Goal: Task Accomplishment & Management: Manage account settings

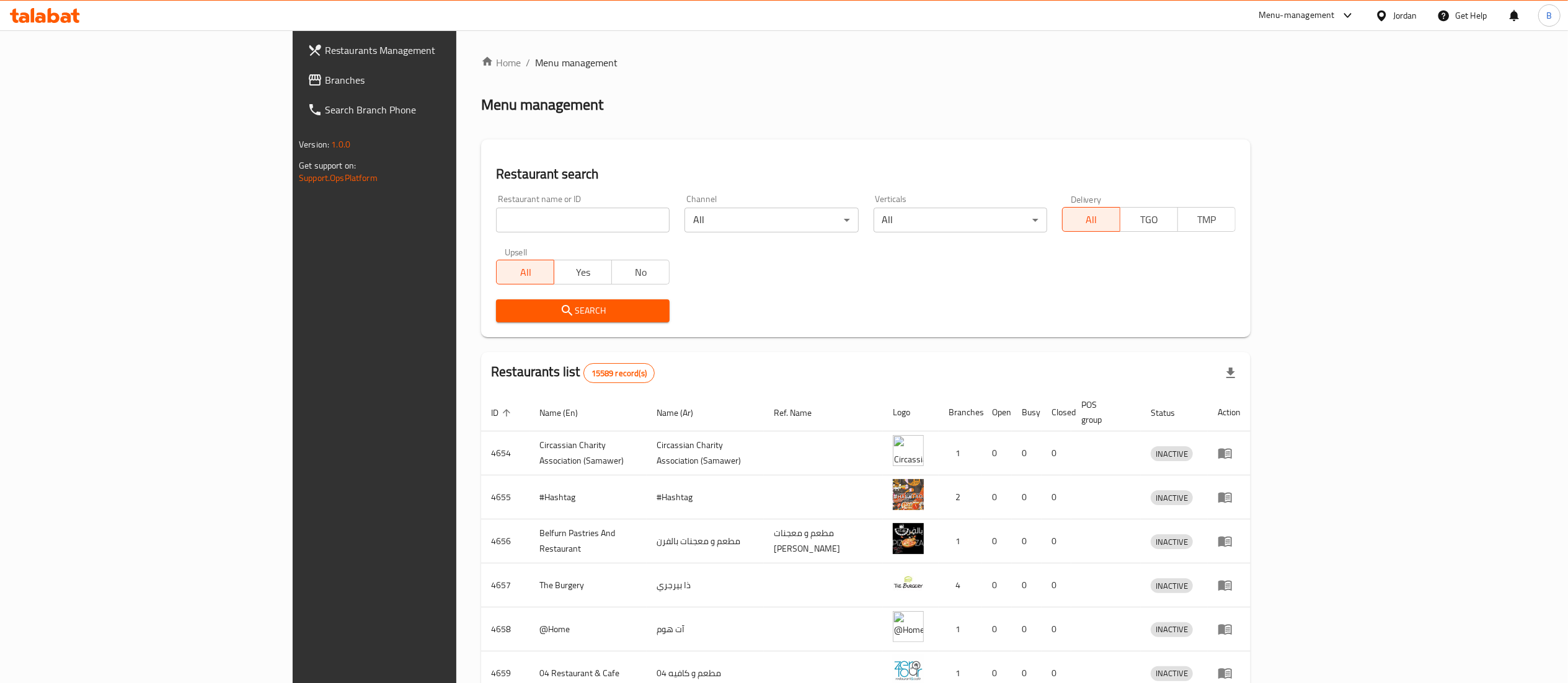
click at [325, 79] on span "Branches" at bounding box center [434, 80] width 220 height 15
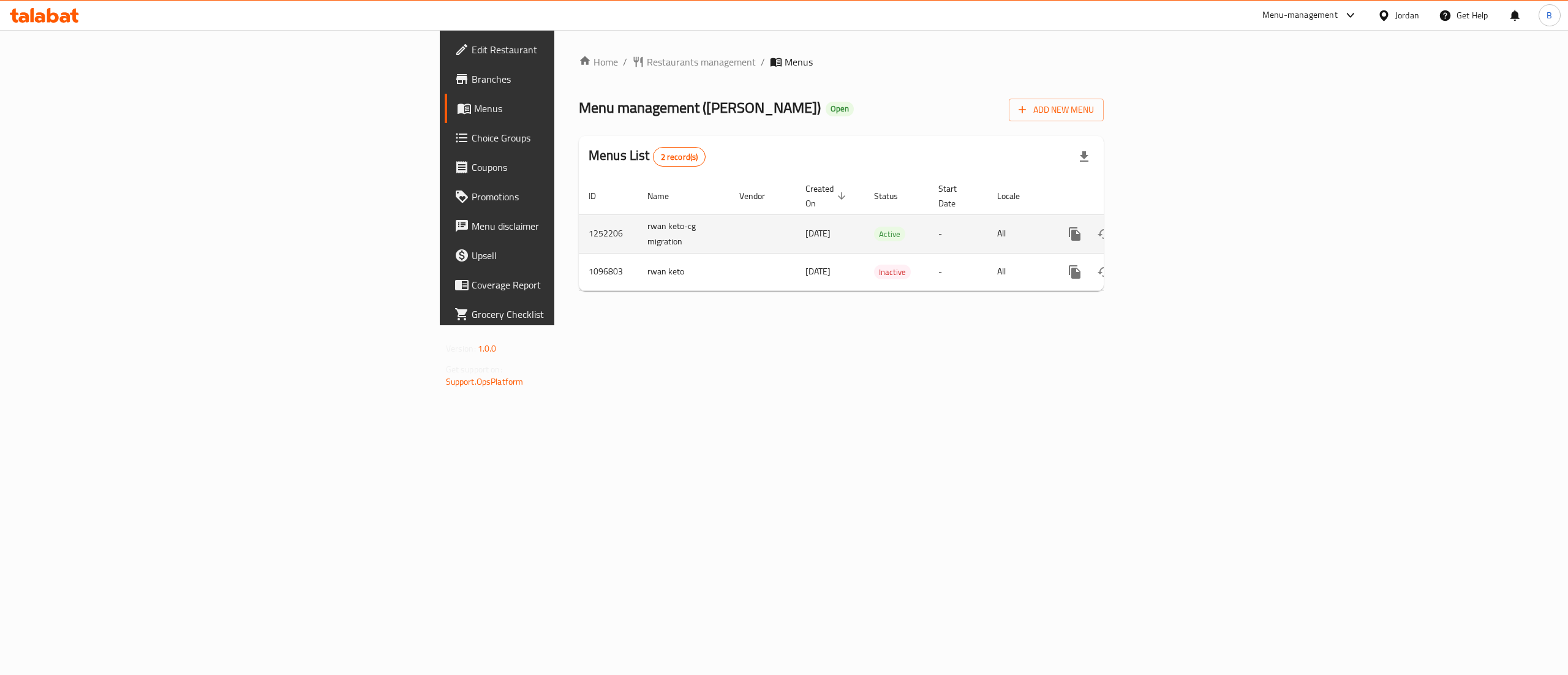
click at [1170, 227] on icon "enhanced table" at bounding box center [1163, 234] width 15 height 15
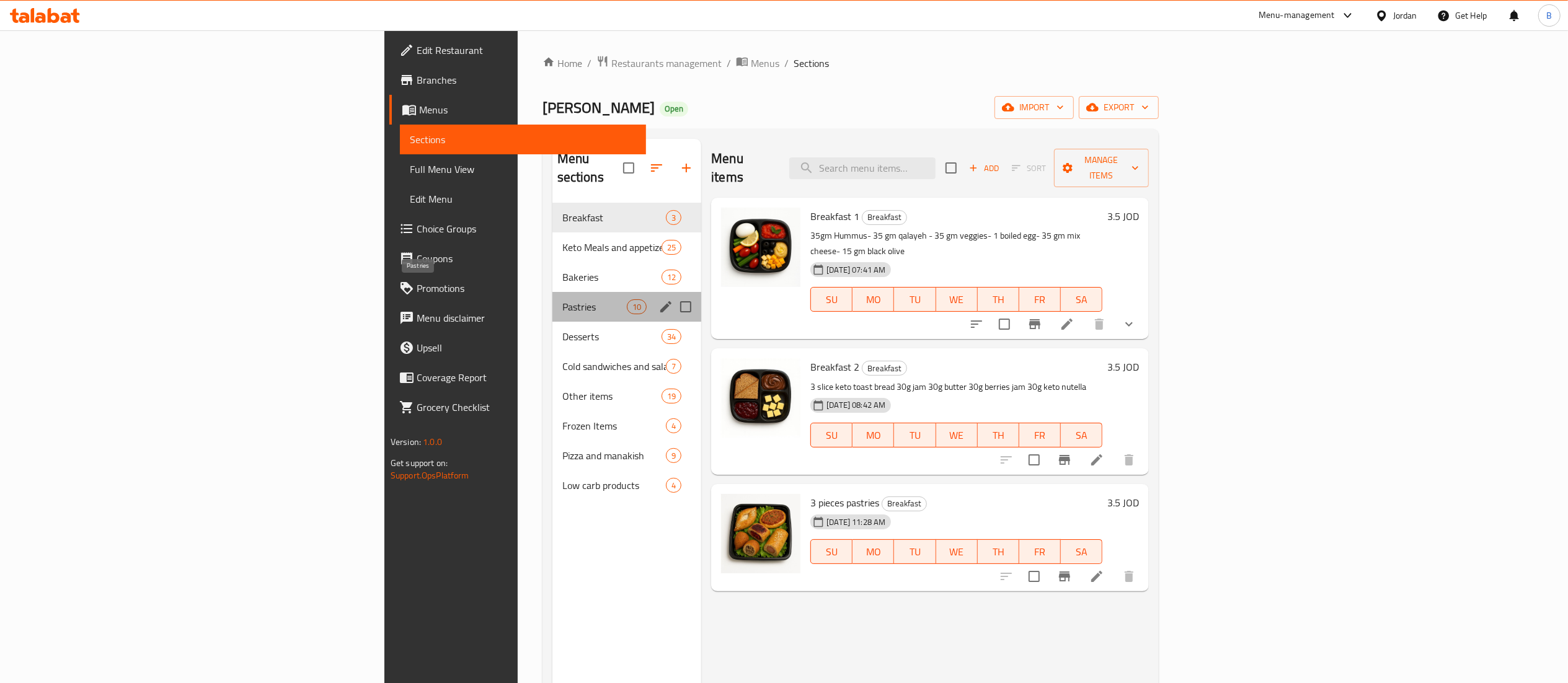
click at [562, 299] on span "Pastries" at bounding box center [594, 307] width 64 height 15
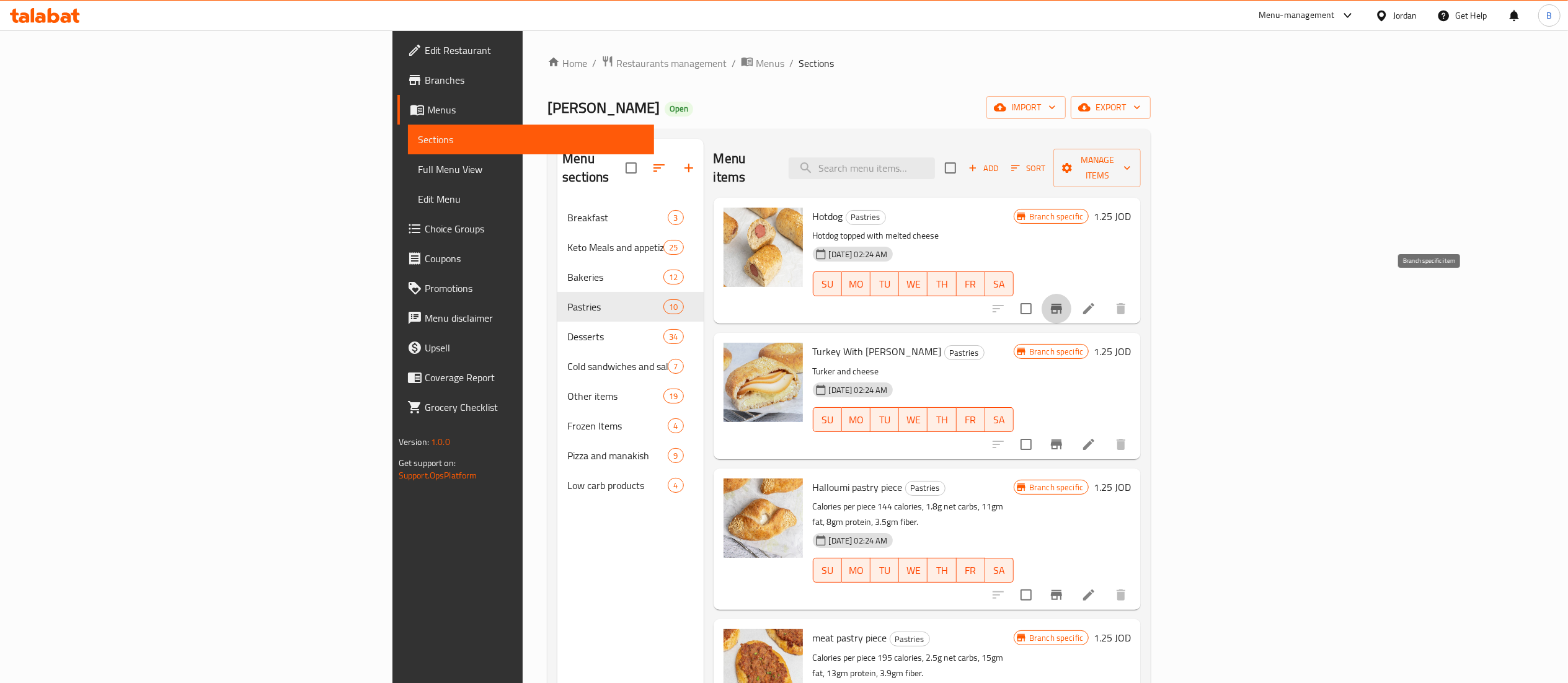
click at [1064, 301] on icon "Branch-specific-item" at bounding box center [1057, 309] width 15 height 15
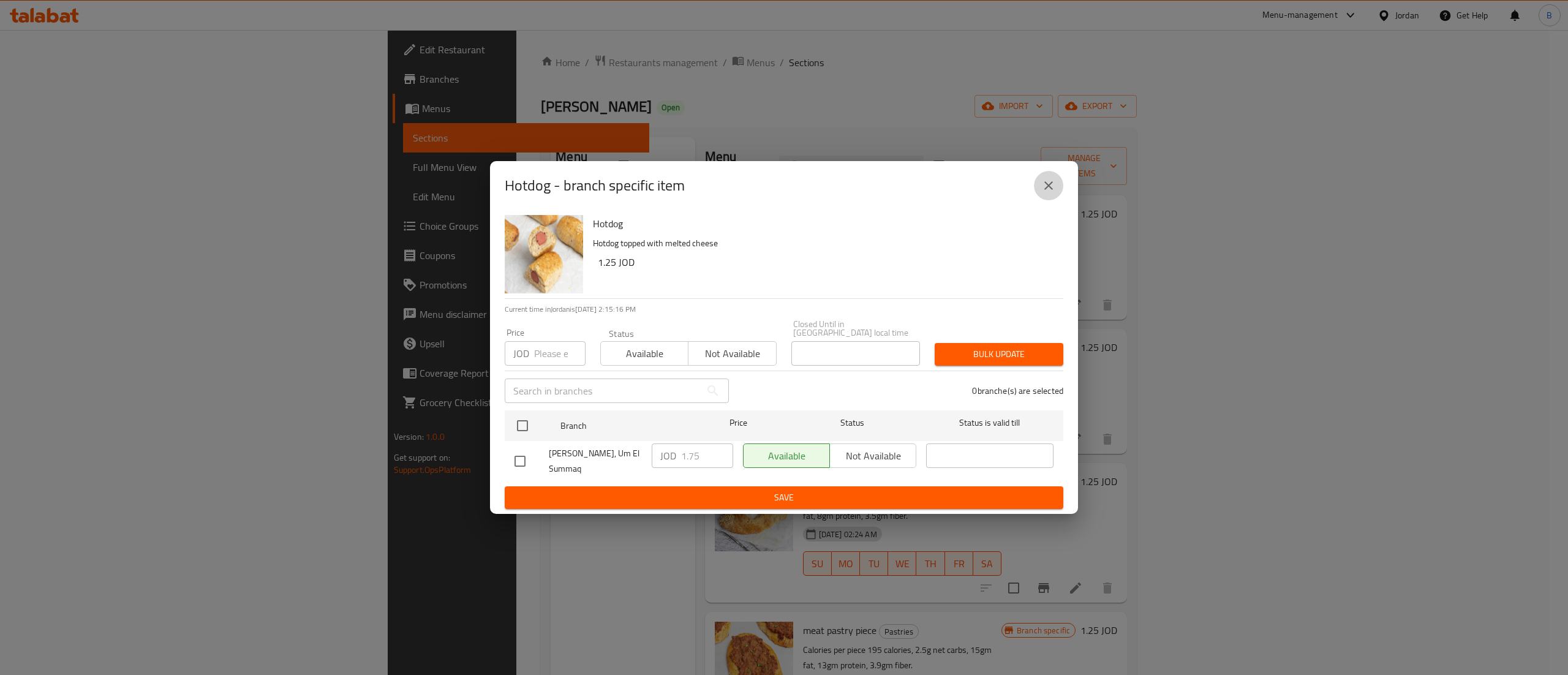
click at [1056, 186] on button "close" at bounding box center [1048, 185] width 29 height 29
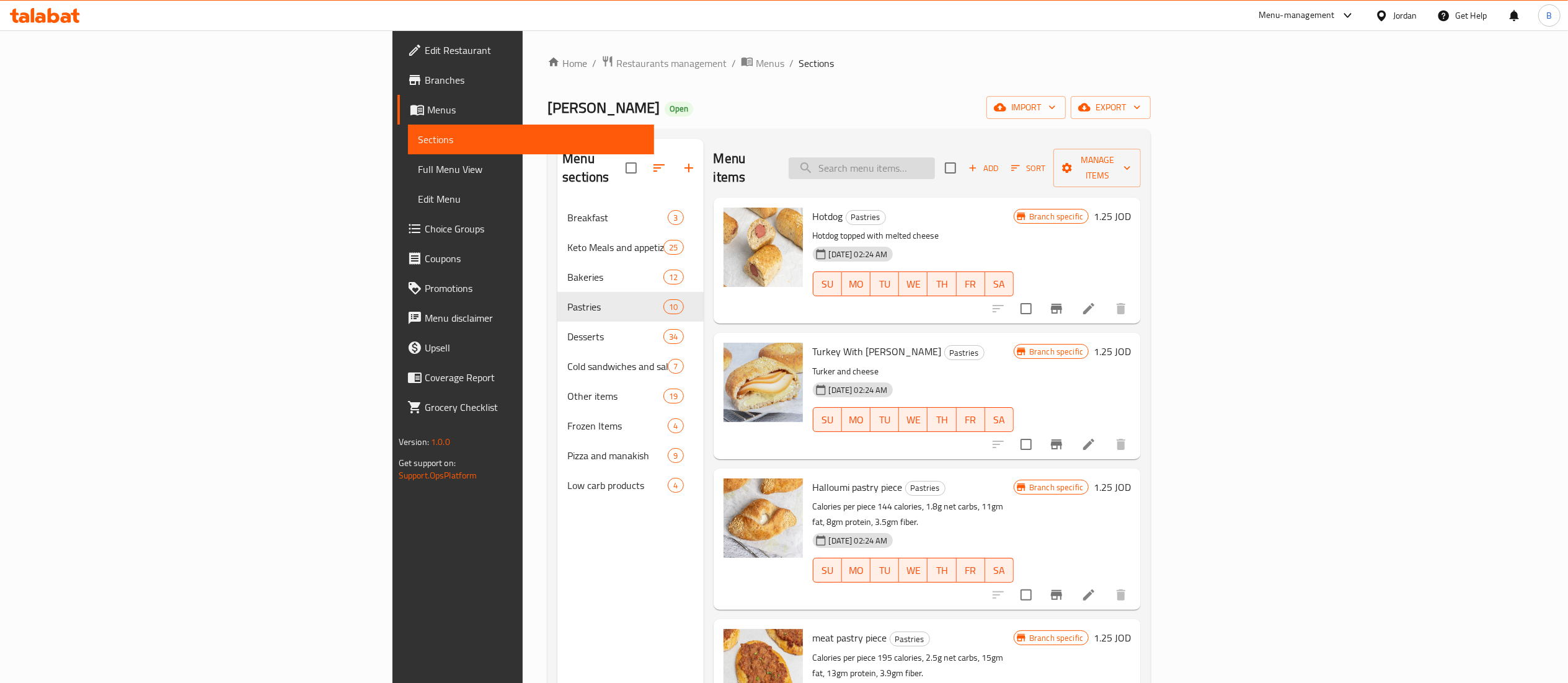
click at [935, 166] on input "search" at bounding box center [862, 168] width 146 height 21
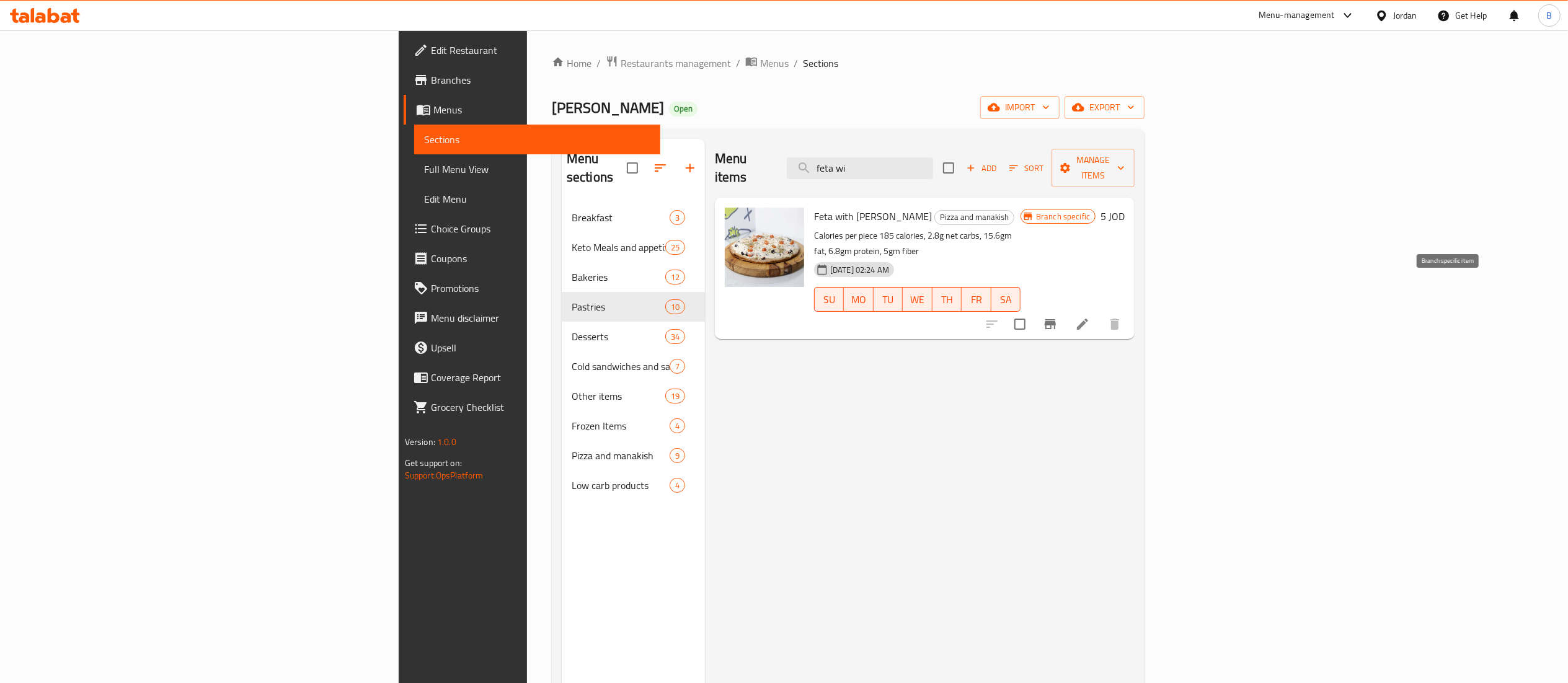
click at [1065, 309] on button "Branch-specific-item" at bounding box center [1050, 324] width 30 height 30
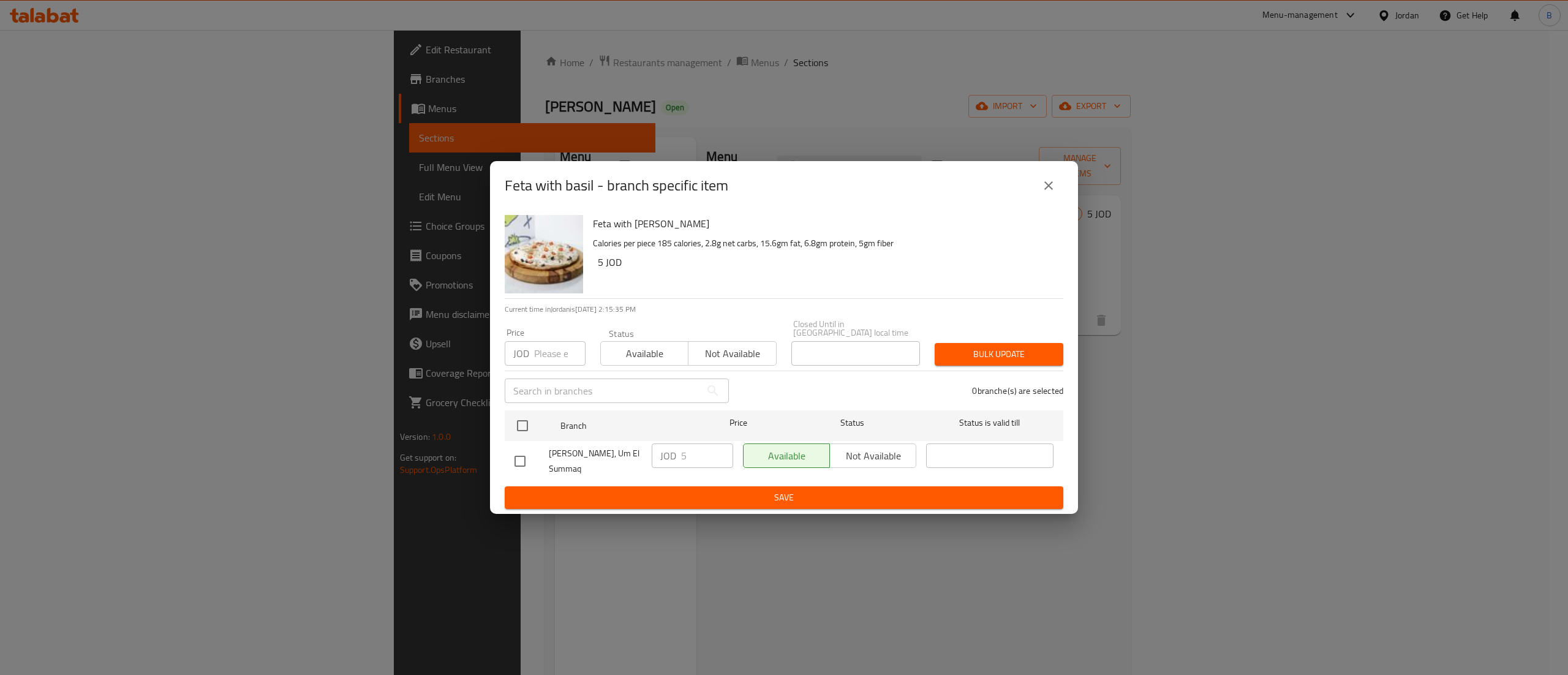
click at [1061, 188] on button "close" at bounding box center [1048, 185] width 29 height 29
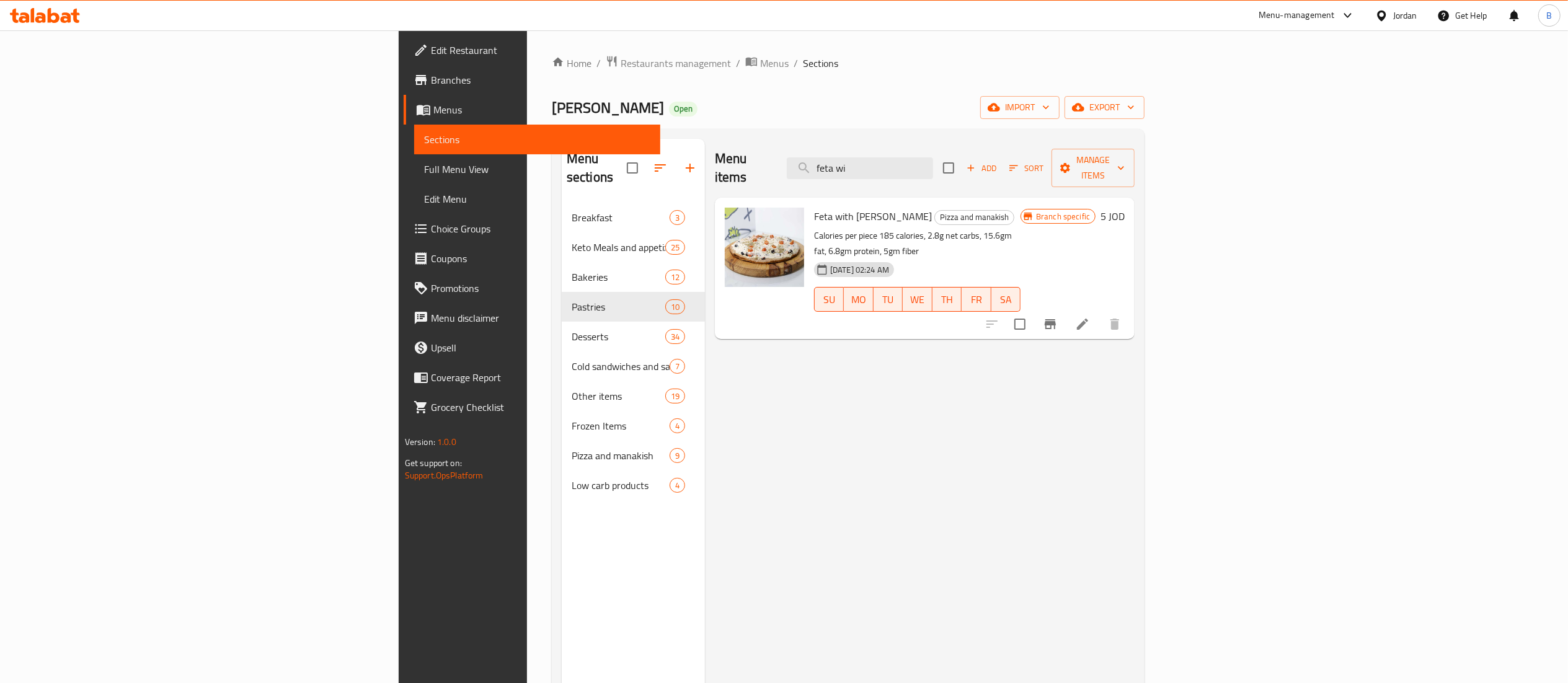
drag, startPoint x: 1035, startPoint y: 158, endPoint x: 611, endPoint y: 155, distance: 424.0
click at [745, 155] on div "Menu items feta wi Add Sort Manage items" at bounding box center [925, 168] width 420 height 59
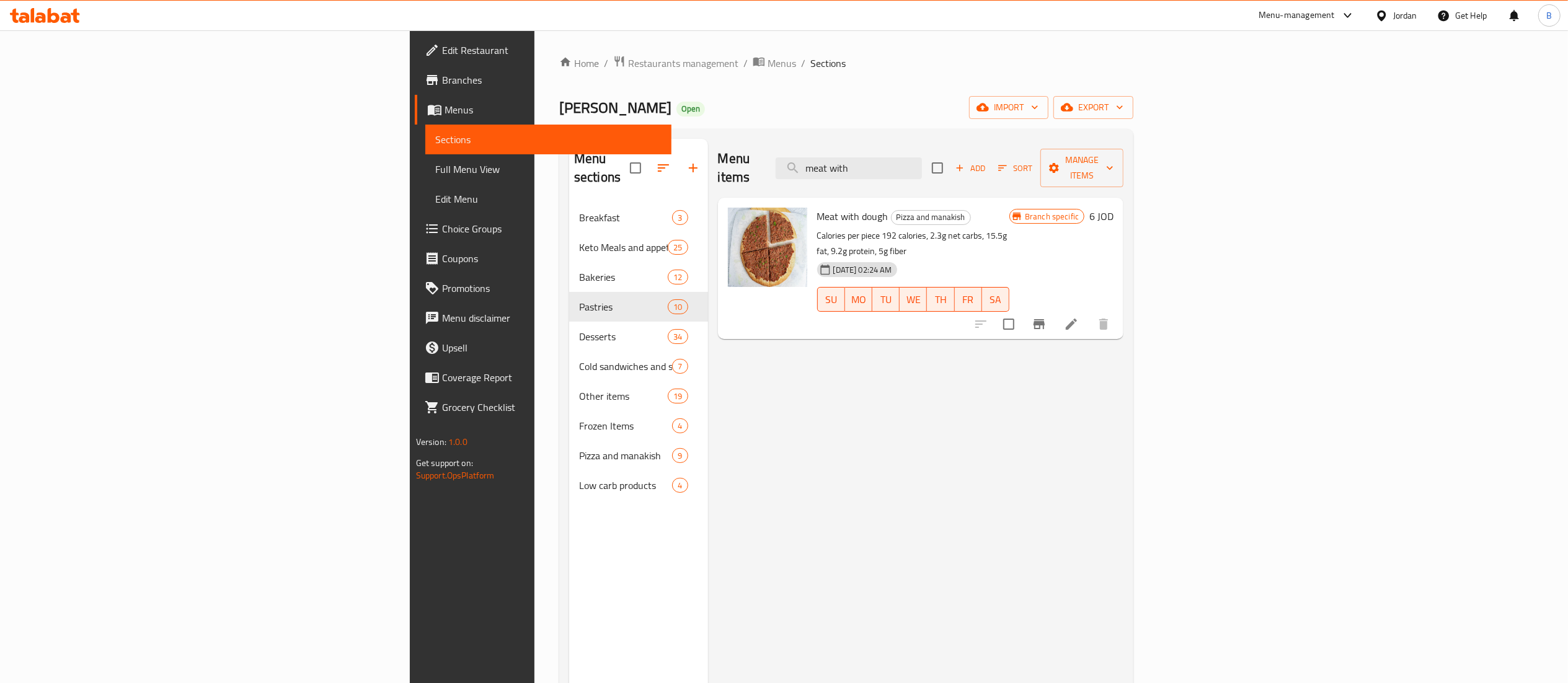
click at [1046, 317] on icon "Branch-specific-item" at bounding box center [1039, 325] width 15 height 15
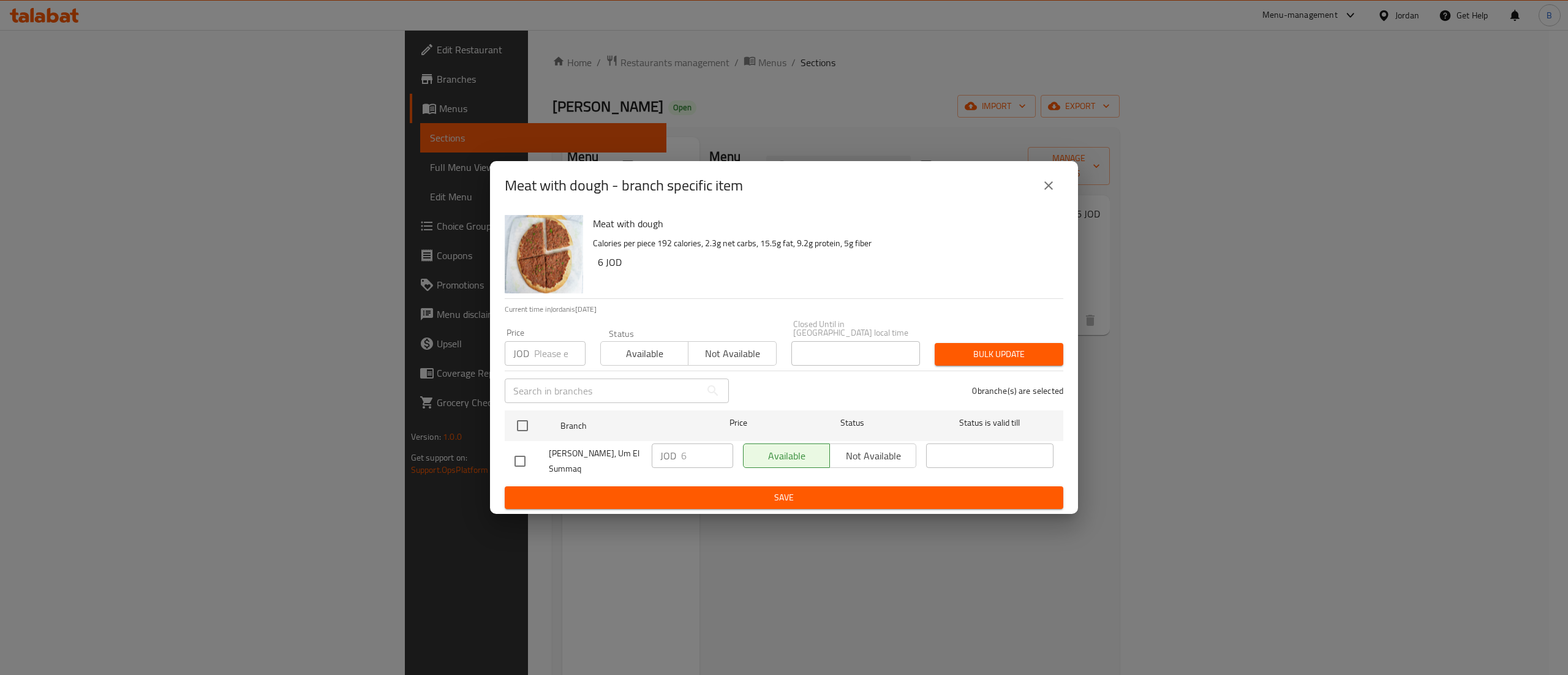
click at [1049, 184] on icon "close" at bounding box center [1049, 186] width 15 height 15
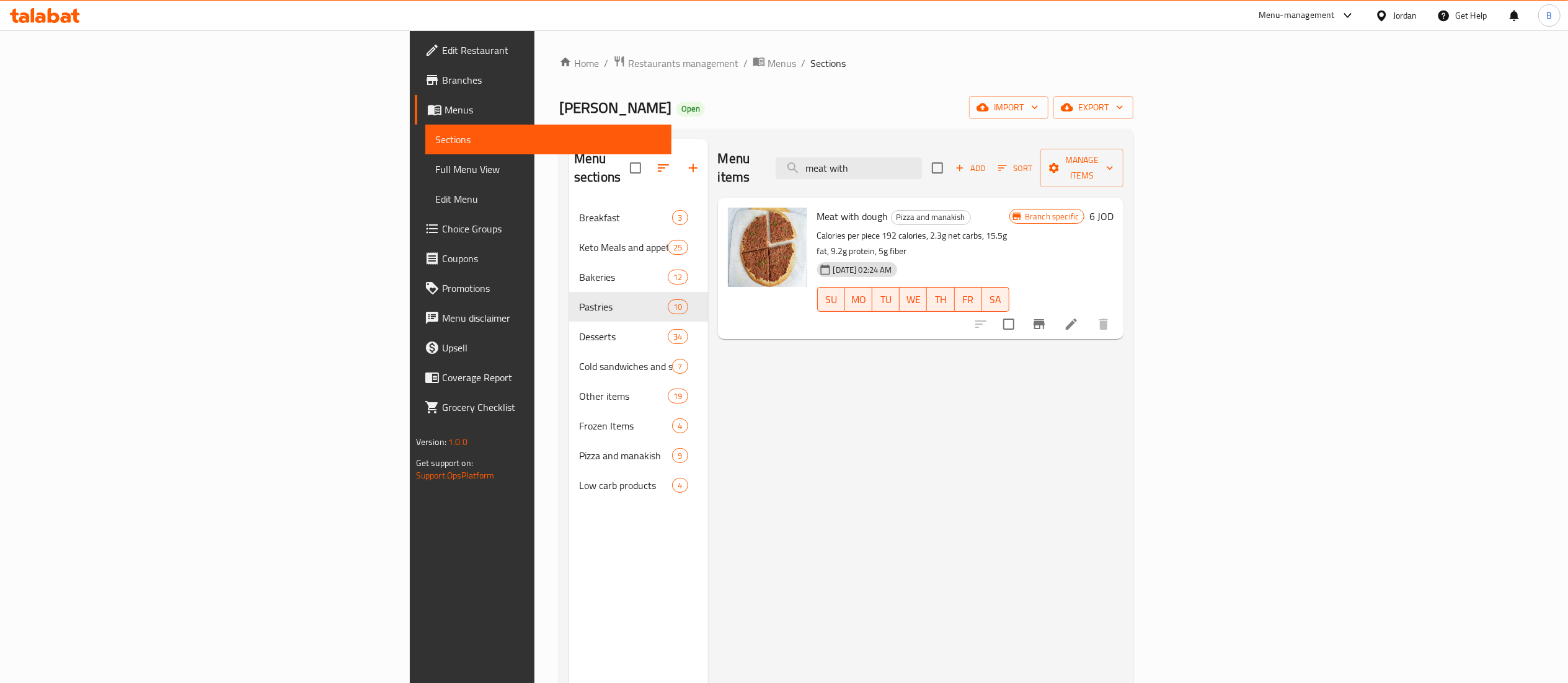
drag, startPoint x: 874, startPoint y: 156, endPoint x: 625, endPoint y: 156, distance: 249.0
click at [718, 156] on div "Menu items meat with Add Sort Manage items" at bounding box center [921, 168] width 406 height 59
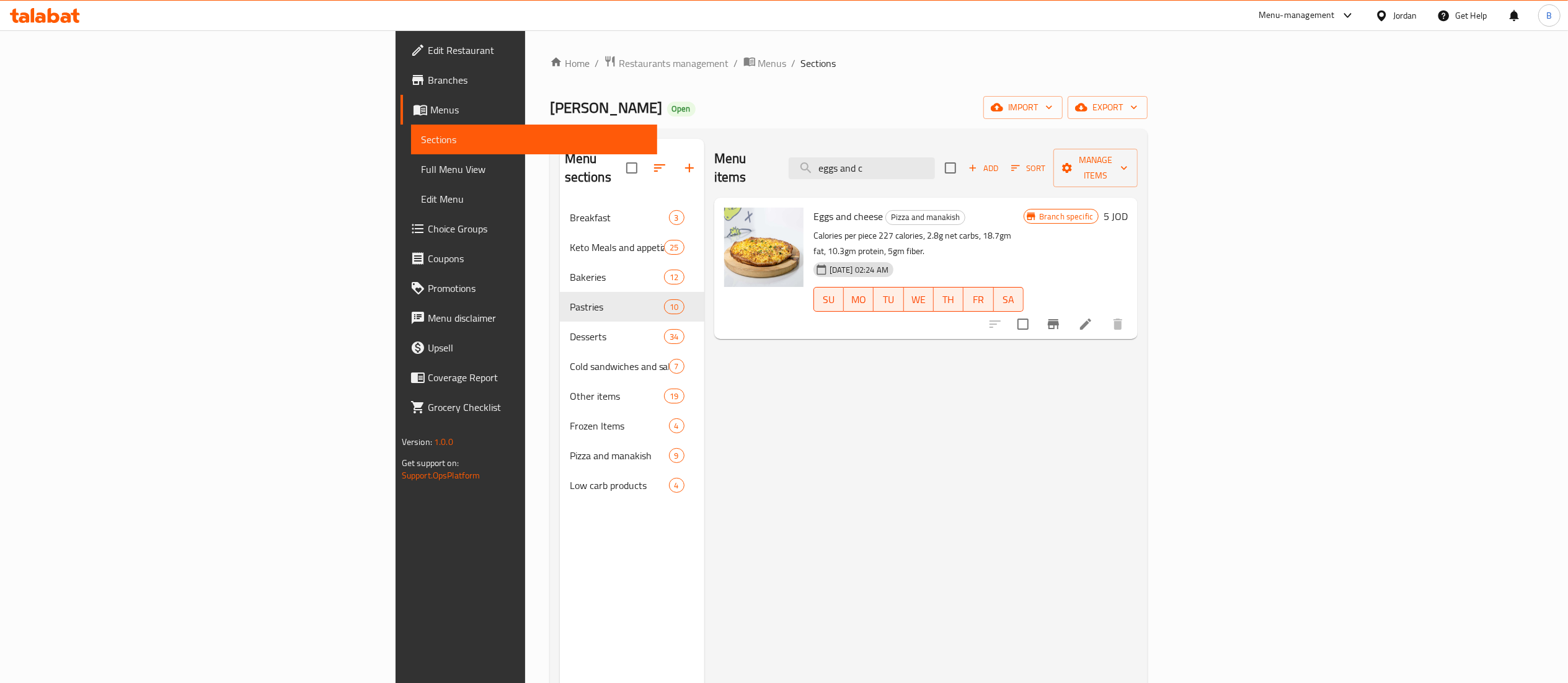
click at [1061, 317] on icon "Branch-specific-item" at bounding box center [1053, 325] width 15 height 15
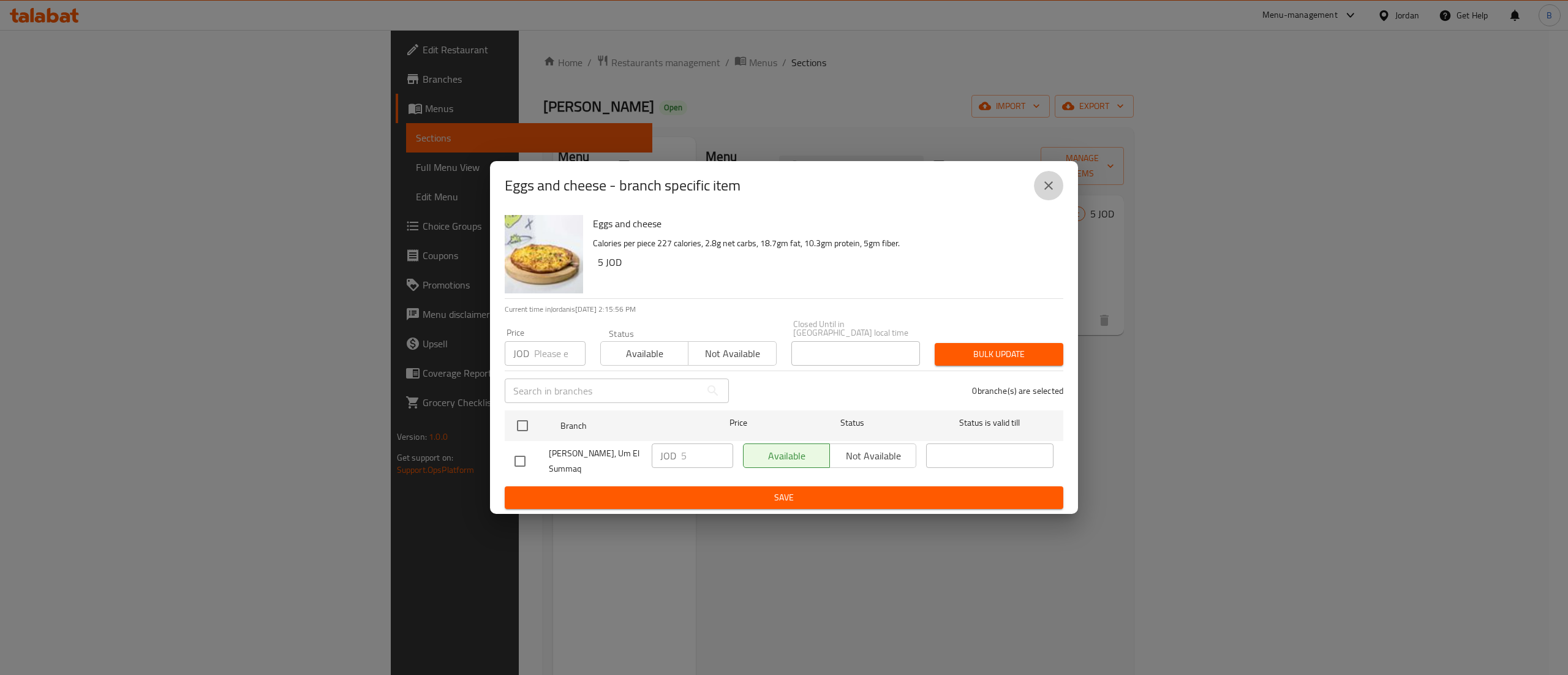
click at [1046, 193] on icon "close" at bounding box center [1049, 186] width 15 height 15
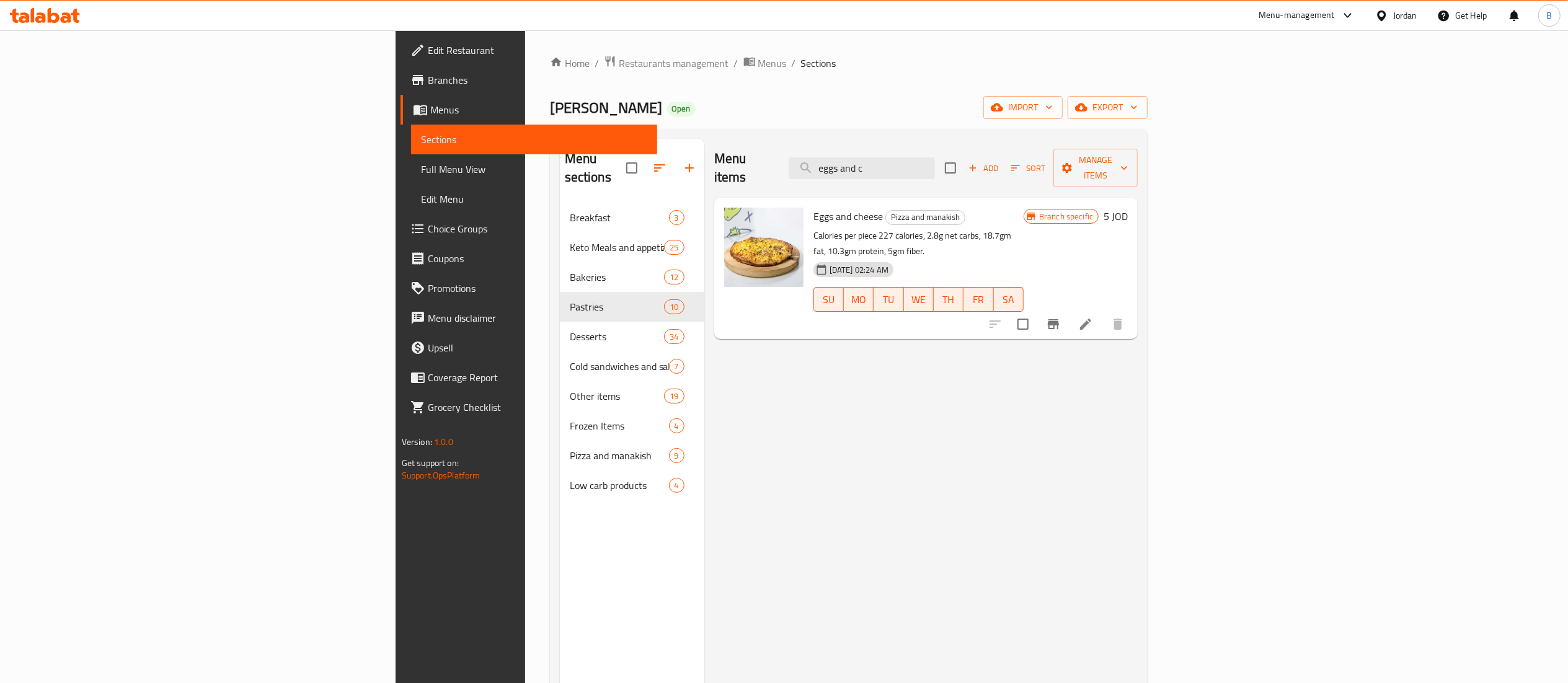
drag, startPoint x: 1052, startPoint y: 169, endPoint x: 658, endPoint y: 143, distance: 394.9
click at [714, 148] on div "Menu items eggs and c Add Sort Manage items" at bounding box center [926, 168] width 423 height 59
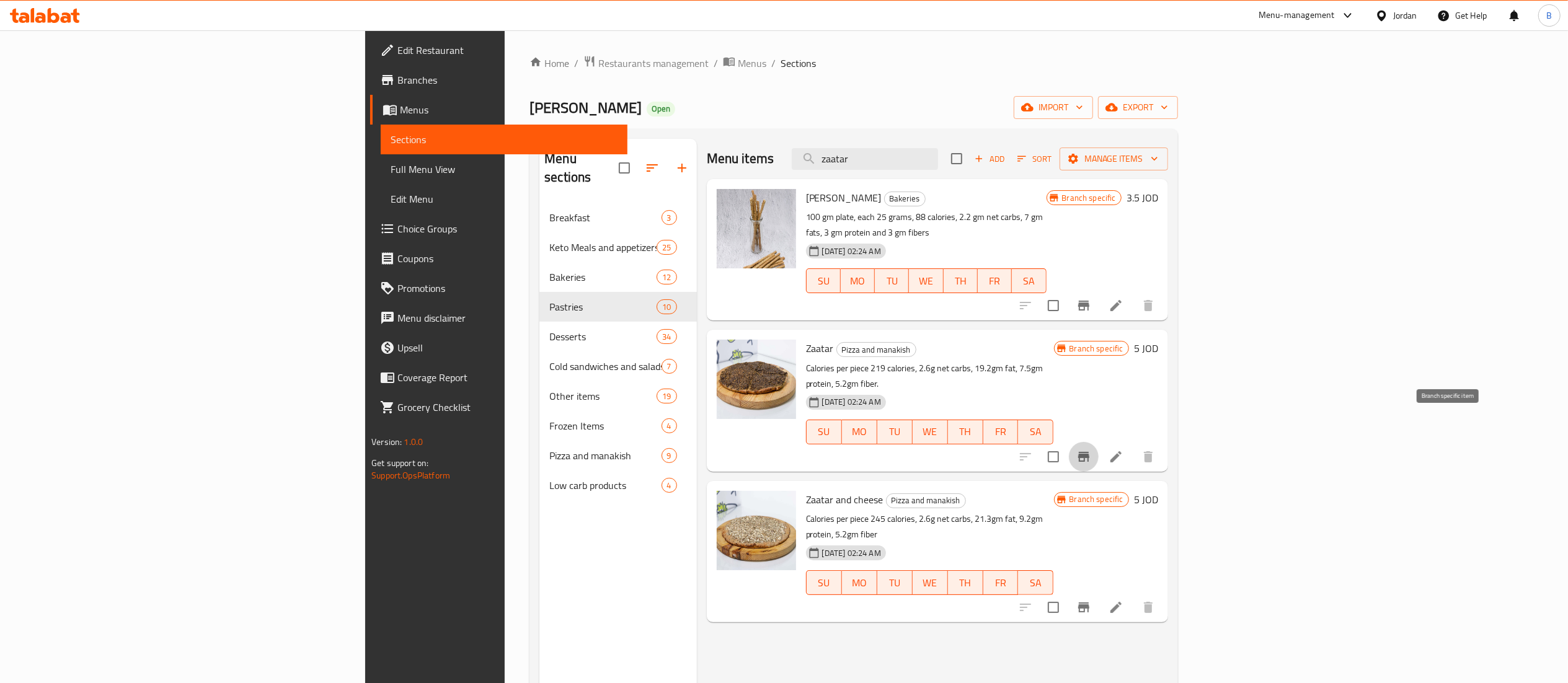
click at [1089, 452] on icon "Branch-specific-item" at bounding box center [1084, 456] width 11 height 10
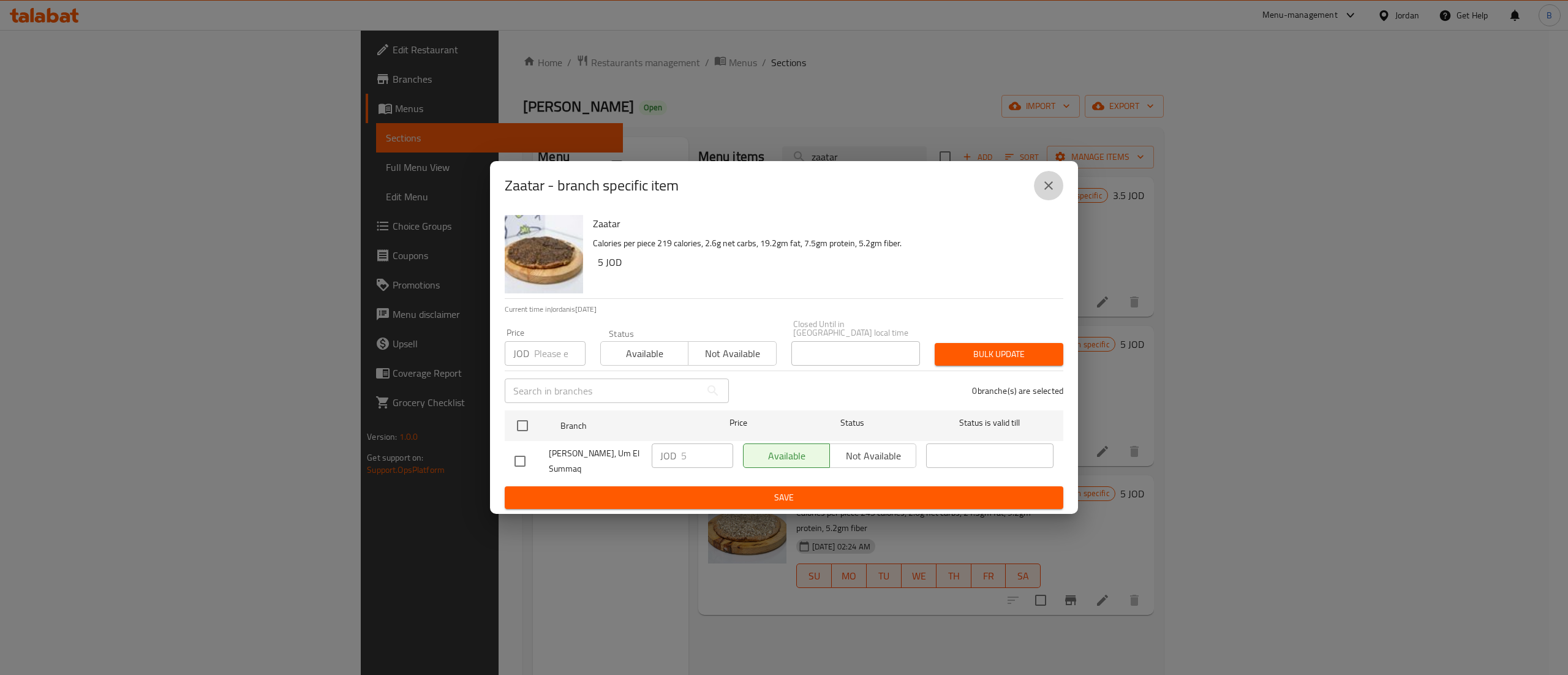
click at [1043, 186] on icon "close" at bounding box center [1049, 186] width 15 height 15
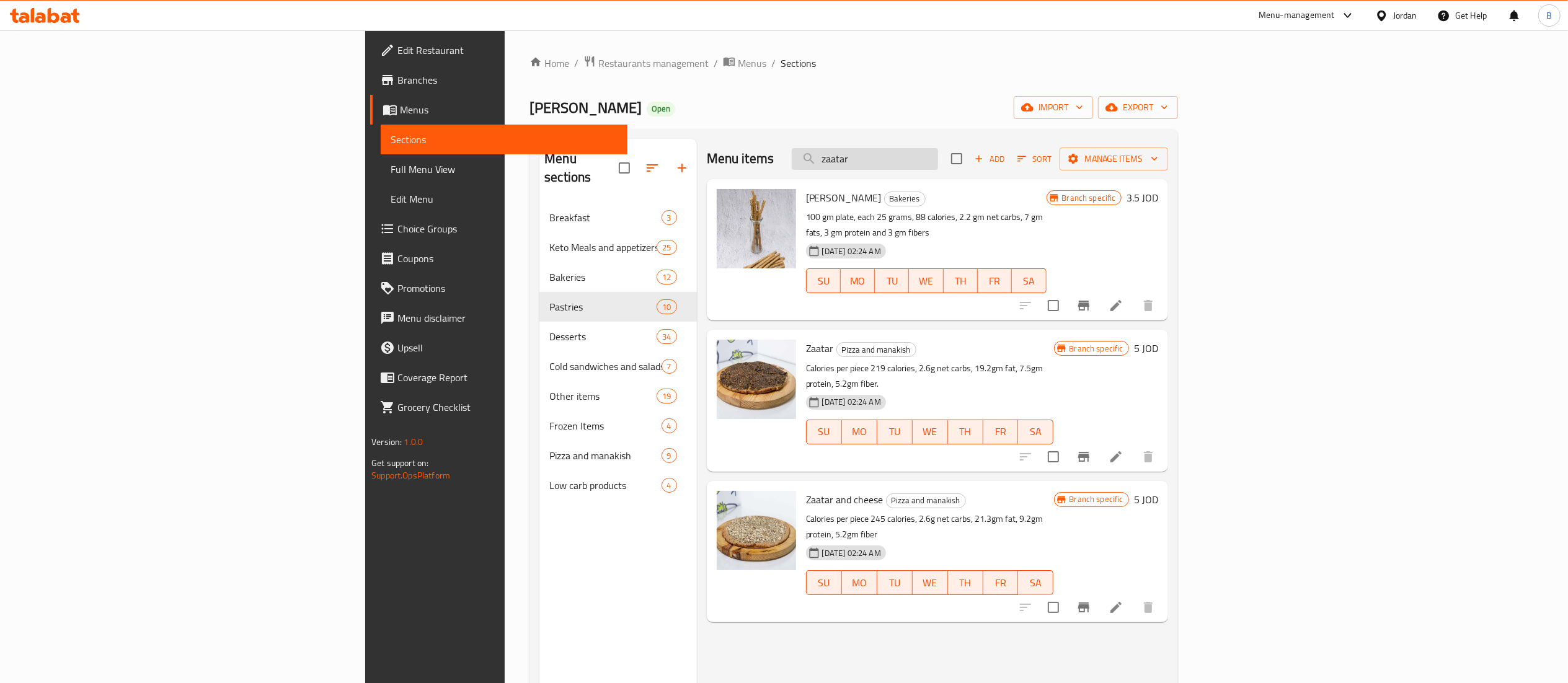
click at [938, 155] on input "zaatar" at bounding box center [865, 158] width 146 height 21
click at [1091, 600] on icon "Branch-specific-item" at bounding box center [1084, 608] width 15 height 15
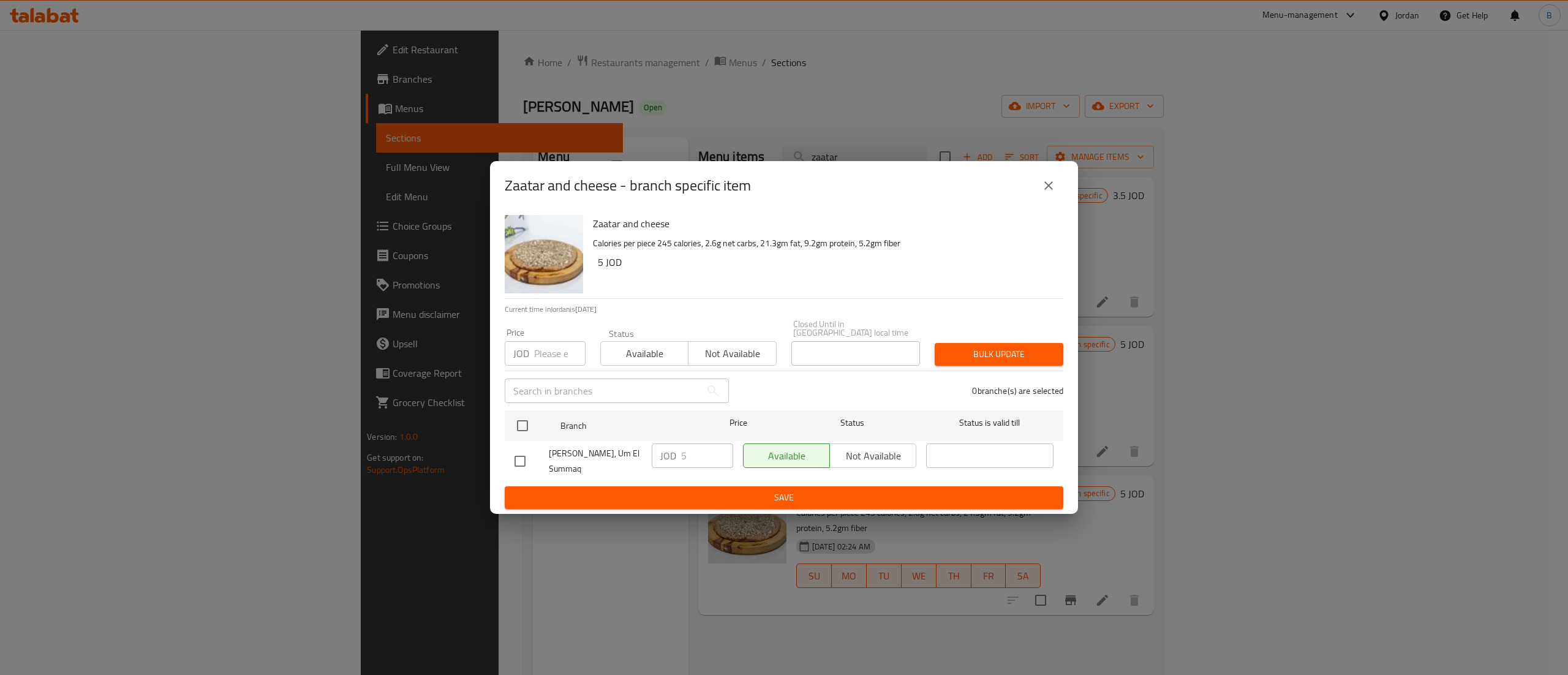
click at [1058, 181] on button "close" at bounding box center [1048, 185] width 29 height 29
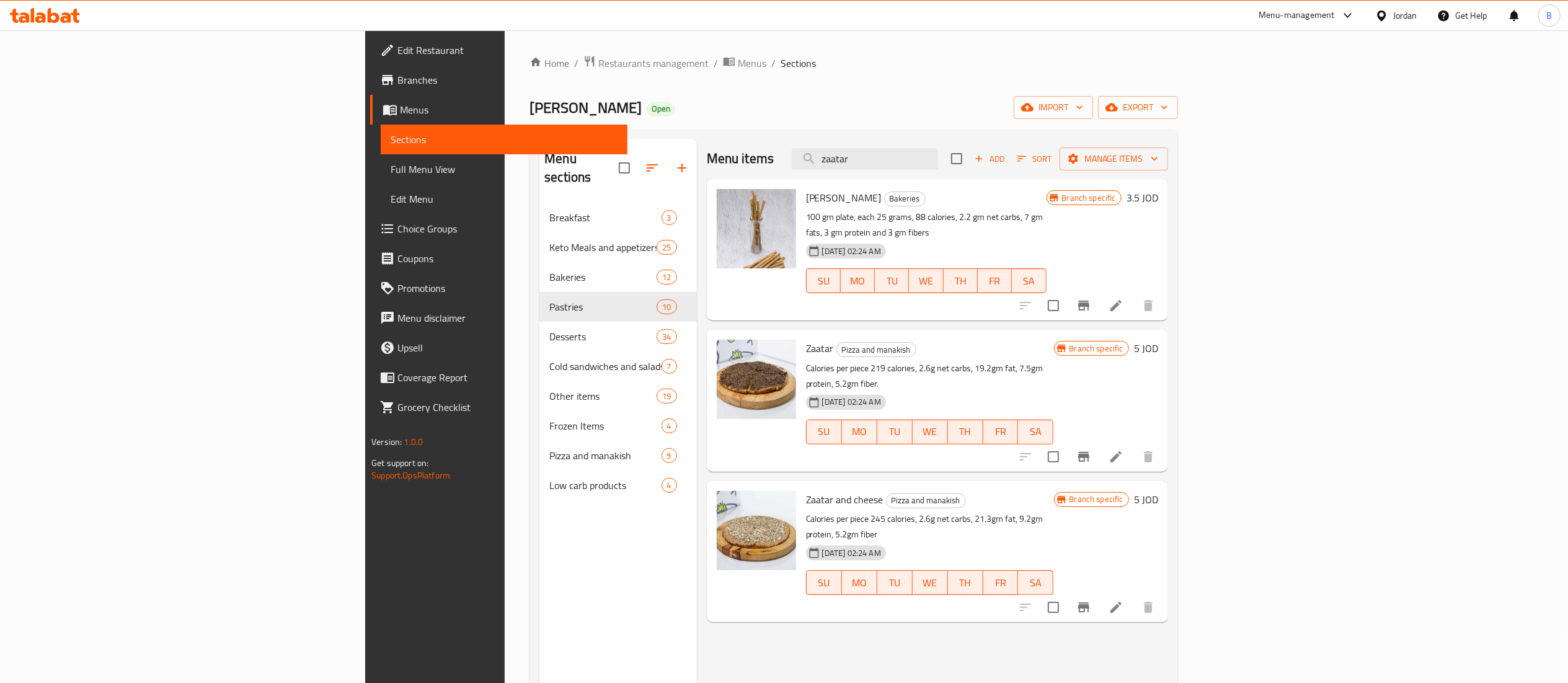
drag, startPoint x: 1014, startPoint y: 159, endPoint x: 599, endPoint y: 115, distance: 417.3
click at [716, 120] on div "Home / Restaurants management / Menus / Sections Rawan Keto Open import export …" at bounding box center [853, 443] width 648 height 777
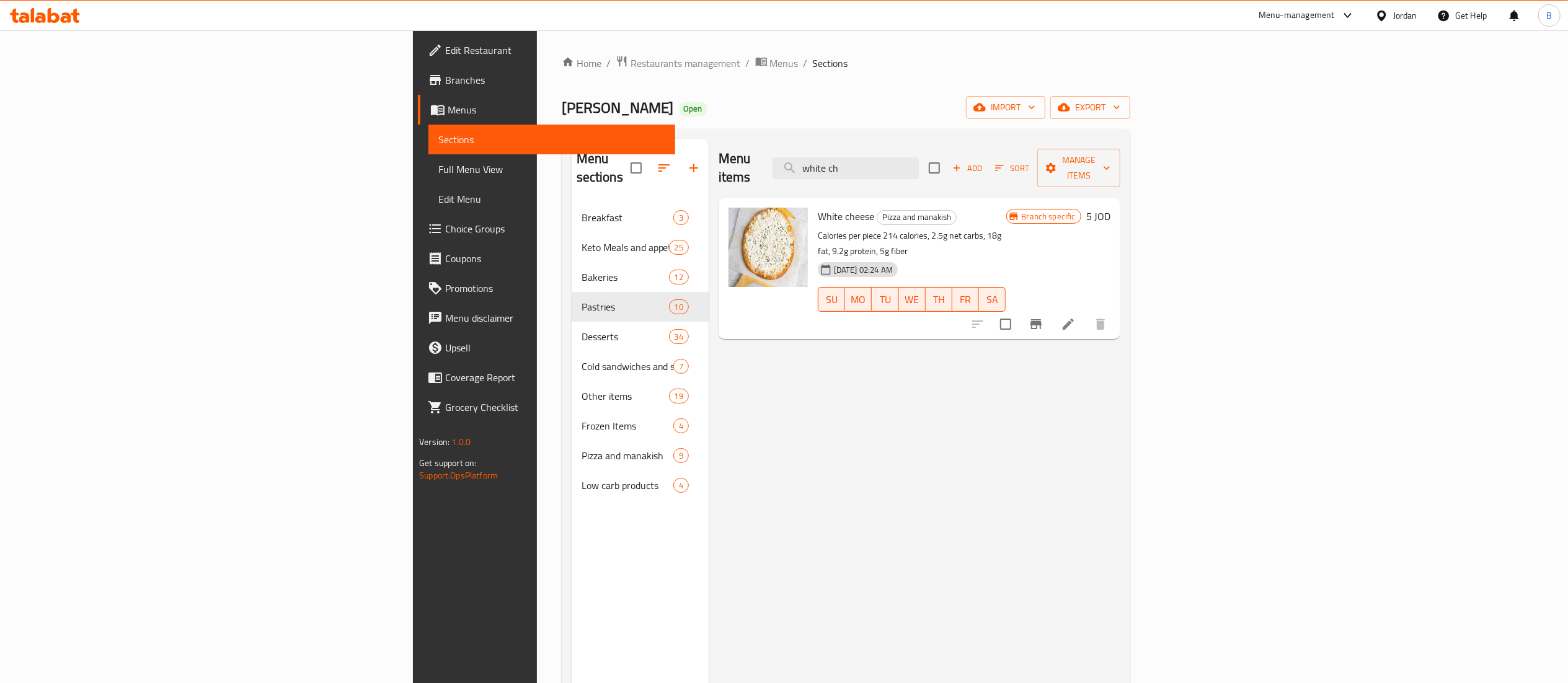
click at [1116, 309] on div at bounding box center [1039, 324] width 153 height 30
click at [1042, 319] on icon "Branch-specific-item" at bounding box center [1036, 324] width 11 height 10
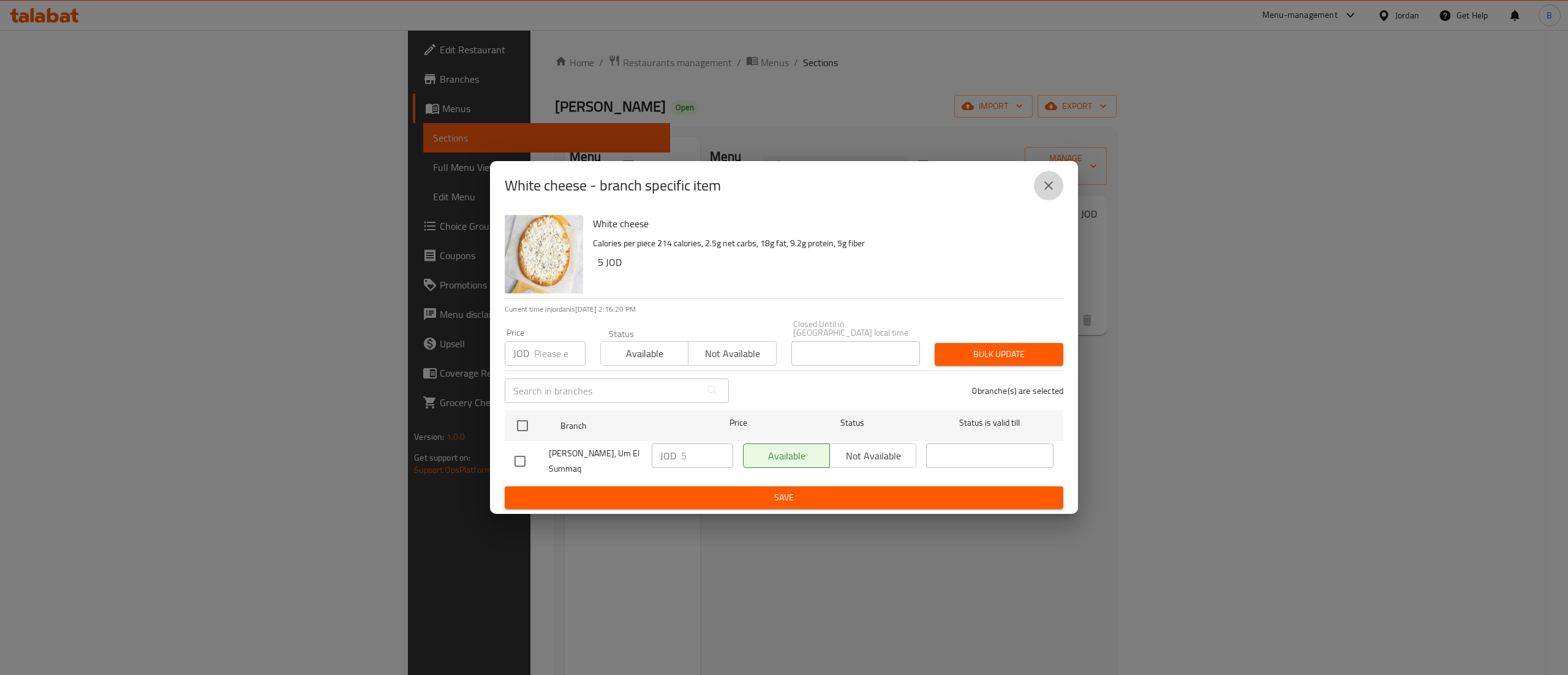
click at [1059, 192] on button "close" at bounding box center [1048, 185] width 29 height 29
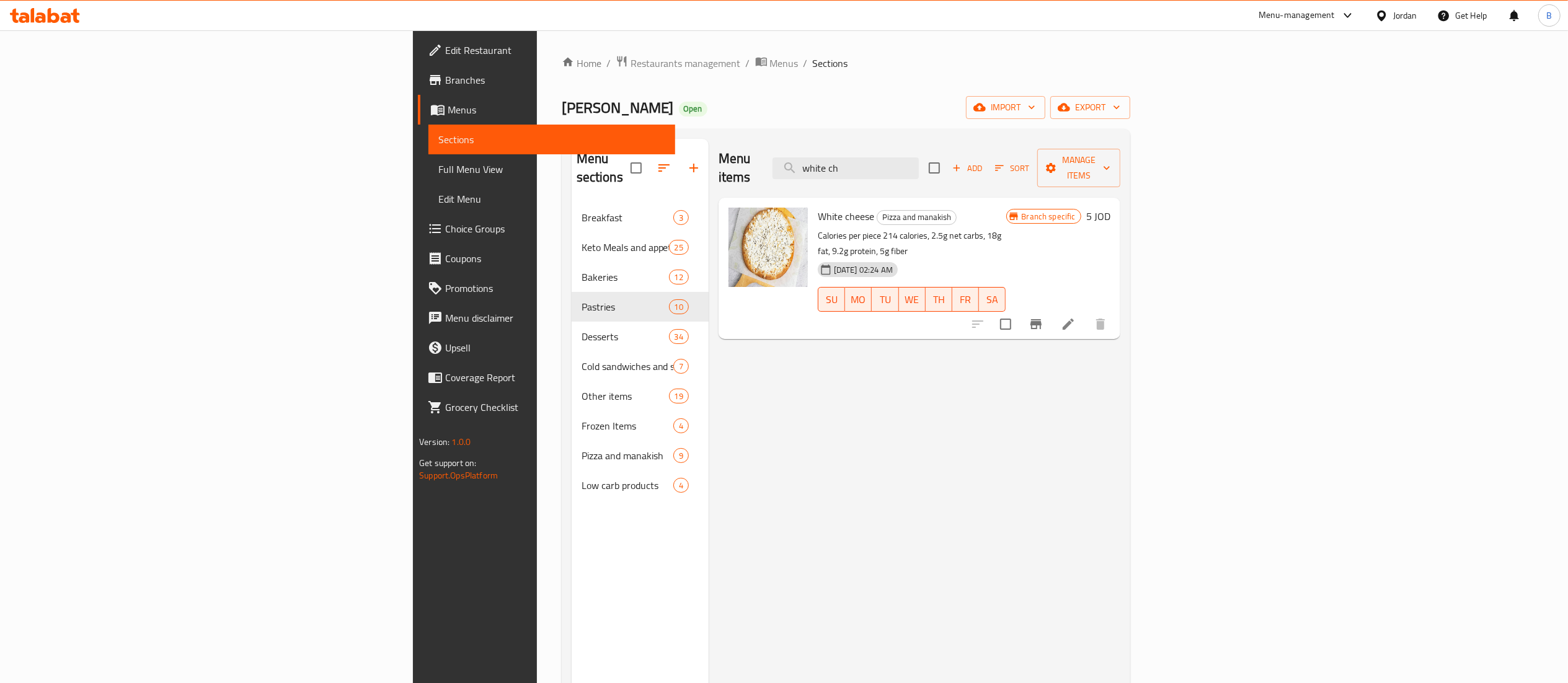
drag, startPoint x: 1037, startPoint y: 162, endPoint x: 519, endPoint y: 162, distance: 518.0
click at [586, 162] on div "Menu sections Breakfast 3 Keto Meals and appetizers 25 Bakeries 12 Pastries 10 …" at bounding box center [845, 480] width 548 height 683
click at [1042, 319] on icon "Branch-specific-item" at bounding box center [1036, 324] width 11 height 10
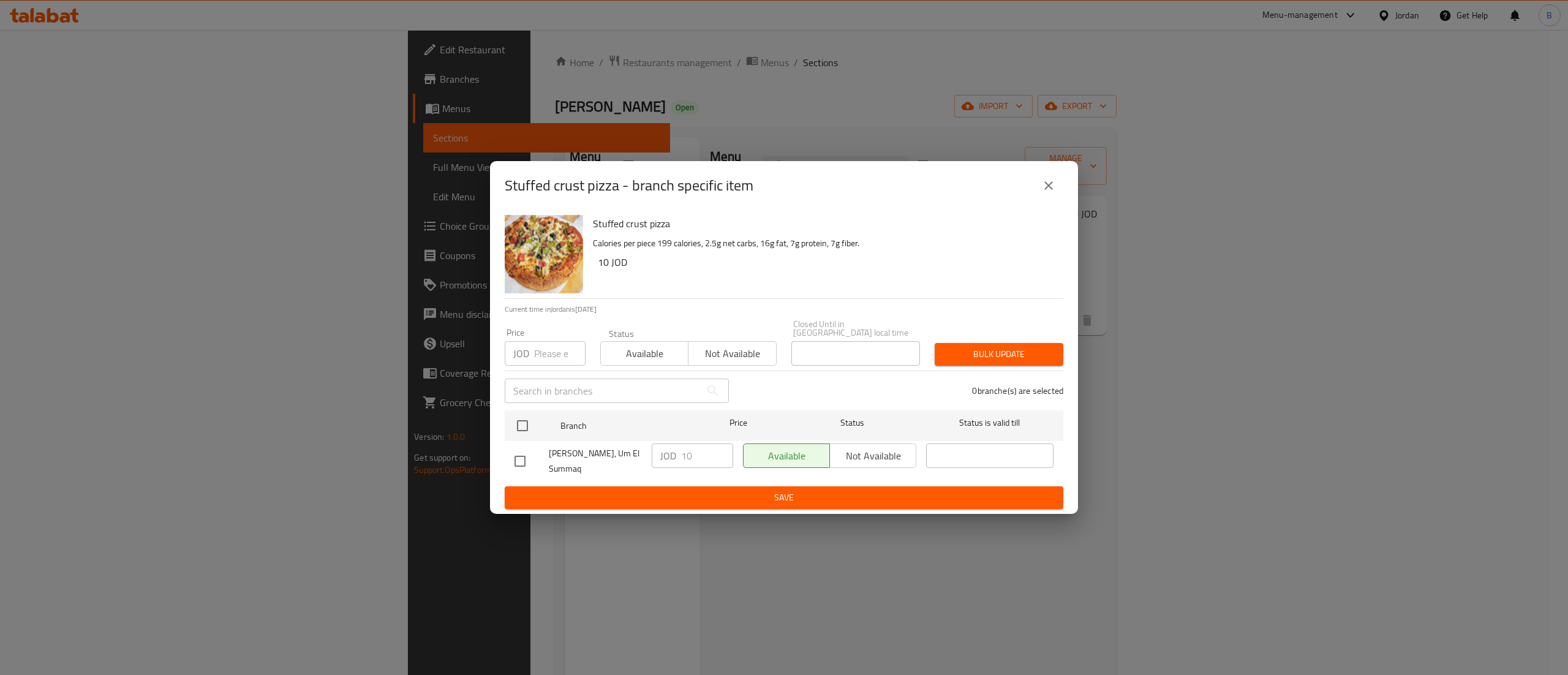
click at [1060, 188] on button "close" at bounding box center [1048, 185] width 29 height 29
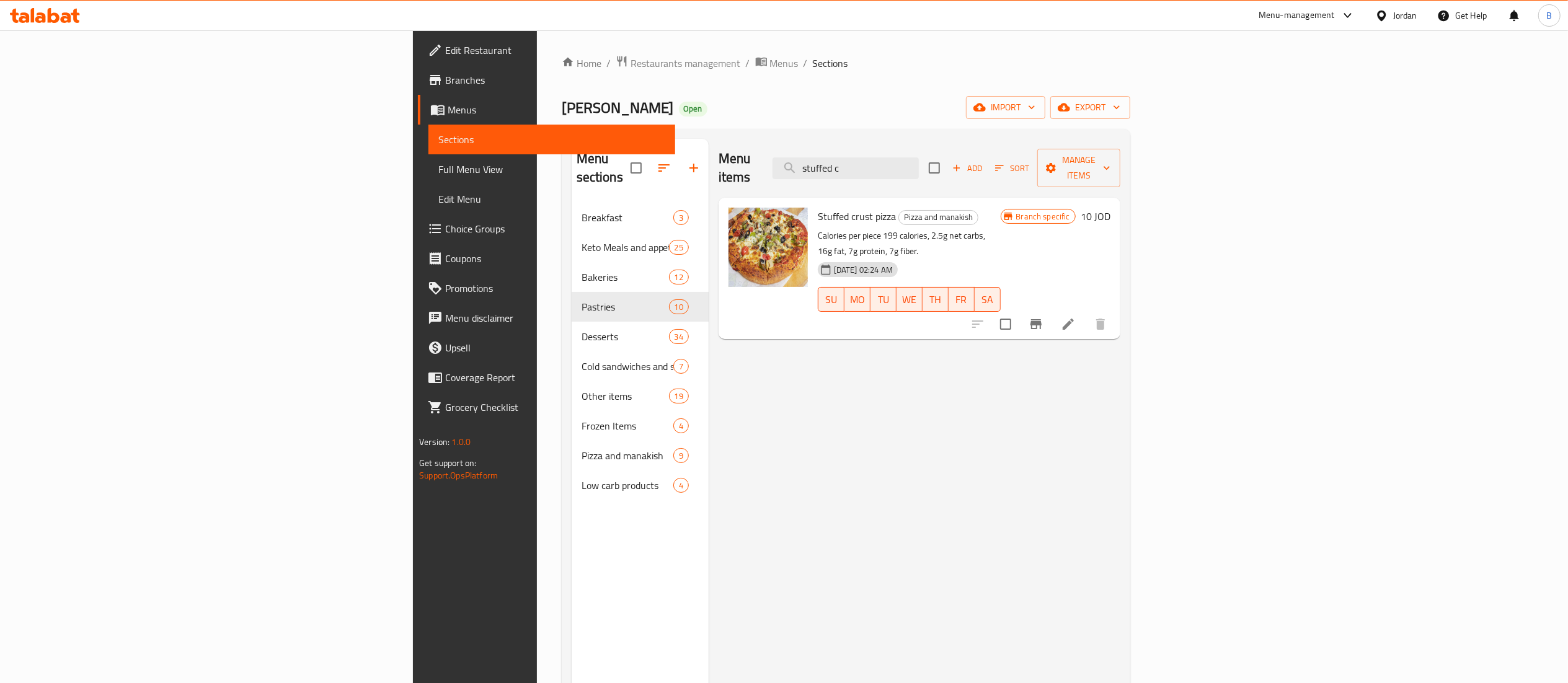
drag, startPoint x: 1025, startPoint y: 153, endPoint x: 767, endPoint y: 144, distance: 258.2
click at [785, 144] on div "Menu items stuffed c Add Sort Manage items" at bounding box center [919, 168] width 402 height 59
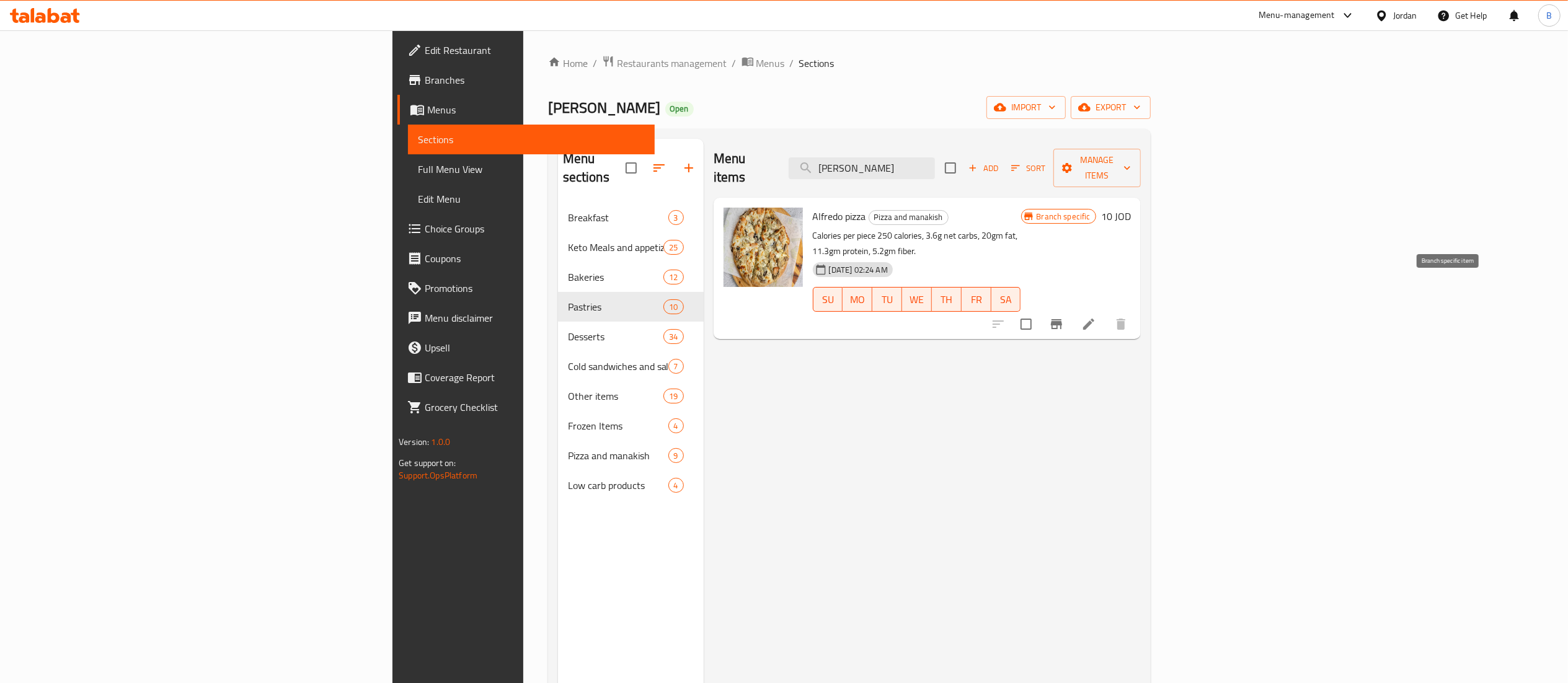
click at [1062, 319] on icon "Branch-specific-item" at bounding box center [1056, 324] width 11 height 10
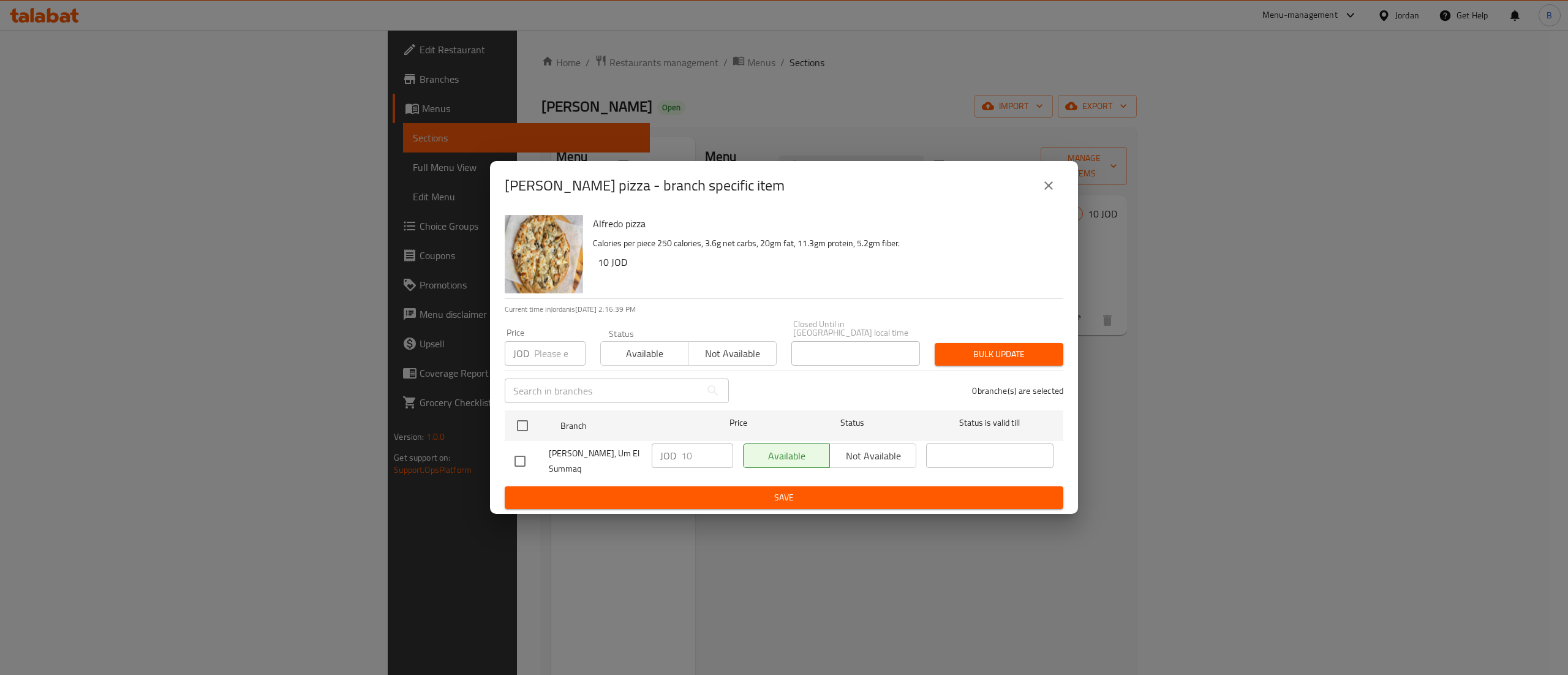
click at [1058, 195] on button "close" at bounding box center [1048, 185] width 29 height 29
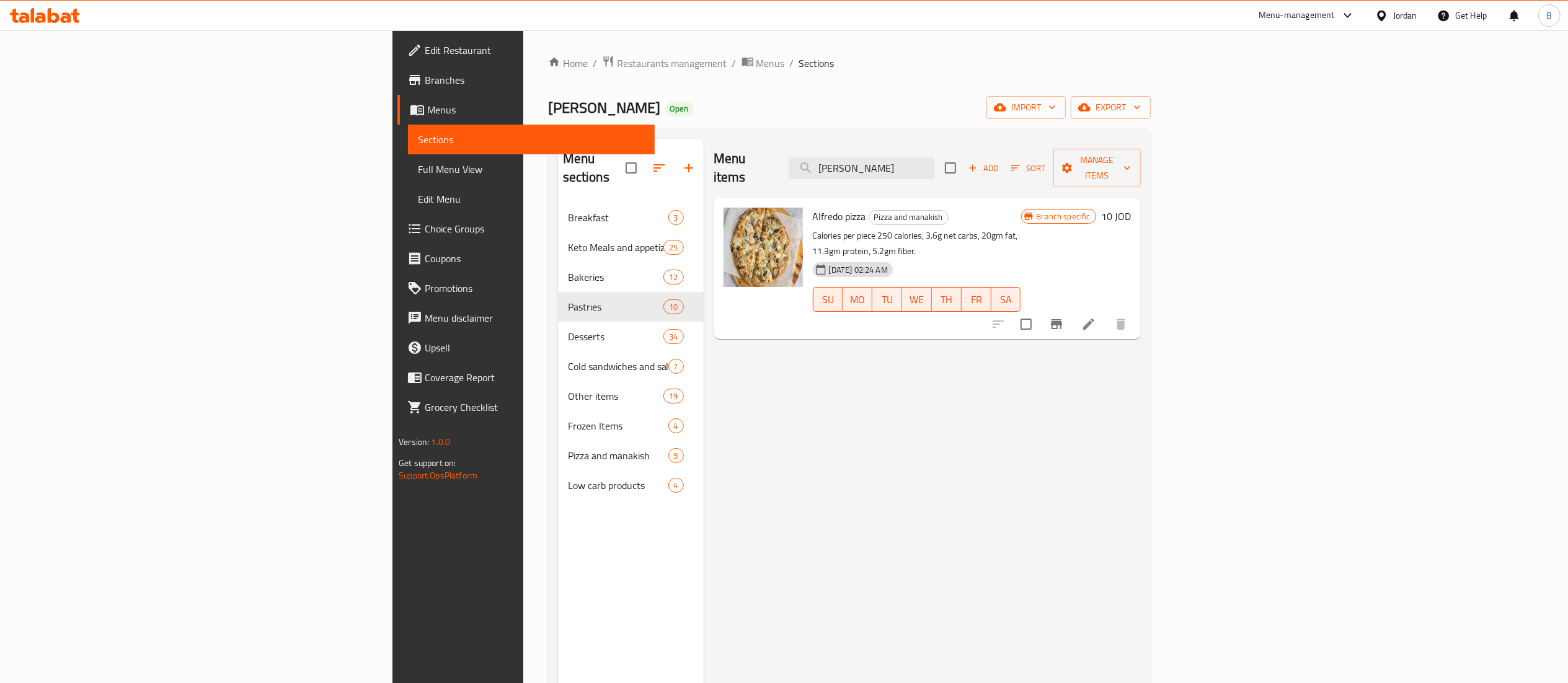
drag, startPoint x: 993, startPoint y: 157, endPoint x: 895, endPoint y: 153, distance: 98.1
click at [903, 155] on div "Menu items [PERSON_NAME] p Add Sort Manage items" at bounding box center [927, 168] width 427 height 59
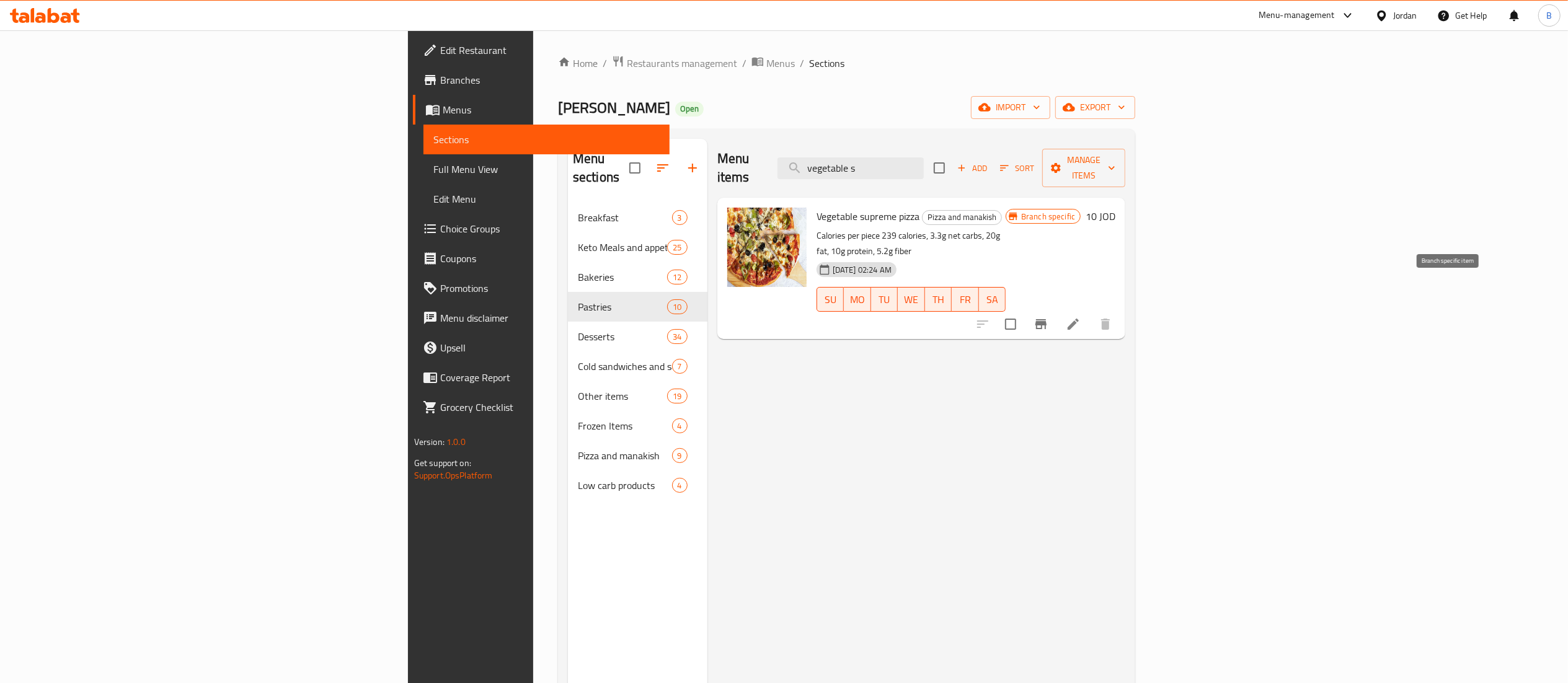
type input "vegetable s"
click at [1046, 319] on icon "Branch-specific-item" at bounding box center [1041, 324] width 11 height 10
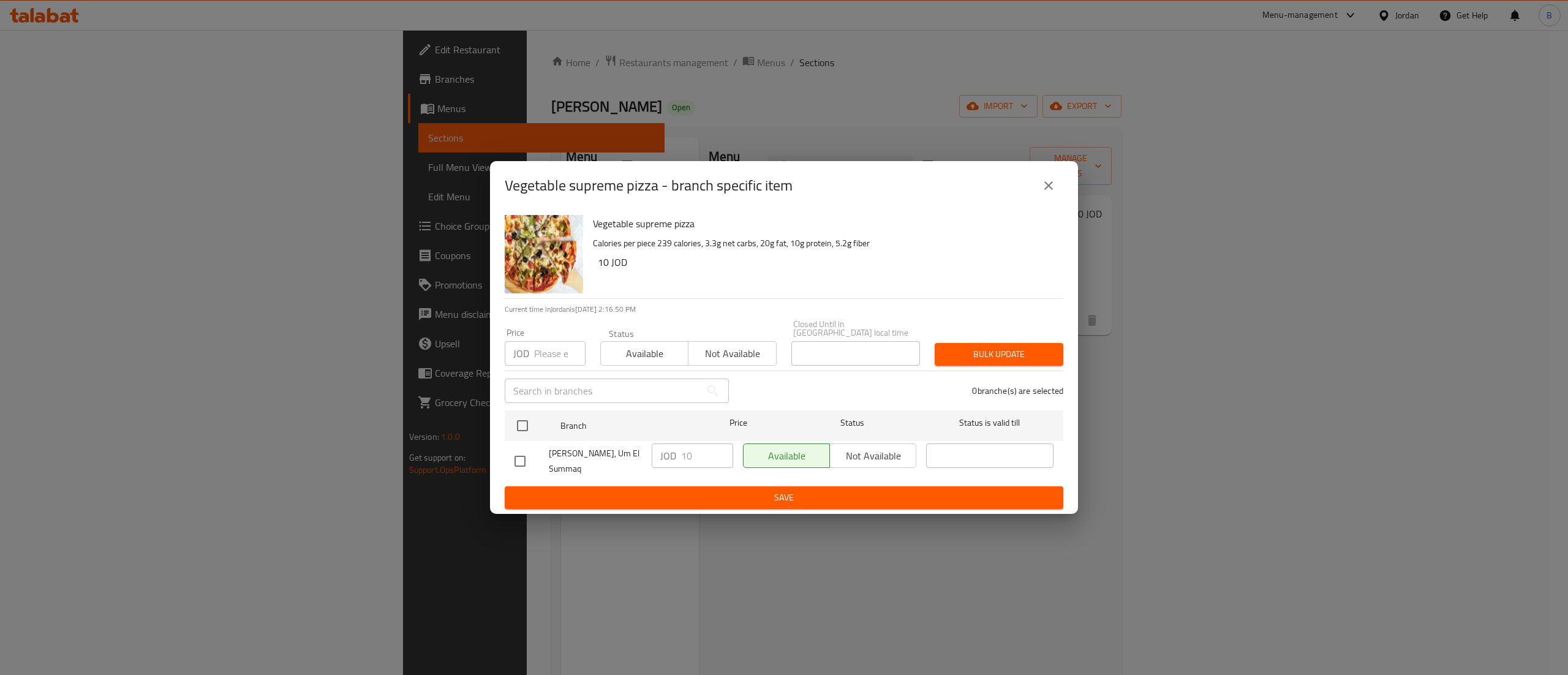
click at [1047, 188] on icon "close" at bounding box center [1048, 186] width 9 height 9
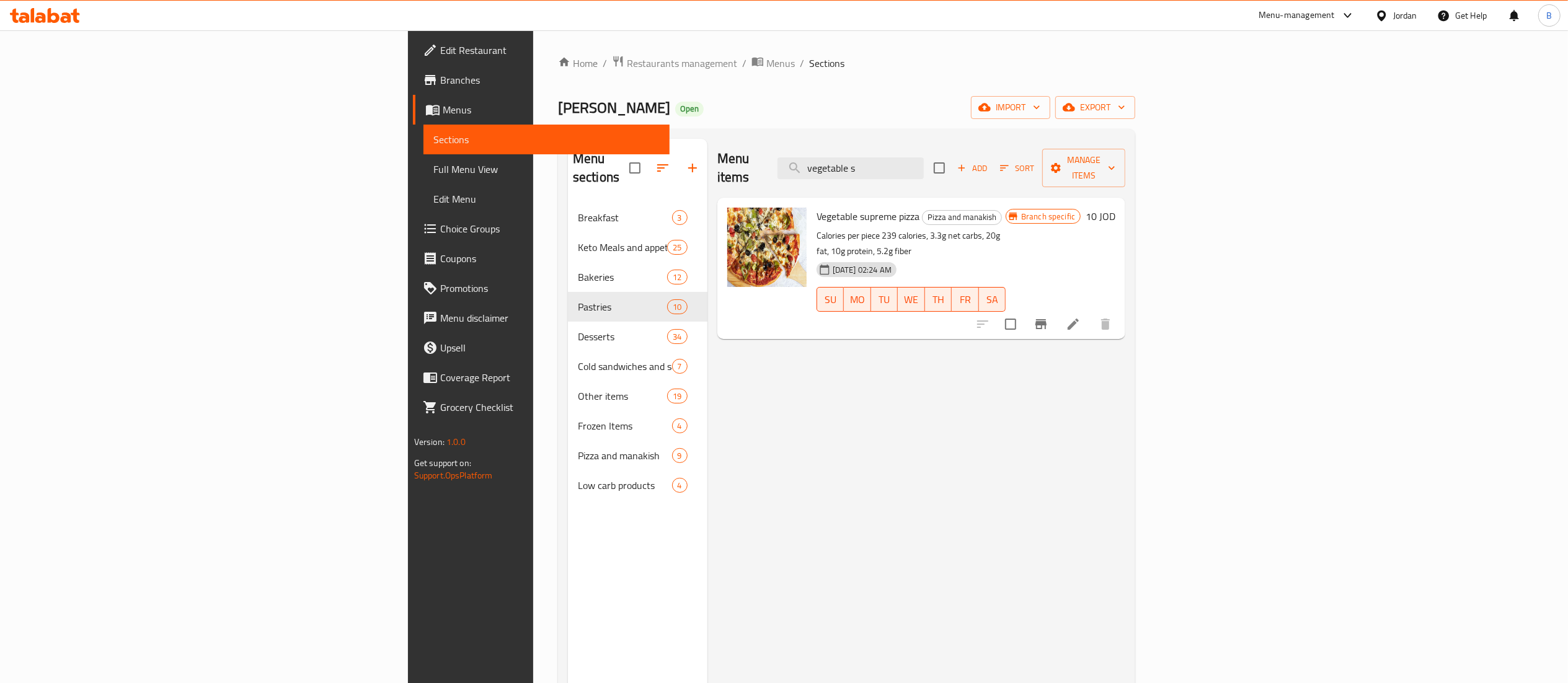
drag, startPoint x: 1048, startPoint y: 160, endPoint x: 741, endPoint y: 121, distance: 309.5
click at [796, 150] on div "Menu items vegetable s Add Sort Manage items" at bounding box center [921, 168] width 408 height 59
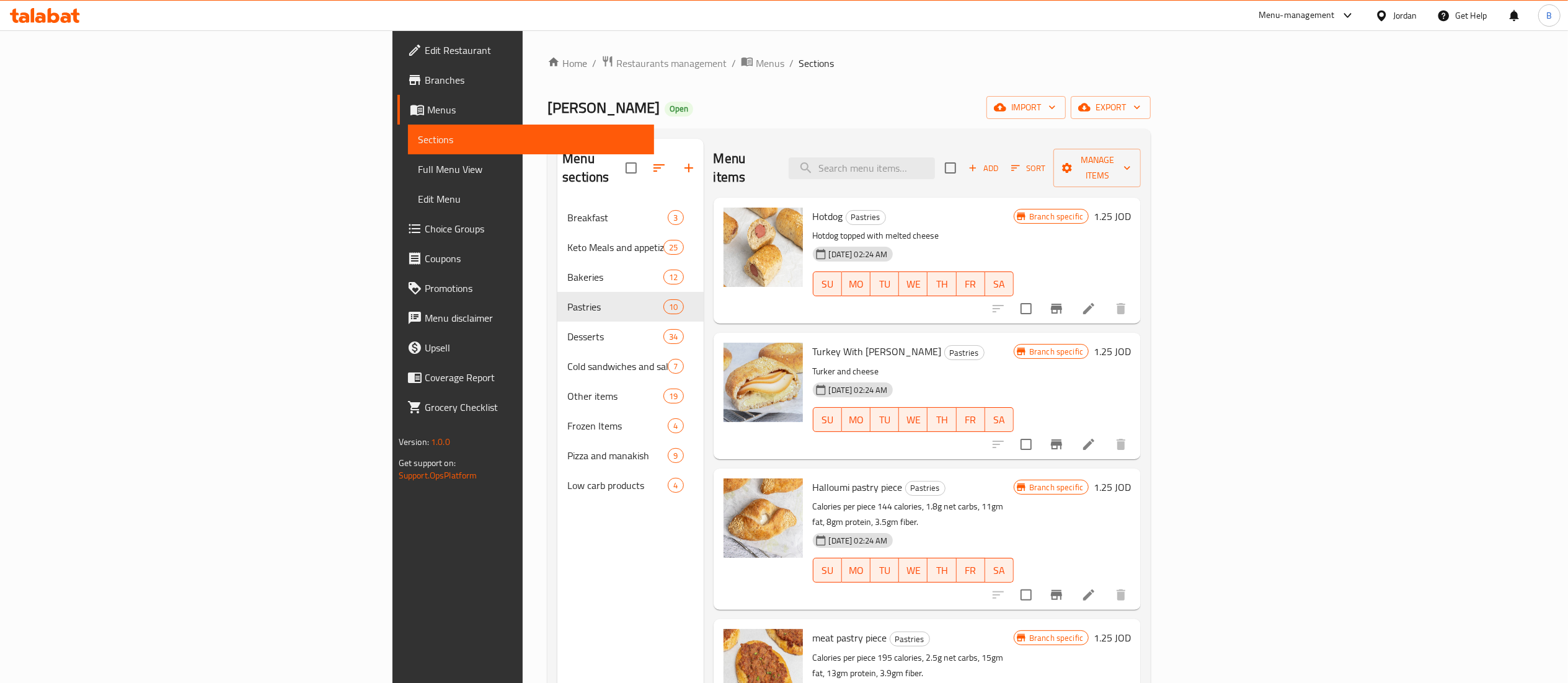
click at [1064, 301] on icon "Branch-specific-item" at bounding box center [1057, 309] width 15 height 15
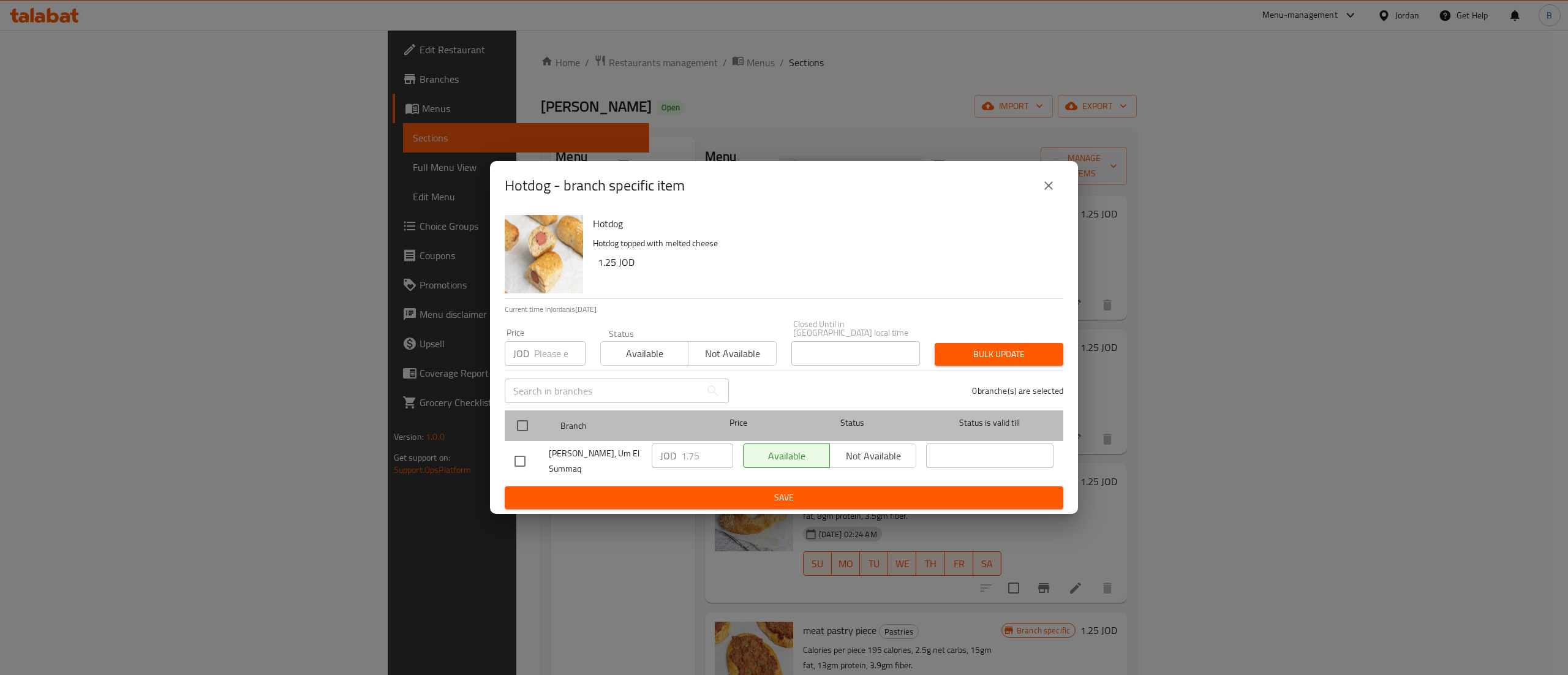
click at [535, 416] on div at bounding box center [532, 426] width 46 height 35
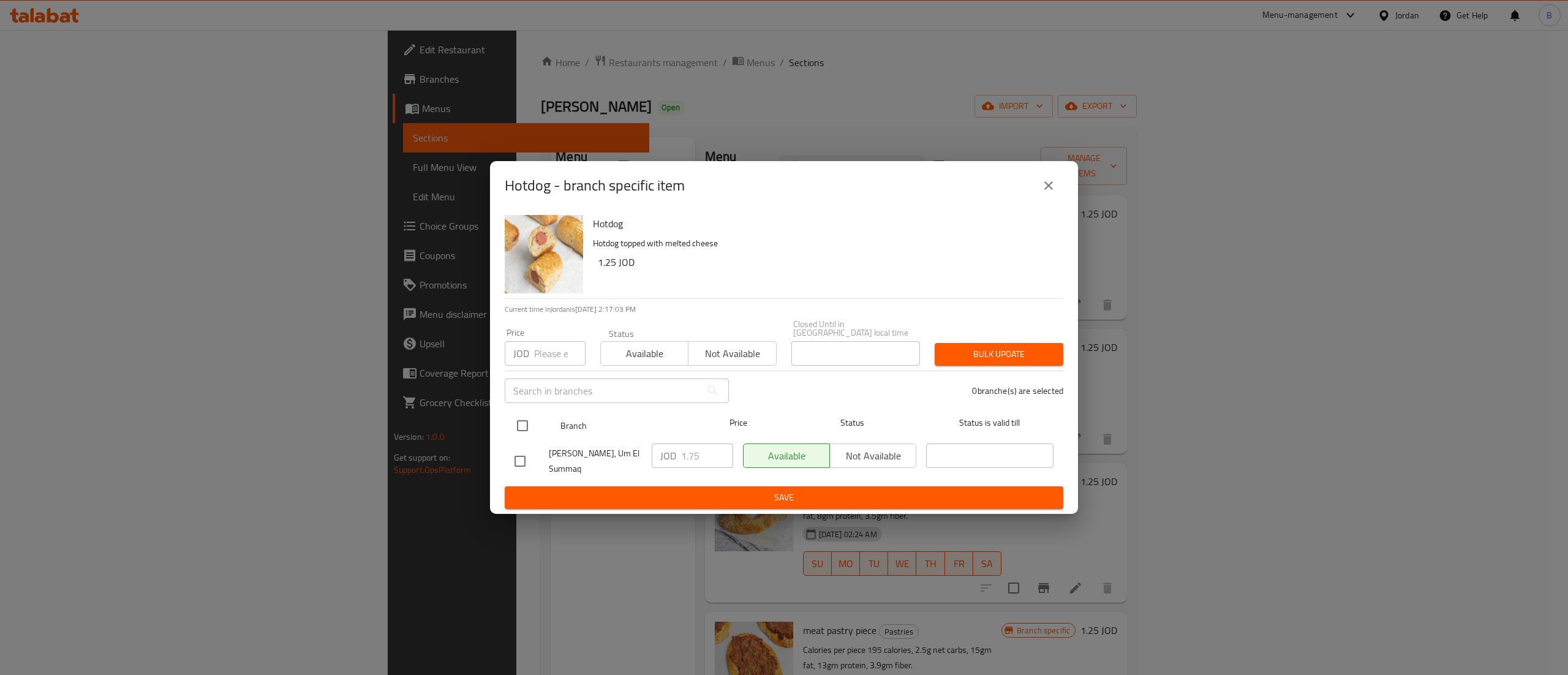
click at [529, 420] on input "checkbox" at bounding box center [523, 426] width 26 height 26
checkbox input "true"
click at [706, 457] on input "1.75" at bounding box center [707, 456] width 52 height 25
drag, startPoint x: 697, startPoint y: 450, endPoint x: 605, endPoint y: 444, distance: 92.2
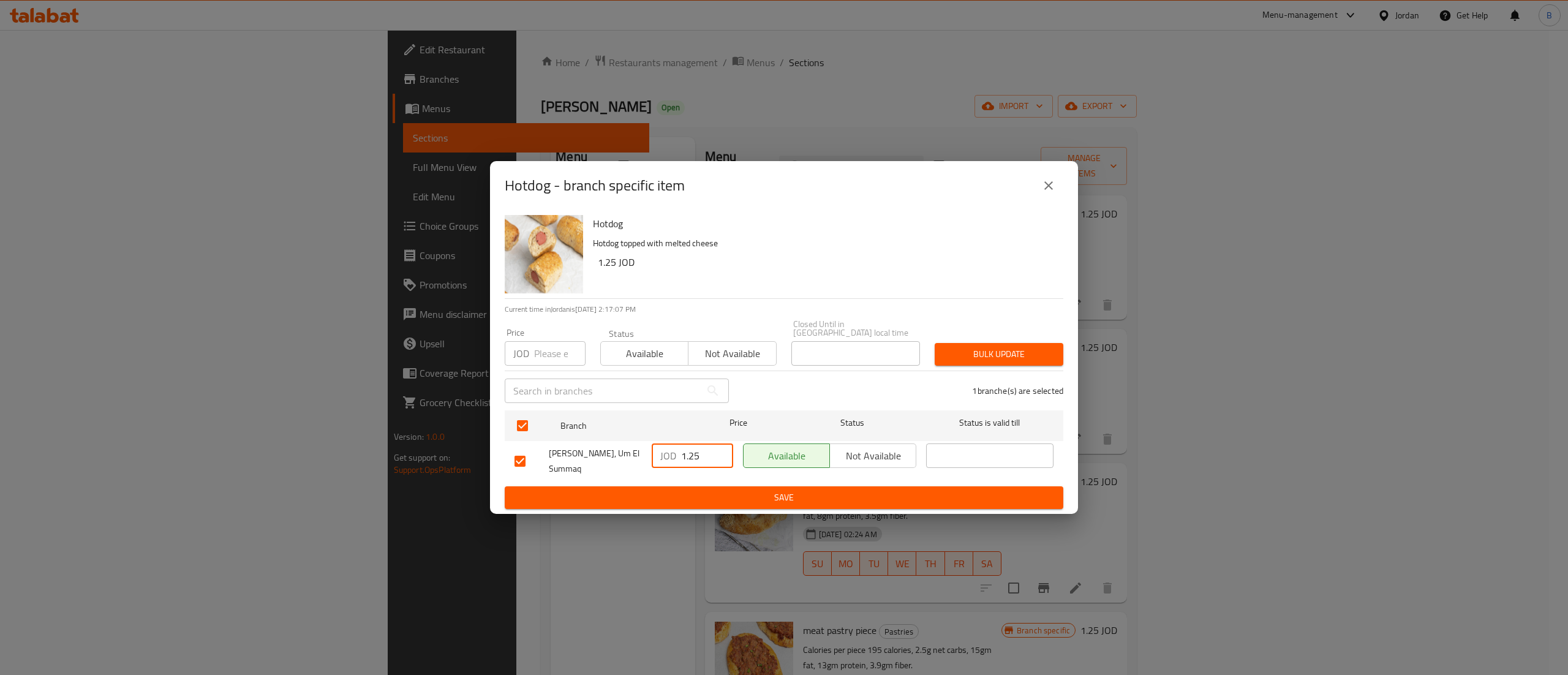
click at [605, 444] on div "[PERSON_NAME], Um El Summaq JOD 1.25 ​ Available Not available ​" at bounding box center [784, 461] width 549 height 45
type input "1.25"
click at [716, 492] on span "Save" at bounding box center [784, 498] width 539 height 15
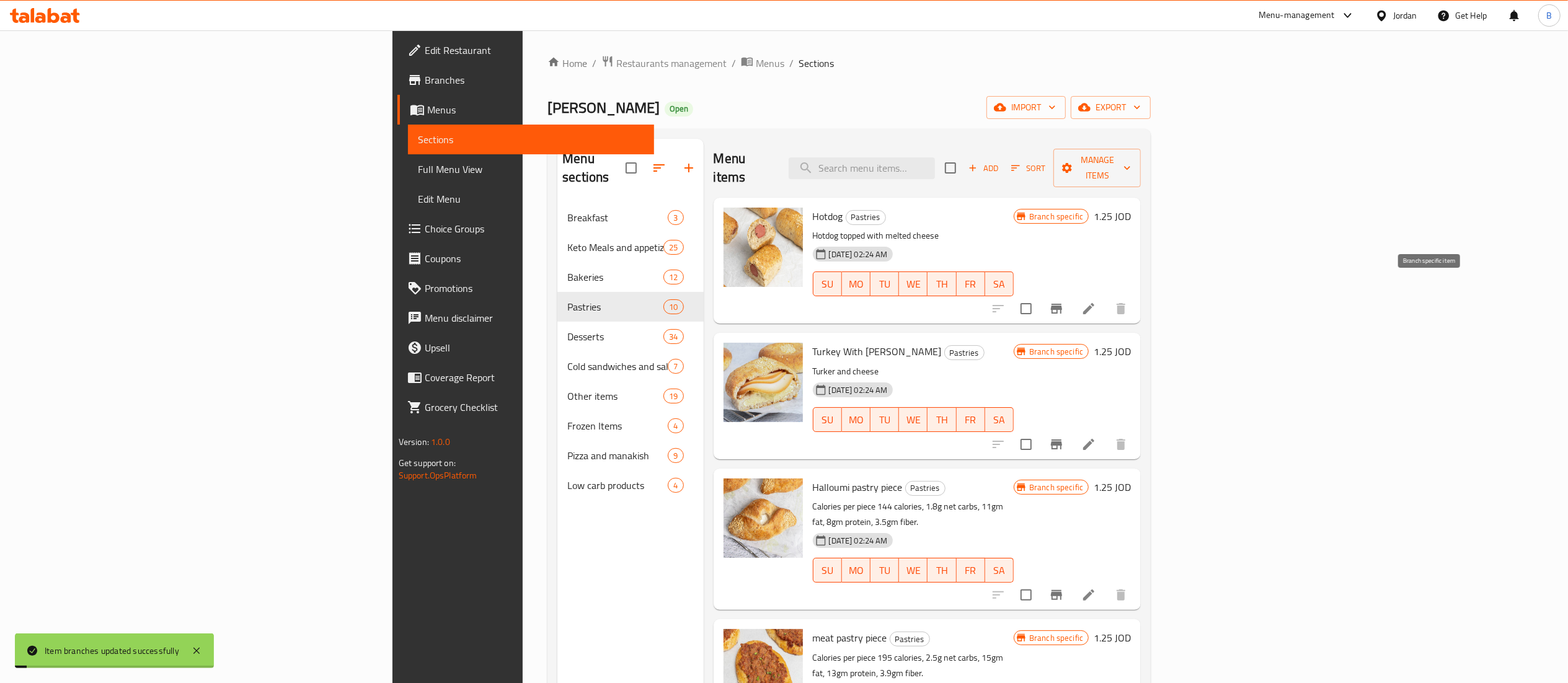
click at [1064, 301] on icon "Branch-specific-item" at bounding box center [1057, 309] width 15 height 15
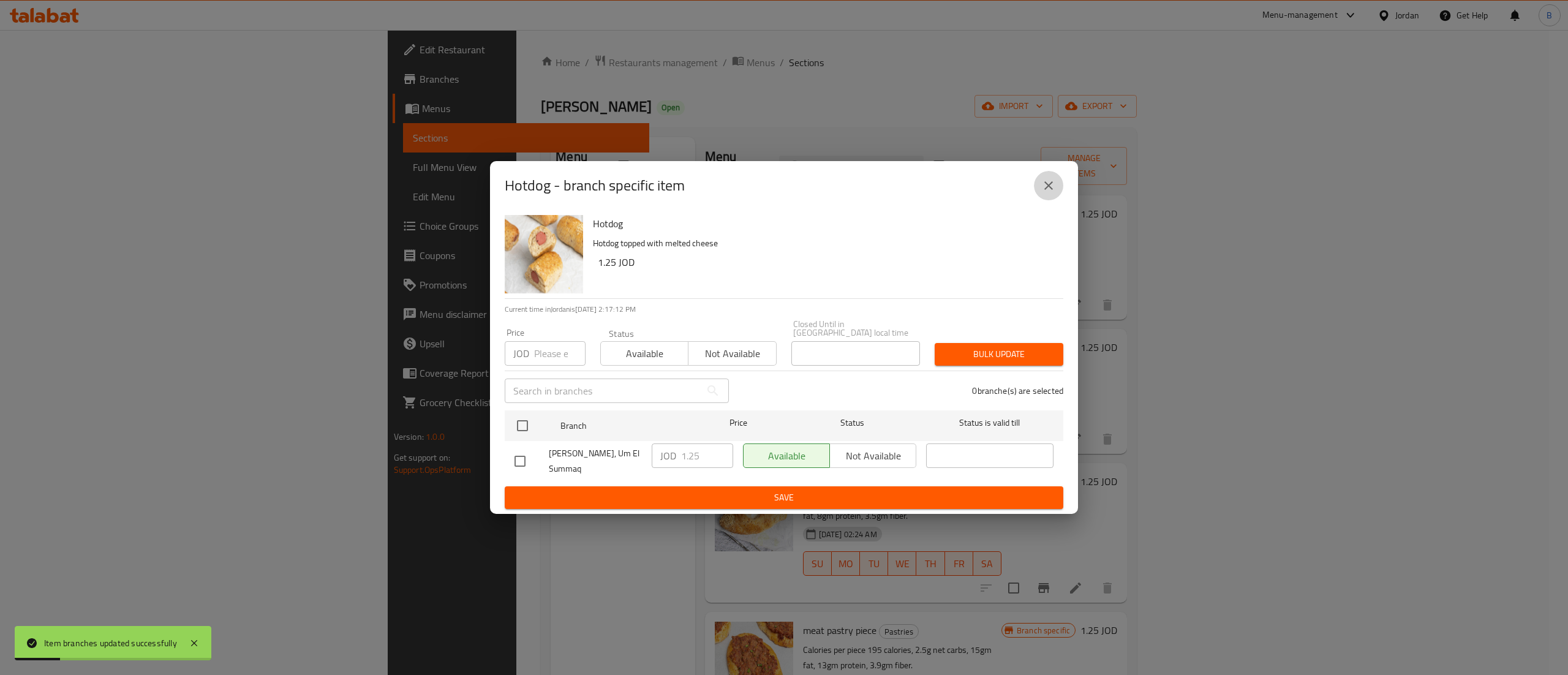
click at [1043, 184] on icon "close" at bounding box center [1049, 186] width 15 height 15
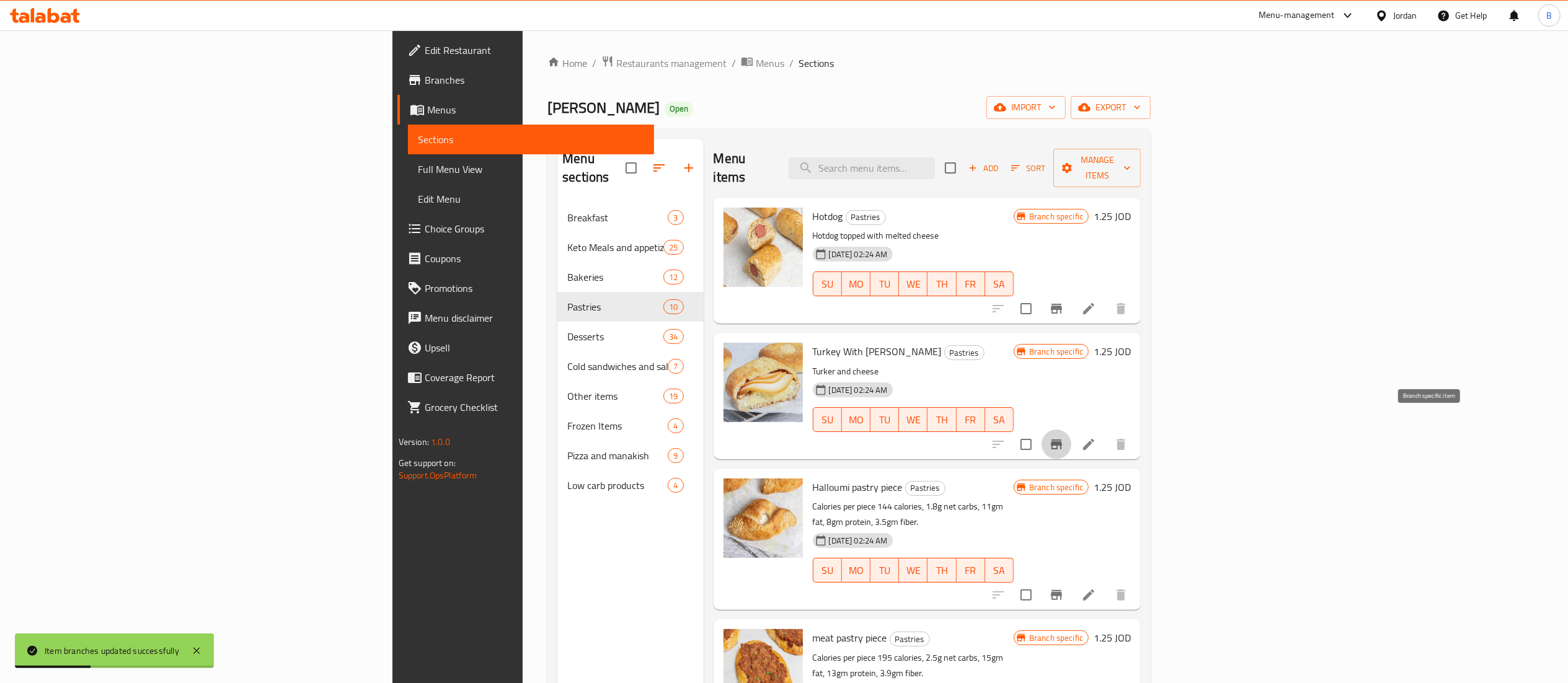
click at [1071, 430] on button "Branch-specific-item" at bounding box center [1056, 444] width 30 height 30
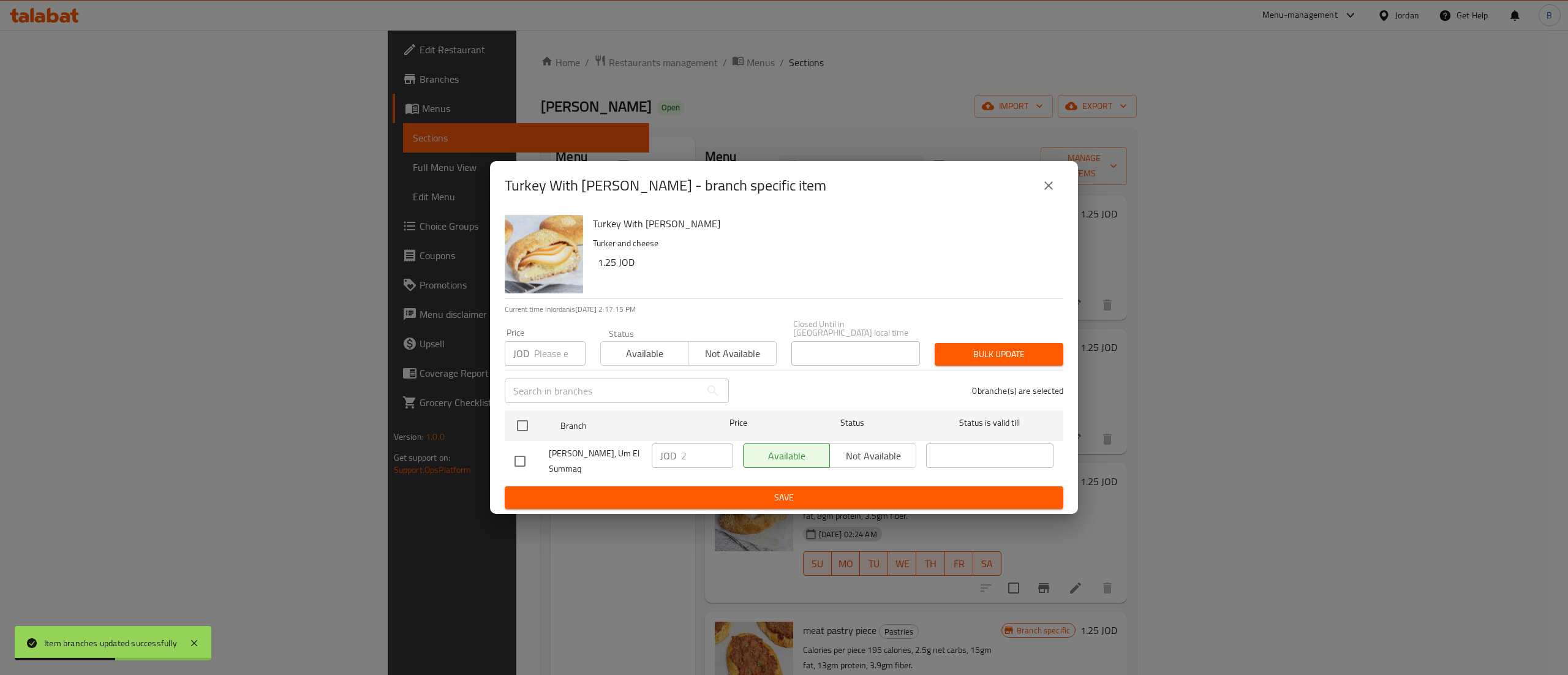
drag, startPoint x: 527, startPoint y: 418, endPoint x: 663, endPoint y: 463, distance: 143.3
click at [527, 418] on input "checkbox" at bounding box center [523, 426] width 26 height 26
checkbox input "true"
drag, startPoint x: 702, startPoint y: 460, endPoint x: 653, endPoint y: 463, distance: 49.1
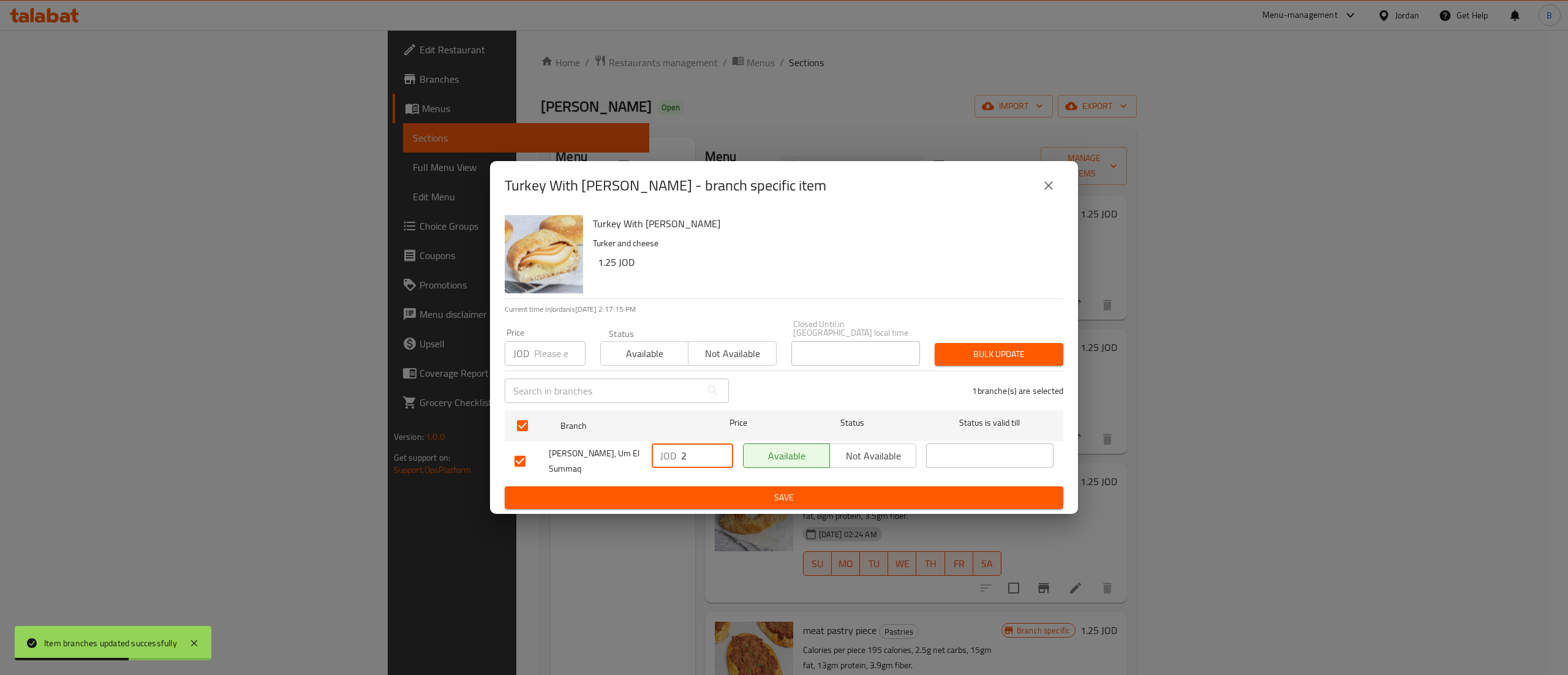
click at [637, 456] on div "[PERSON_NAME], Um El Summaq JOD 2 ​ Available Not available ​" at bounding box center [784, 461] width 549 height 45
paste input "1.25"
type input "1.25"
click at [665, 493] on span "Save" at bounding box center [784, 498] width 539 height 15
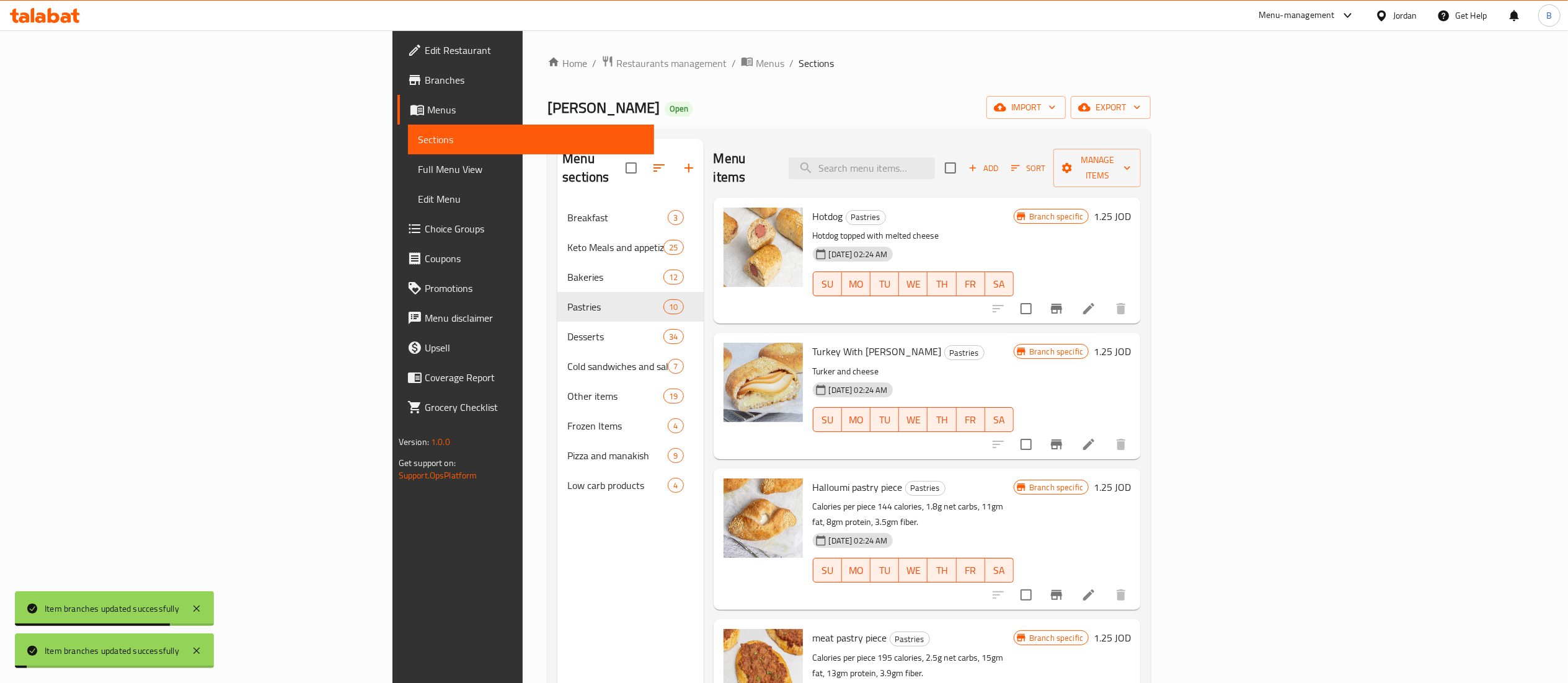
scroll to position [124, 0]
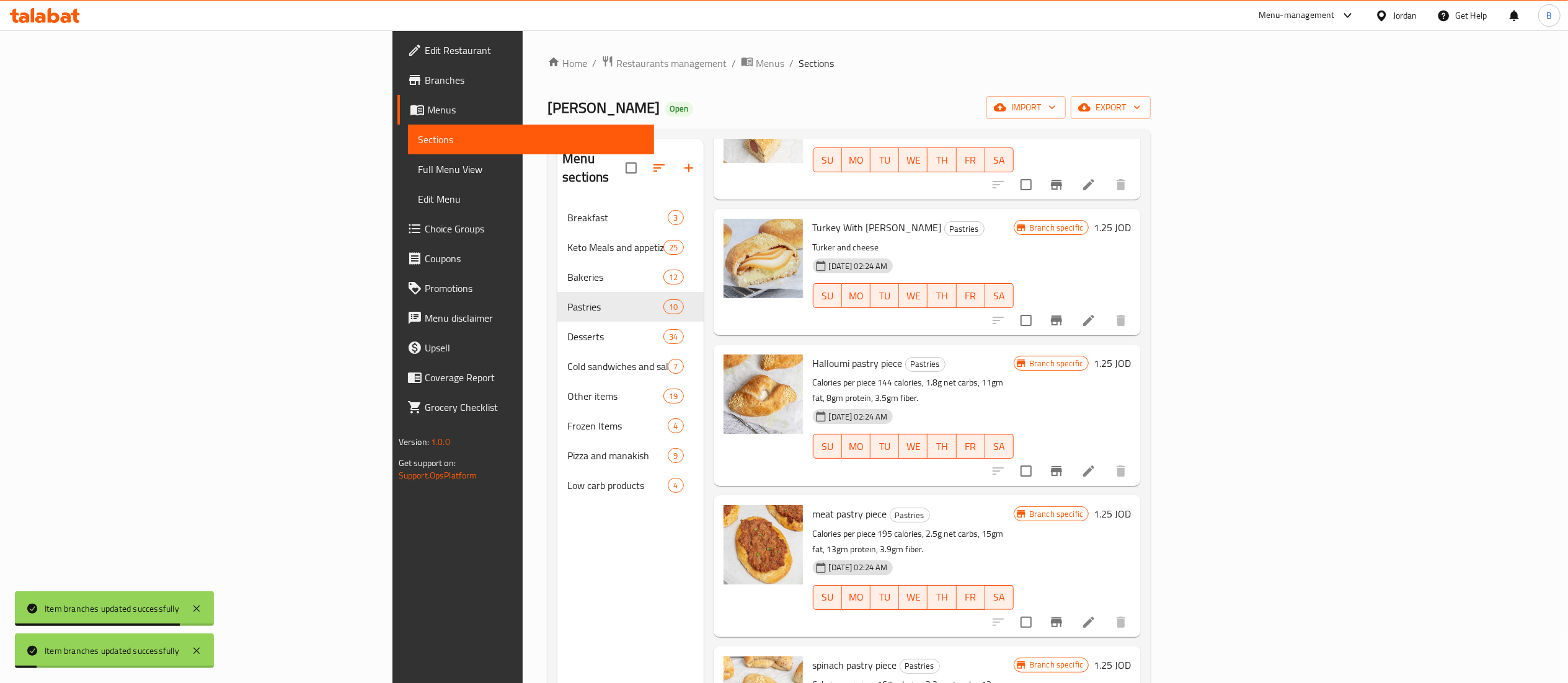
click at [1062, 466] on icon "Branch-specific-item" at bounding box center [1056, 471] width 11 height 10
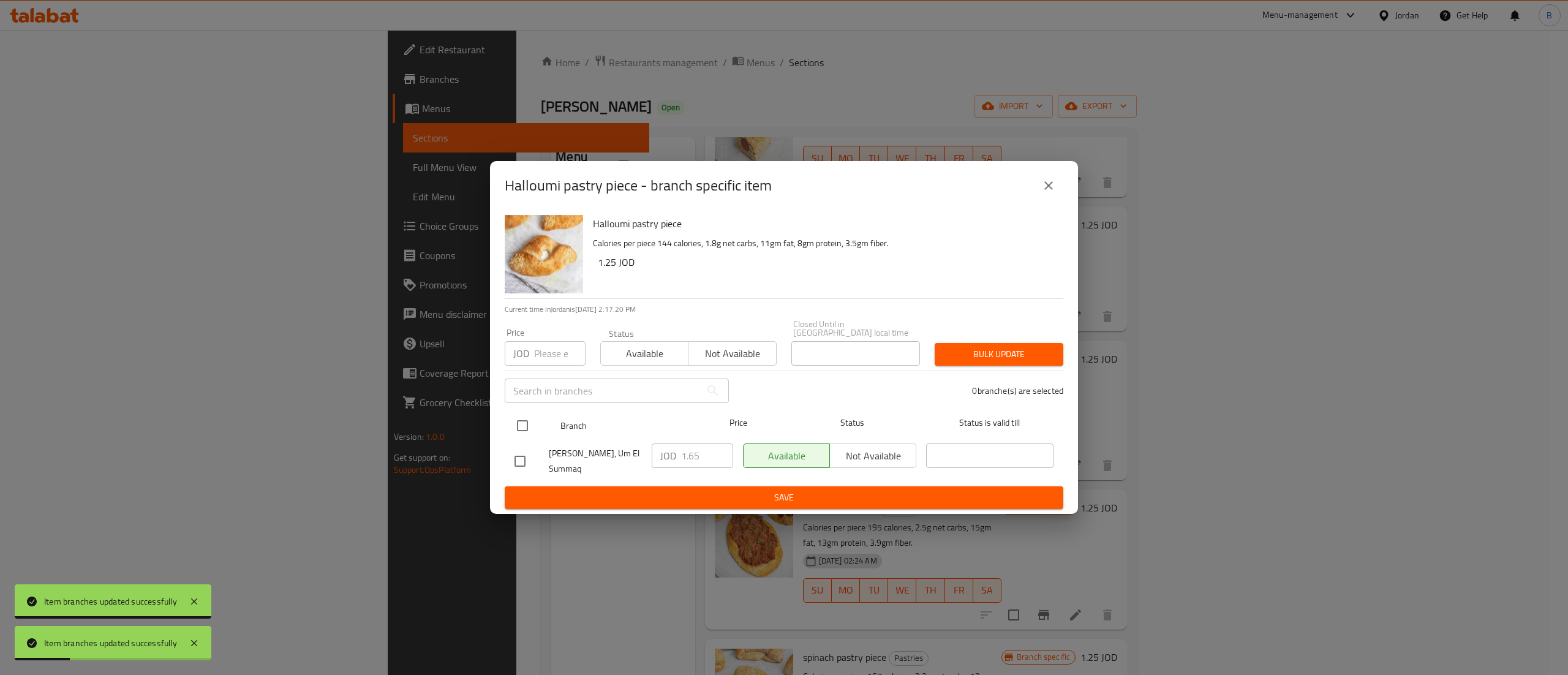
click at [532, 427] on input "checkbox" at bounding box center [523, 426] width 26 height 26
checkbox input "true"
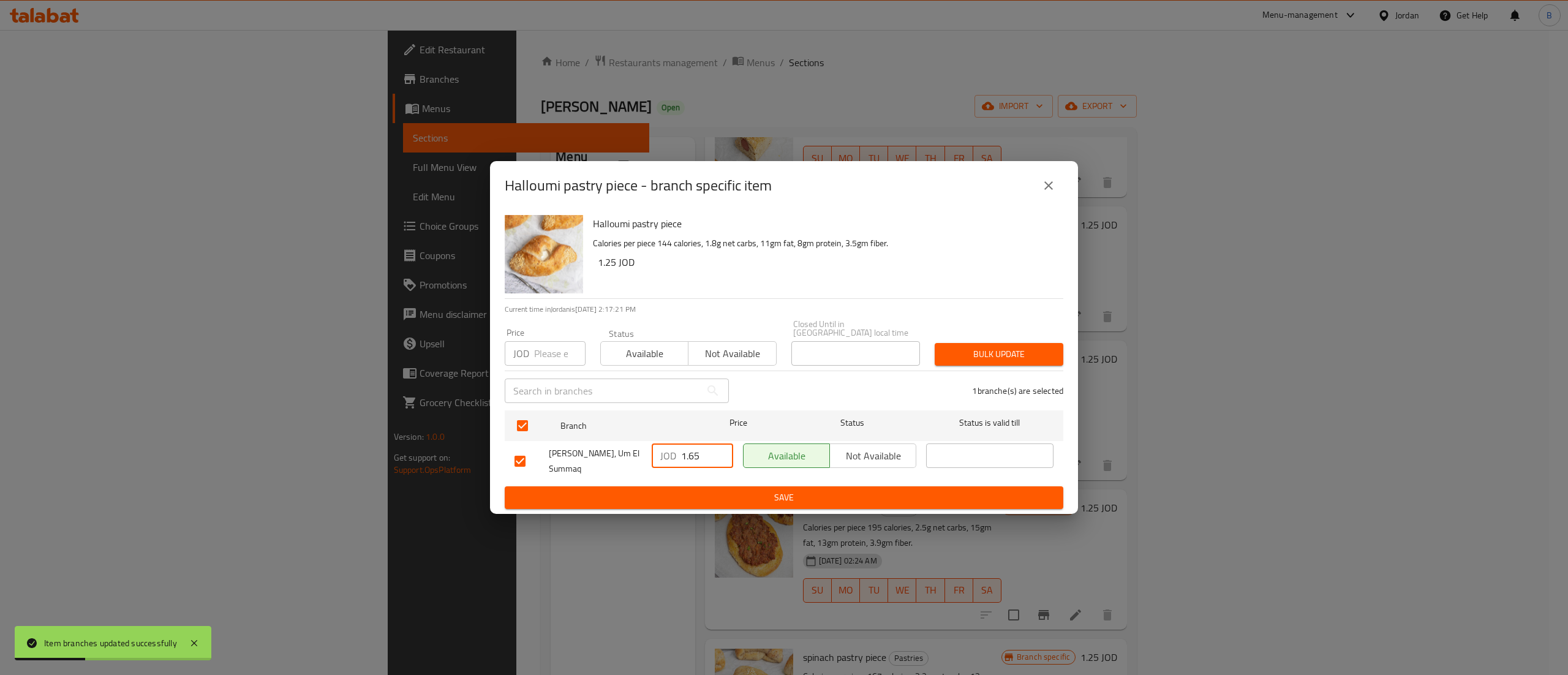
drag, startPoint x: 699, startPoint y: 448, endPoint x: 639, endPoint y: 457, distance: 60.7
click at [654, 448] on div "JOD 1.65 ​" at bounding box center [692, 456] width 81 height 25
paste input "2"
type input "1.25"
click at [652, 487] on button "Save" at bounding box center [784, 498] width 559 height 23
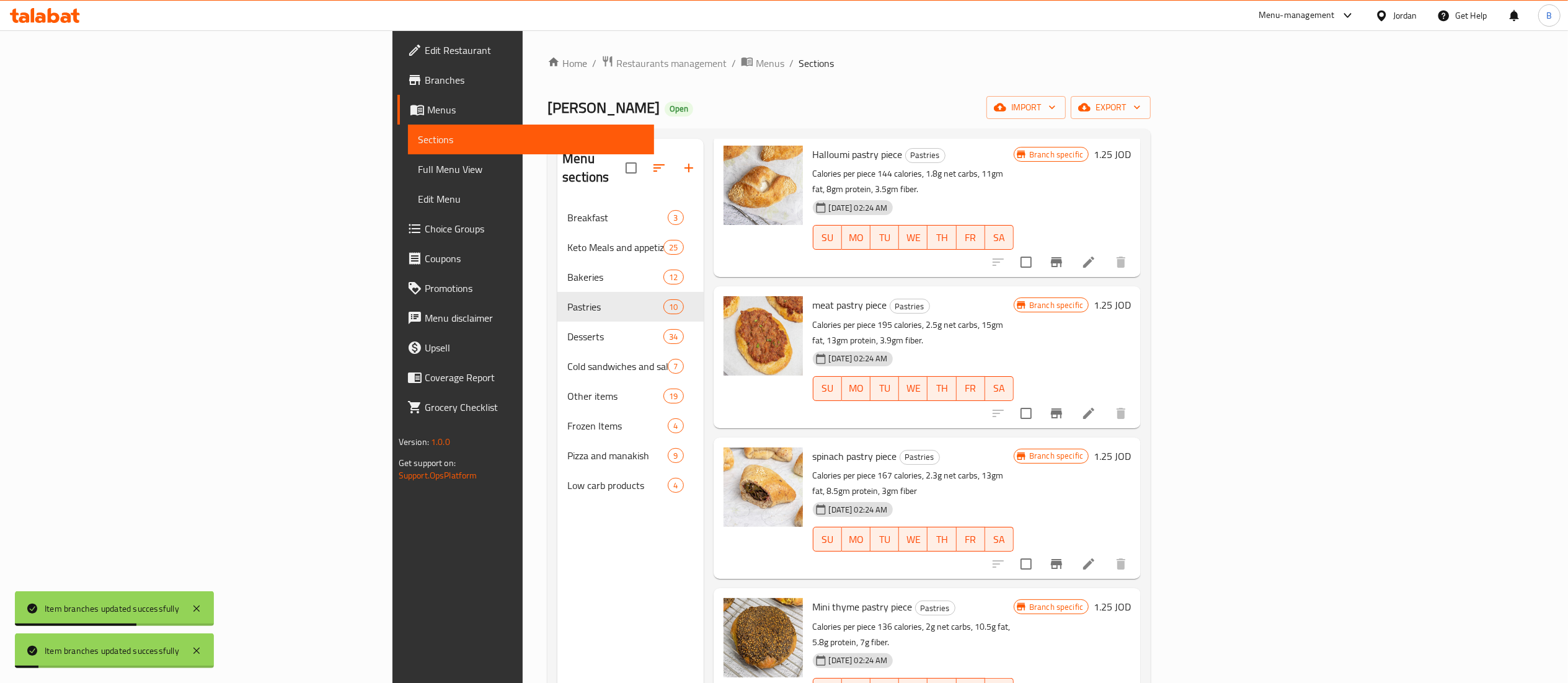
scroll to position [372, 0]
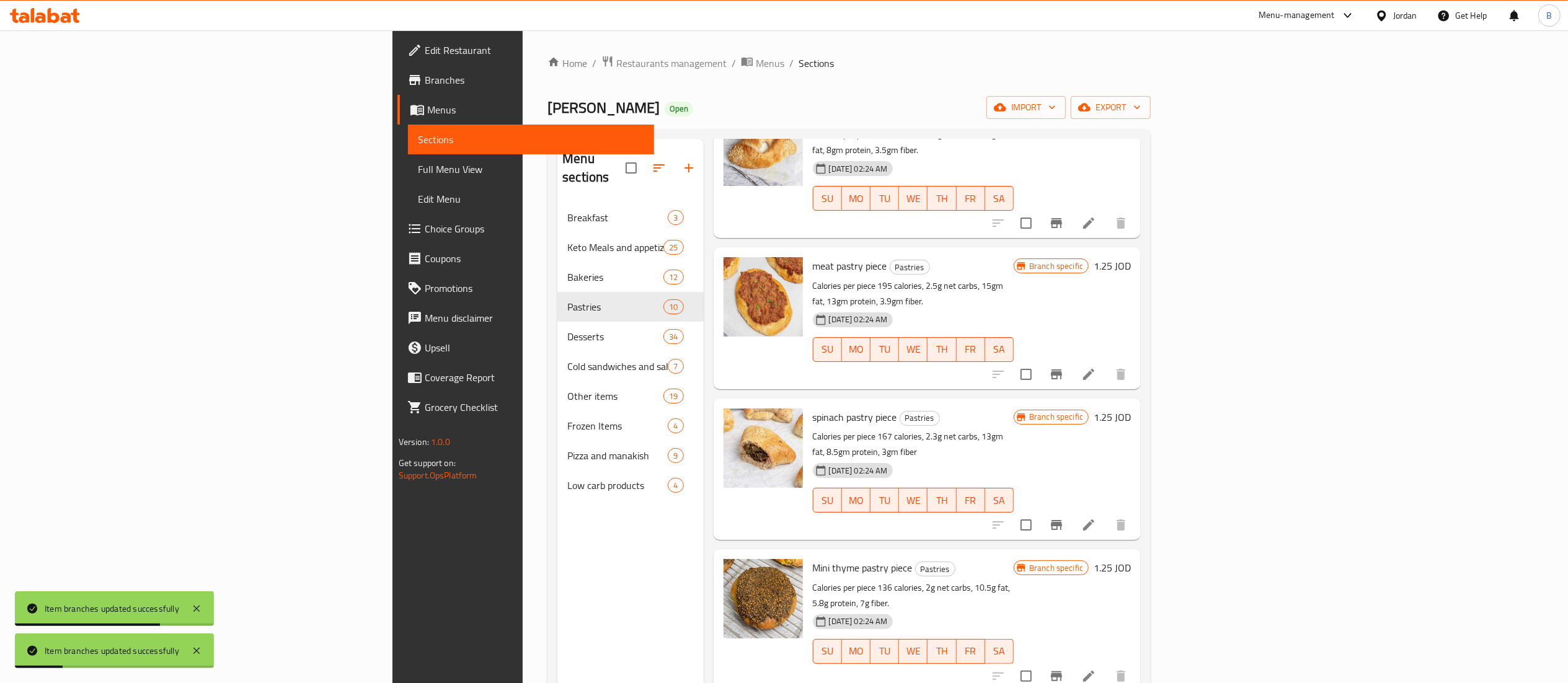
click at [1064, 367] on icon "Branch-specific-item" at bounding box center [1057, 374] width 15 height 15
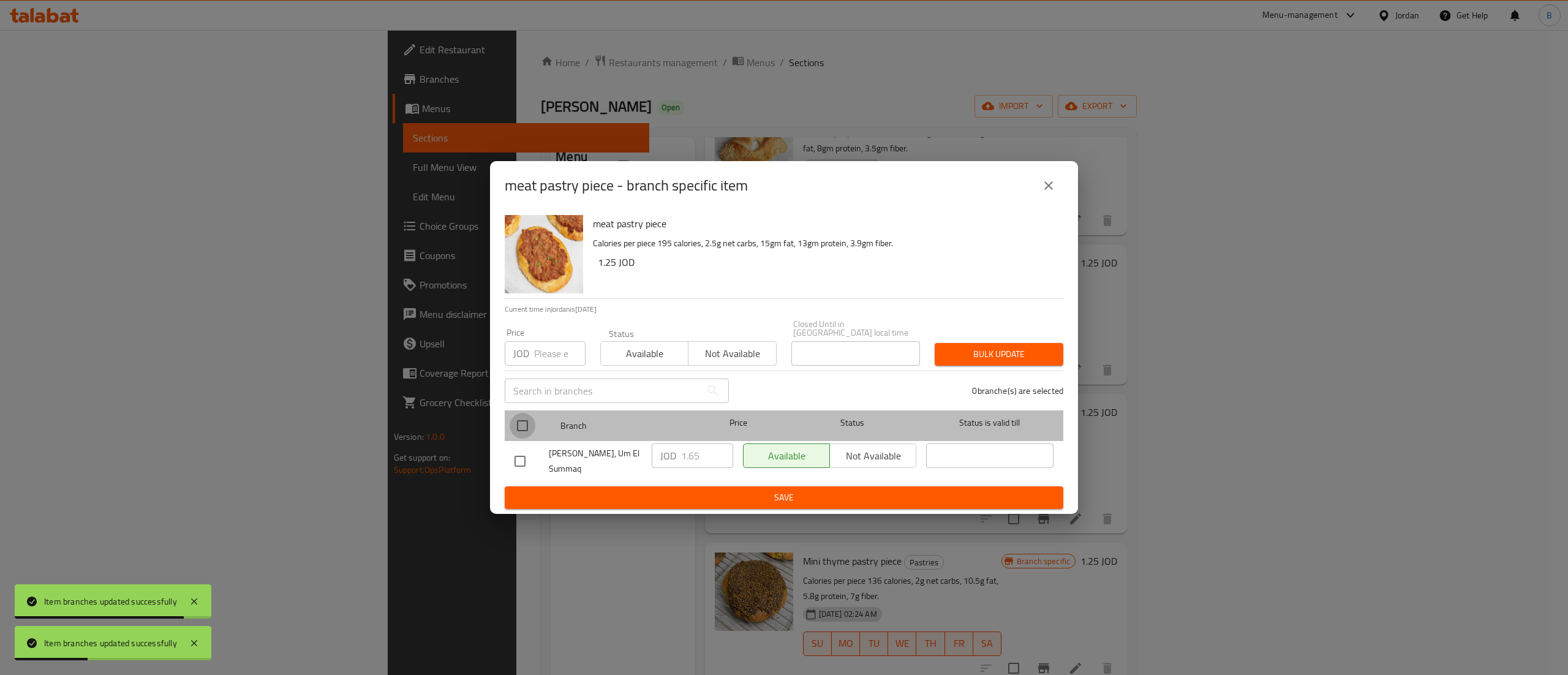
click at [517, 413] on input "checkbox" at bounding box center [523, 426] width 26 height 26
checkbox input "true"
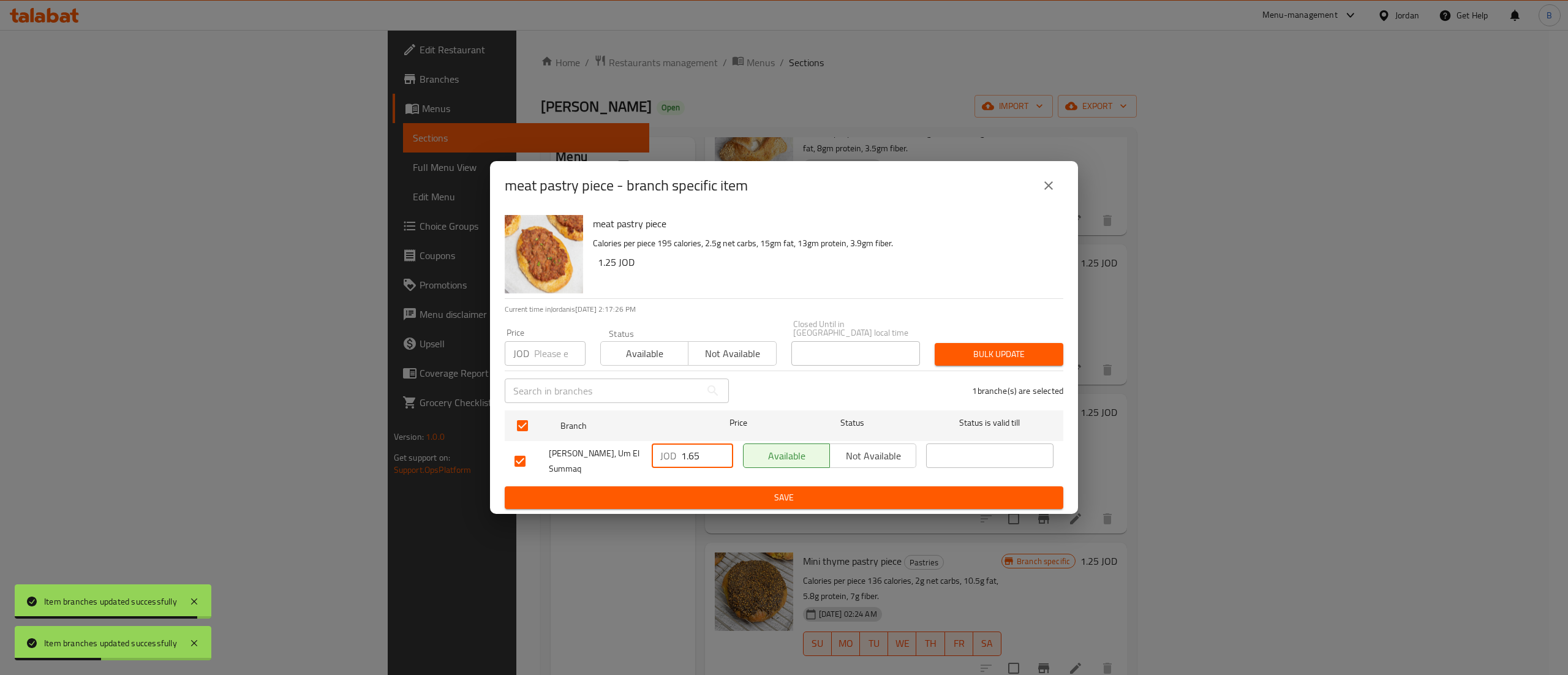
drag, startPoint x: 688, startPoint y: 455, endPoint x: 611, endPoint y: 453, distance: 77.0
click at [630, 453] on div "[PERSON_NAME], Um El Summaq JOD 1.65 ​ Available Not available ​" at bounding box center [784, 461] width 549 height 45
paste input "2"
type input "1.25"
click at [680, 492] on span "Save" at bounding box center [784, 498] width 539 height 15
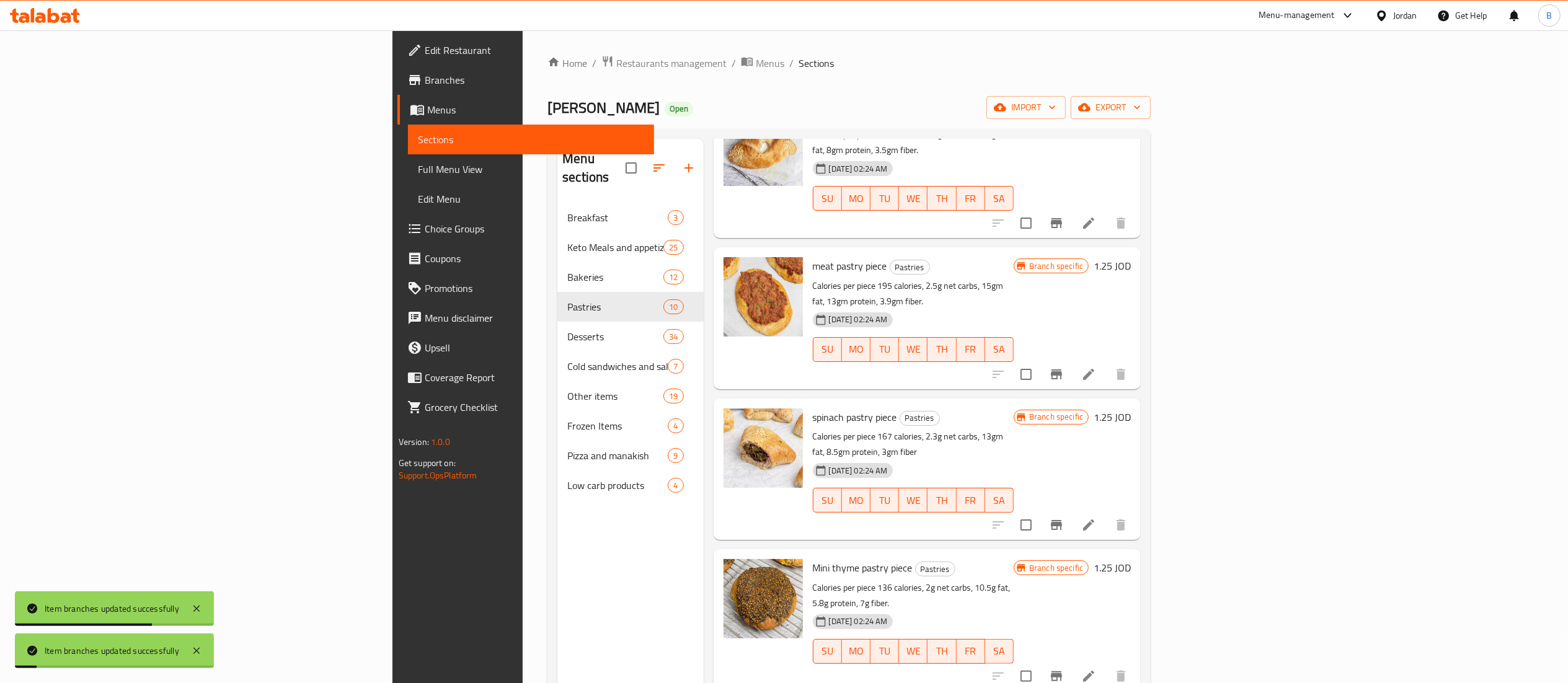
scroll to position [496, 0]
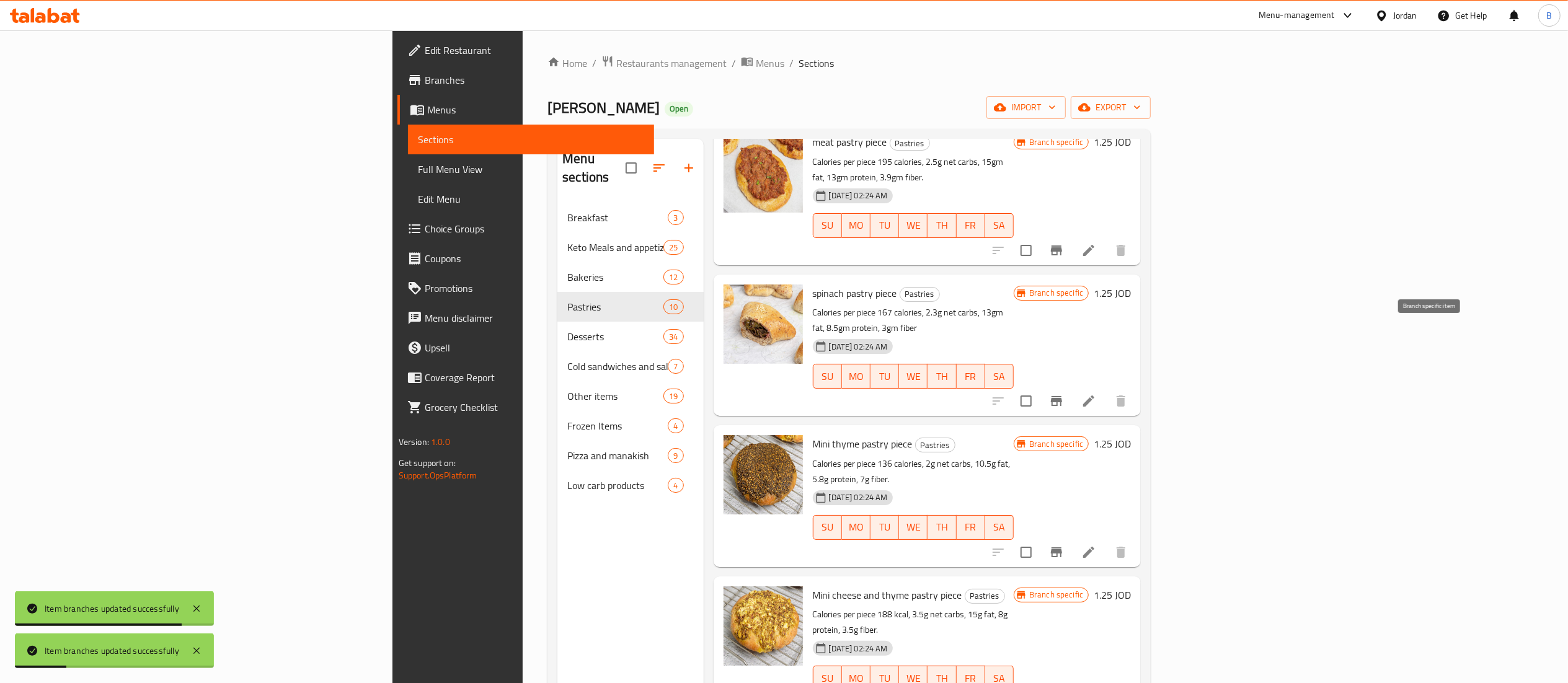
click at [1064, 394] on icon "Branch-specific-item" at bounding box center [1057, 401] width 15 height 15
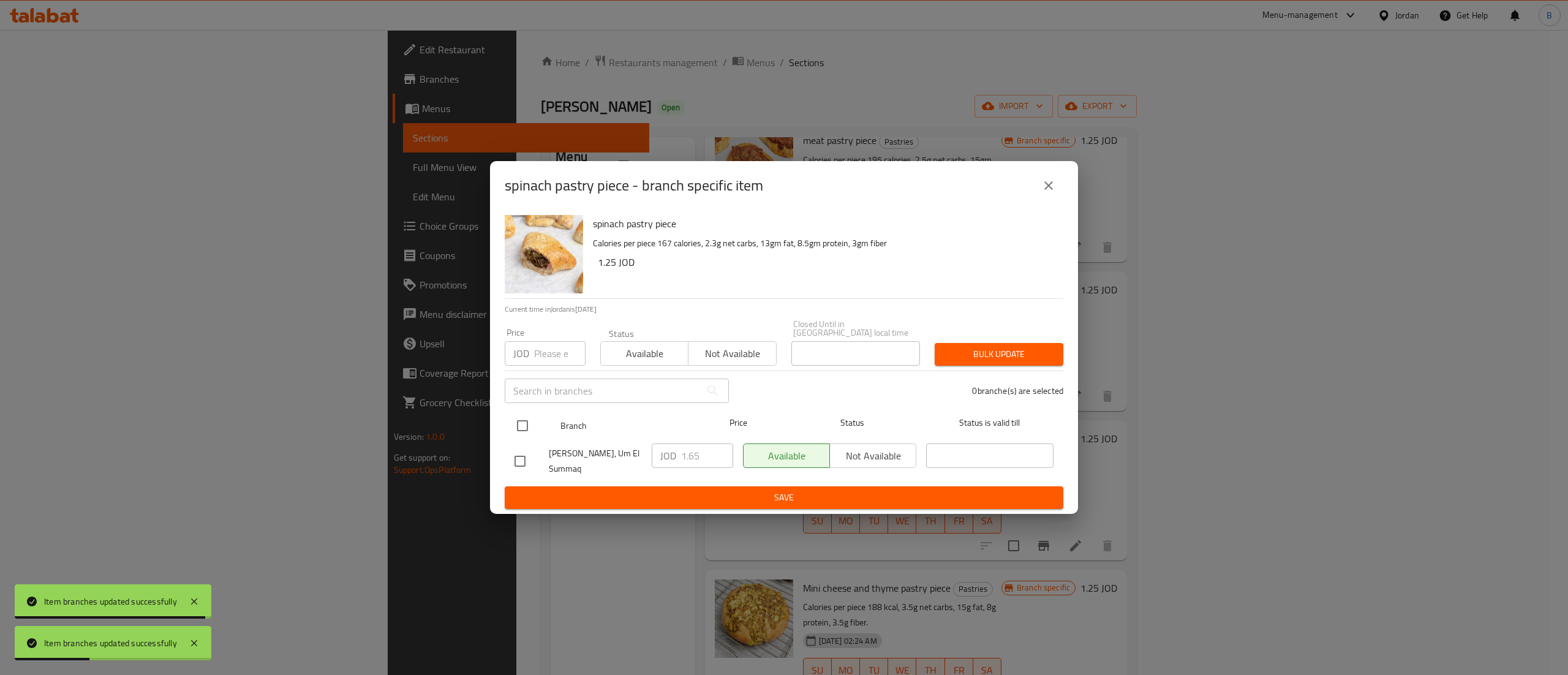
click at [530, 418] on input "checkbox" at bounding box center [523, 426] width 26 height 26
checkbox input "true"
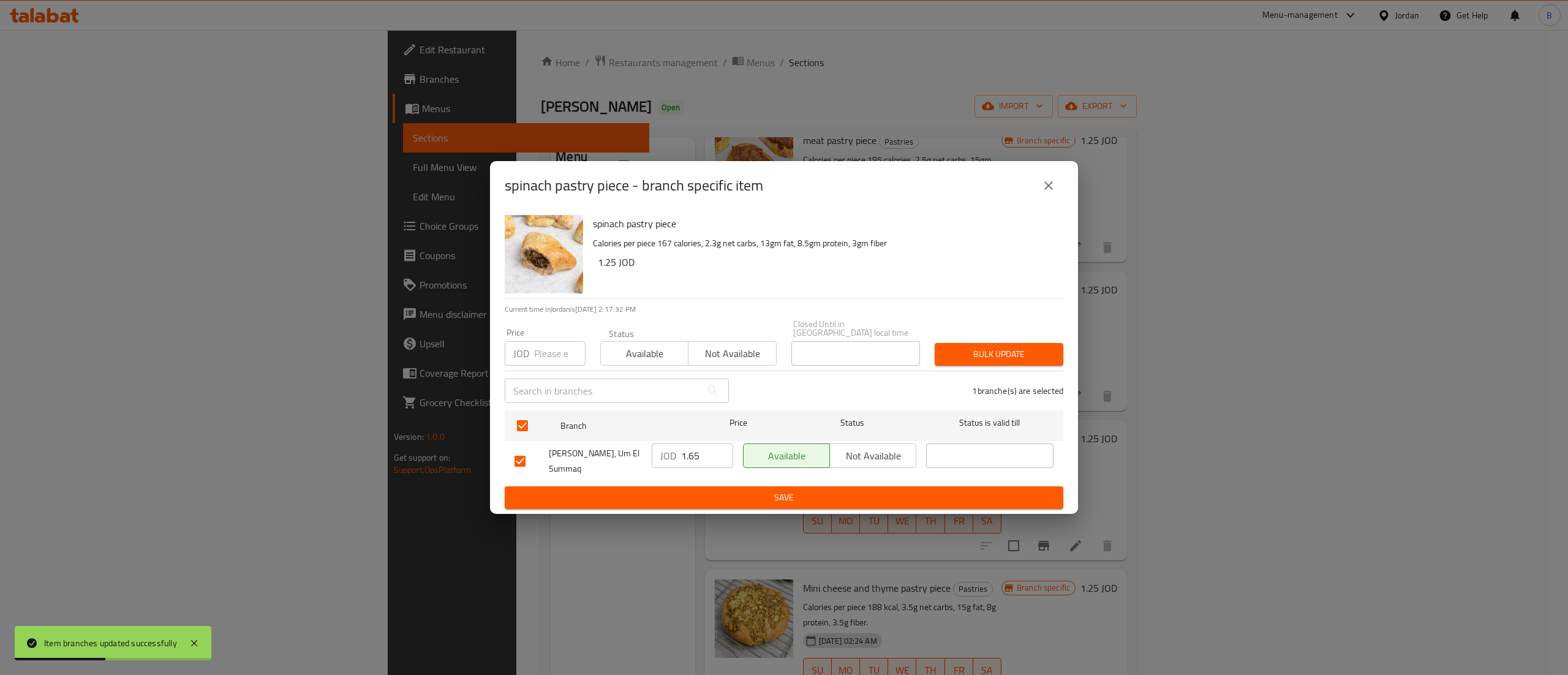
drag, startPoint x: 707, startPoint y: 457, endPoint x: 581, endPoint y: 456, distance: 126.0
click at [598, 456] on div "[PERSON_NAME], Um El Summaq JOD 1.65 ​ Available Not available ​" at bounding box center [784, 461] width 549 height 45
paste input "2"
type input "1.25"
click at [648, 490] on span "Save" at bounding box center [784, 498] width 539 height 15
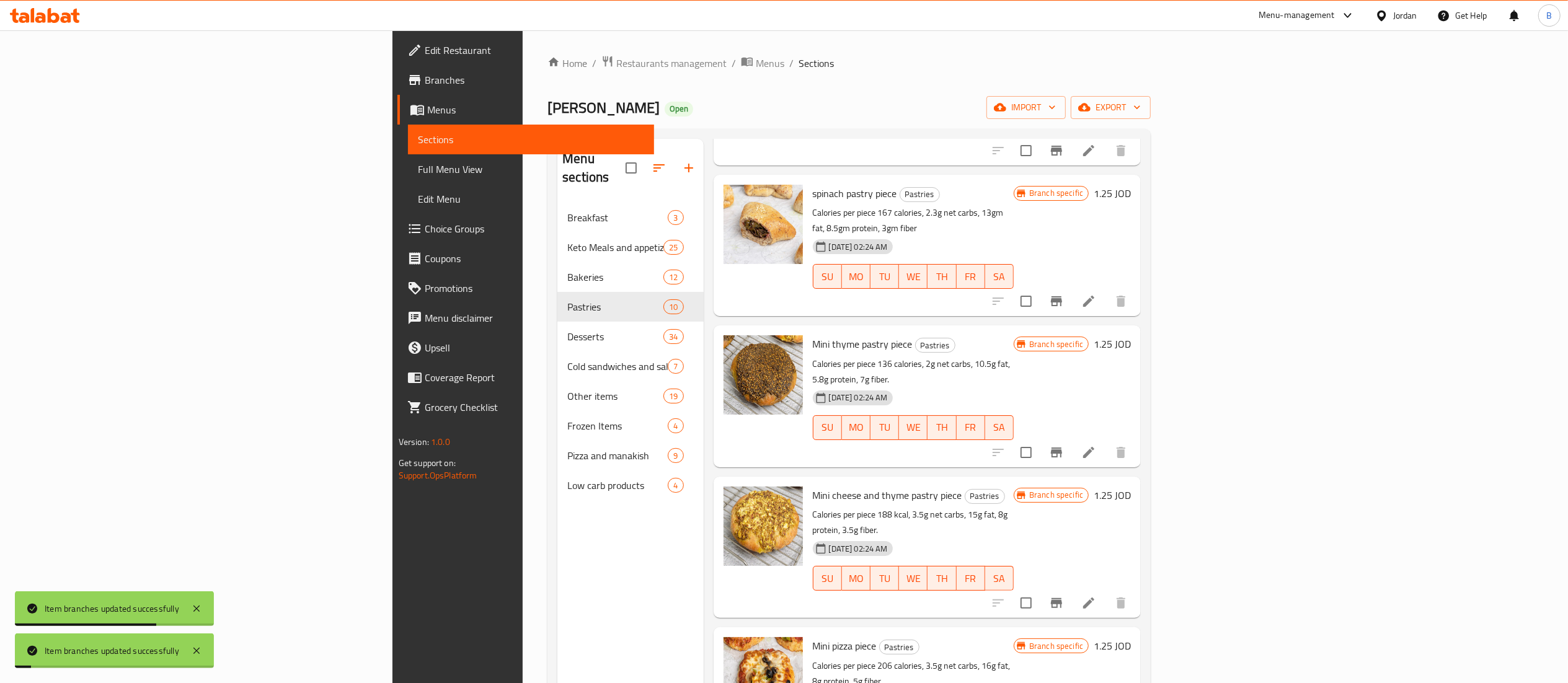
scroll to position [619, 0]
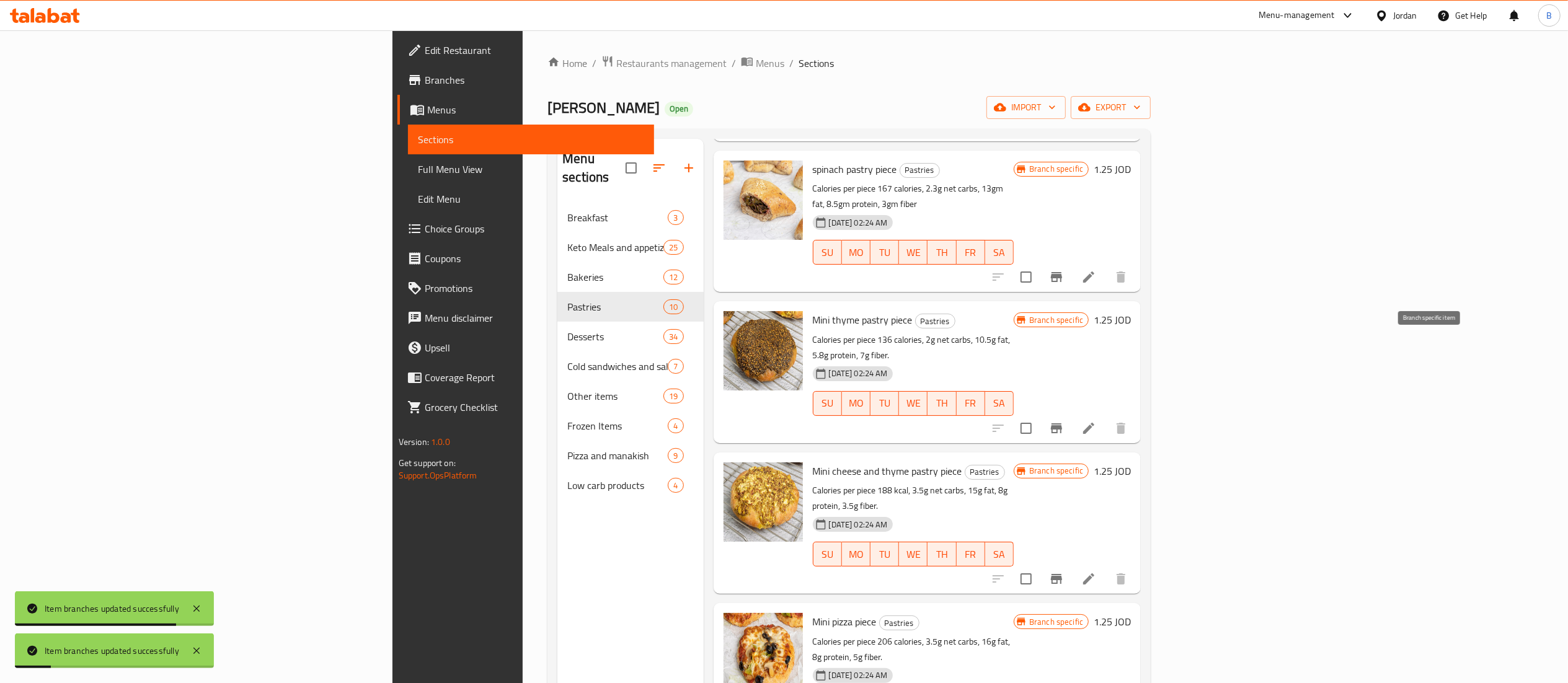
click at [1071, 414] on button "Branch-specific-item" at bounding box center [1056, 428] width 30 height 30
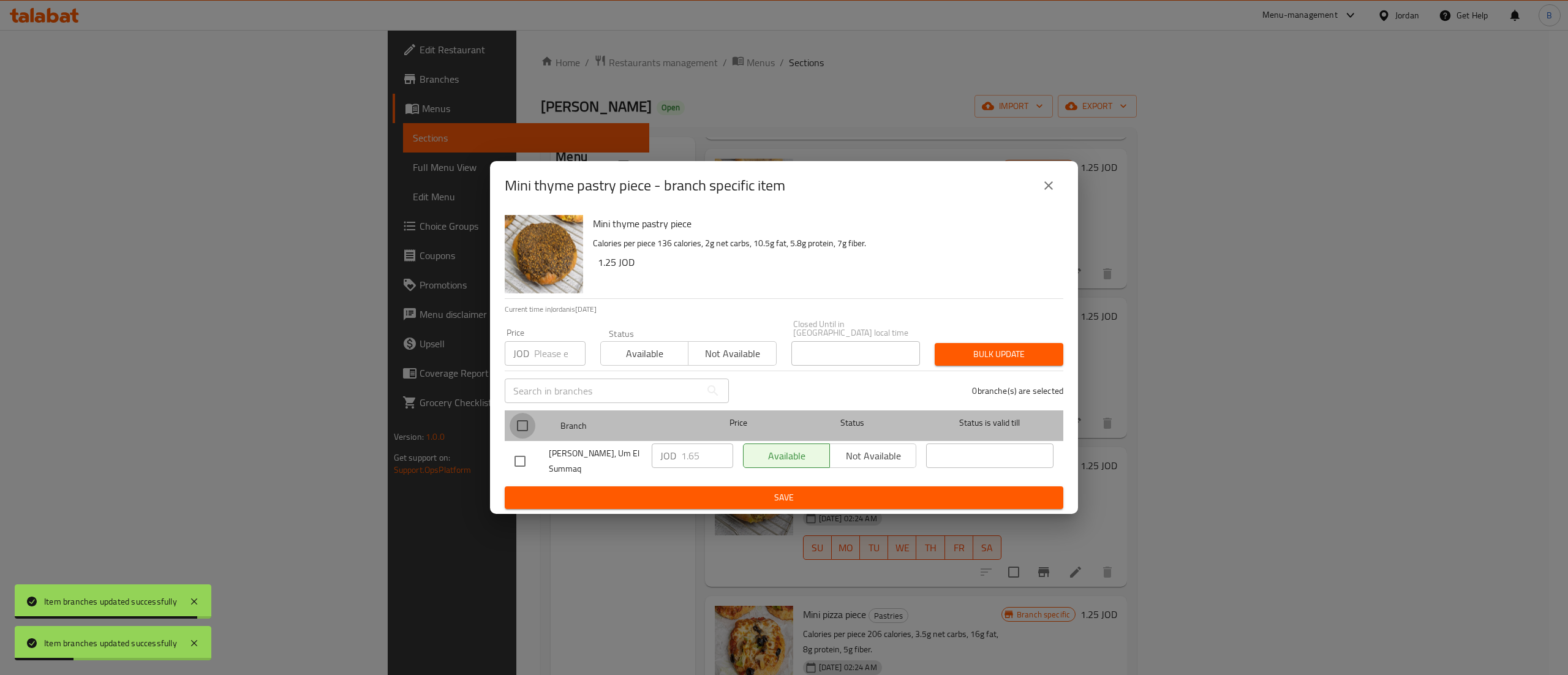
click at [517, 413] on input "checkbox" at bounding box center [523, 426] width 26 height 26
checkbox input "true"
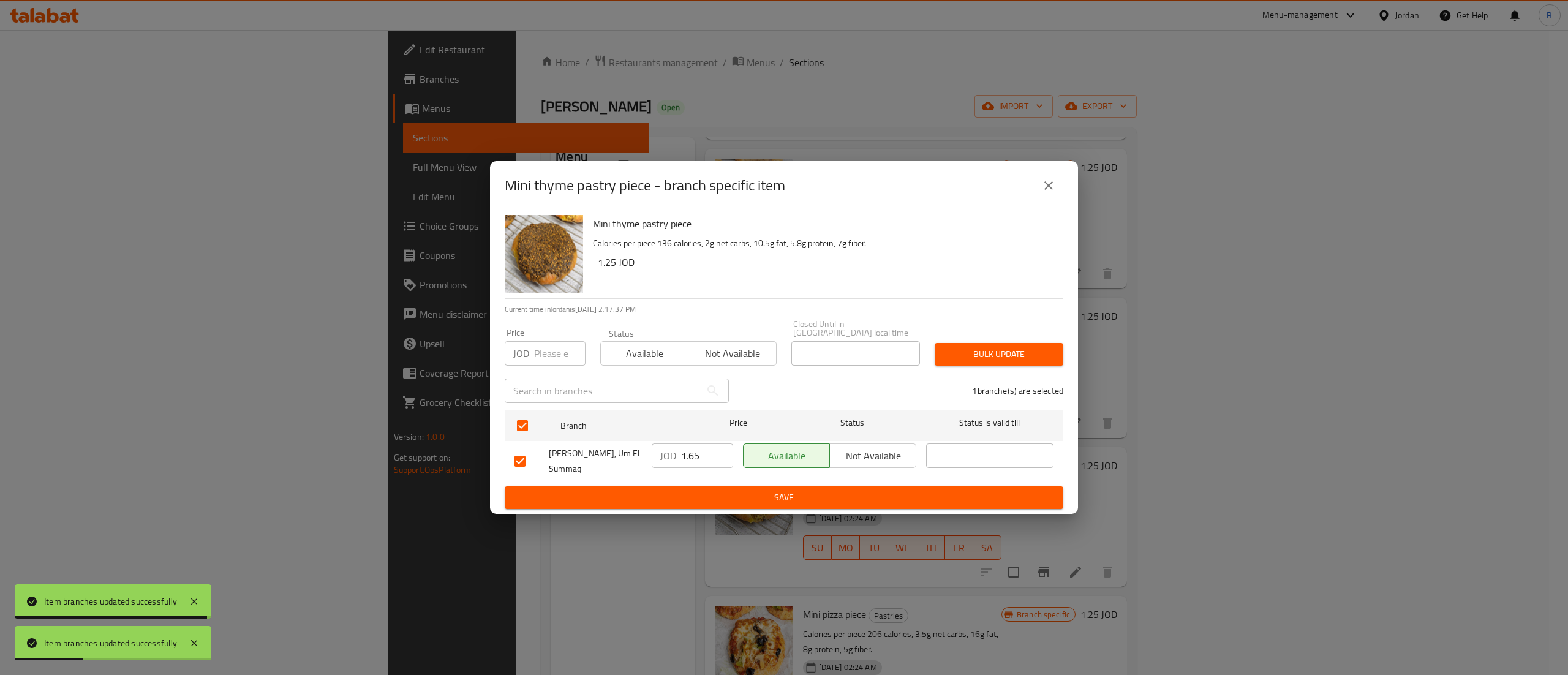
drag, startPoint x: 699, startPoint y: 455, endPoint x: 596, endPoint y: 455, distance: 103.0
click at [615, 455] on div "[PERSON_NAME], Um El Summaq JOD 1.65 ​ Available Not available ​" at bounding box center [784, 461] width 549 height 45
paste input "2"
type input "1.25"
click at [696, 501] on span "Save" at bounding box center [784, 498] width 539 height 15
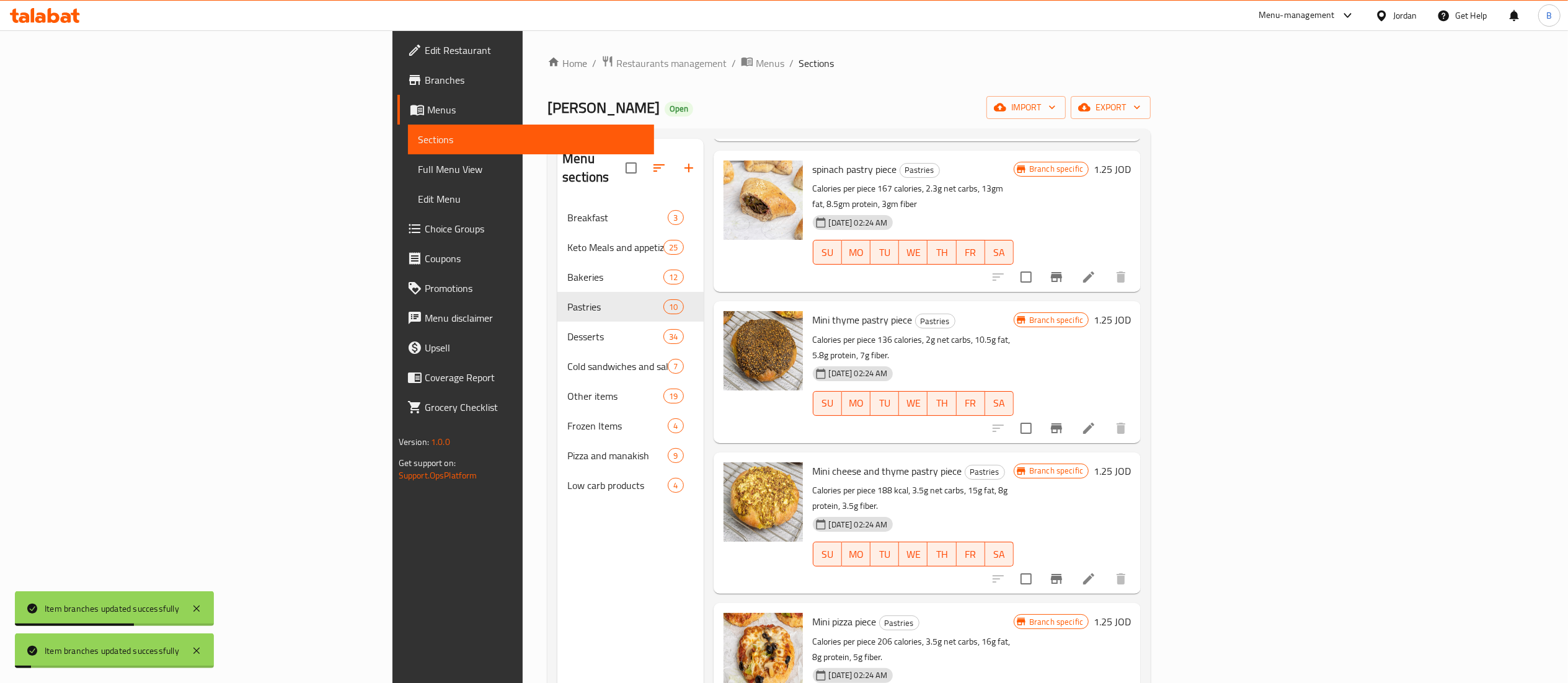
scroll to position [702, 0]
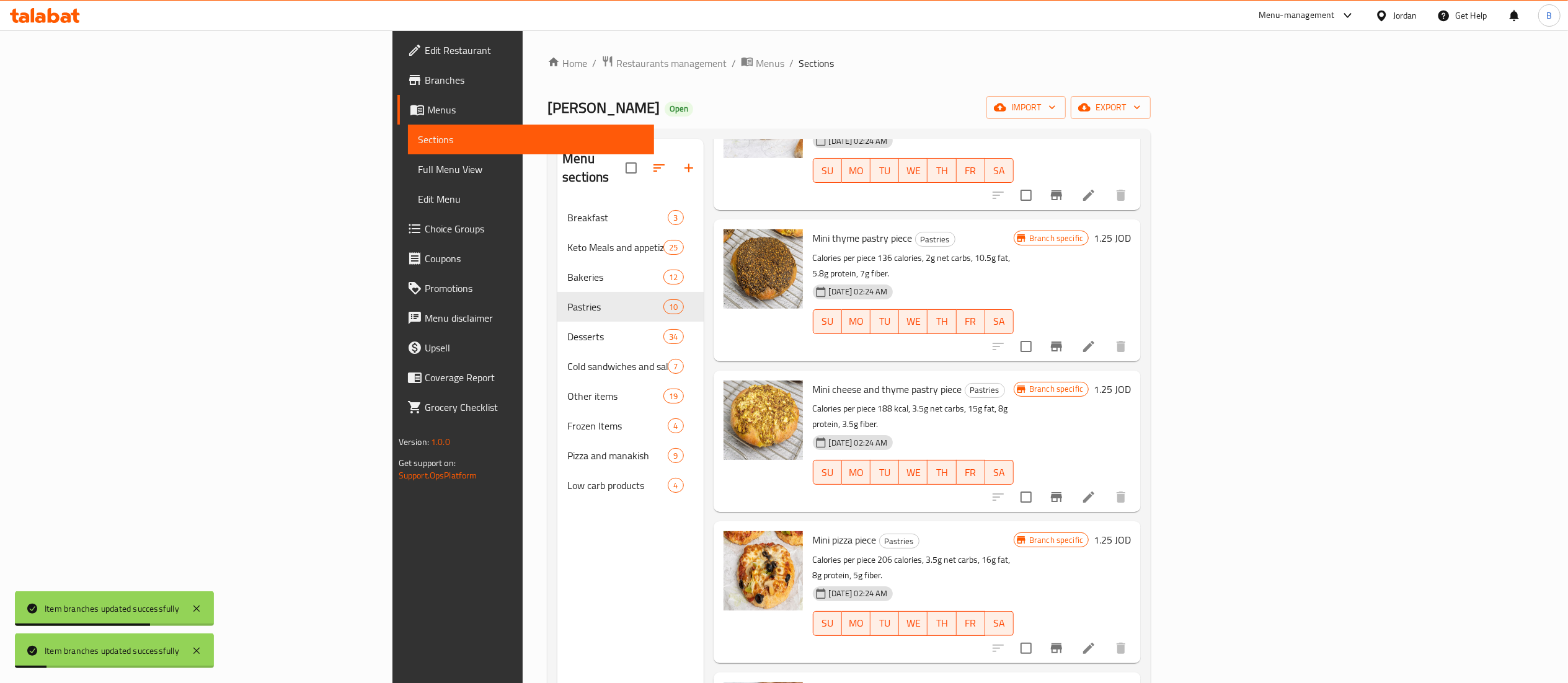
click at [1062, 492] on icon "Branch-specific-item" at bounding box center [1056, 497] width 11 height 10
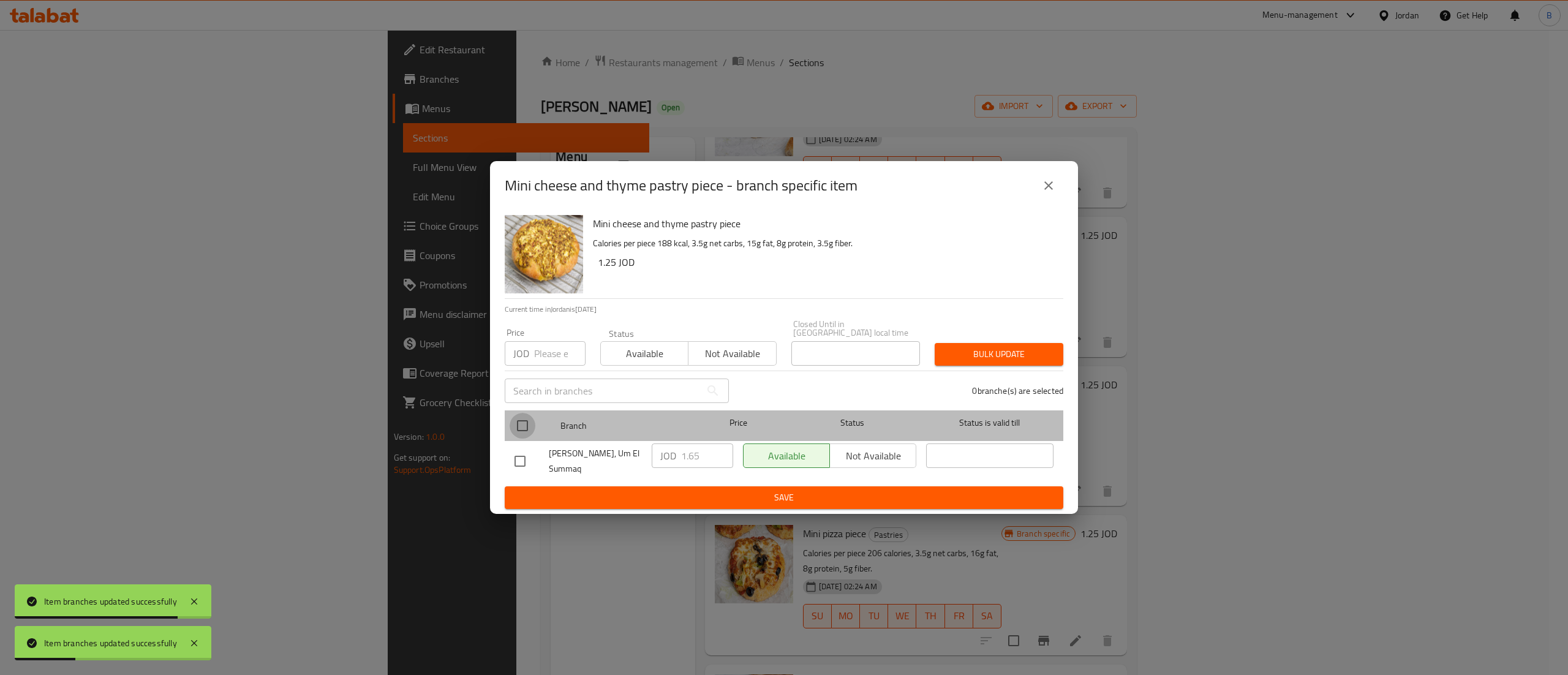
click at [527, 413] on input "checkbox" at bounding box center [523, 426] width 26 height 26
checkbox input "true"
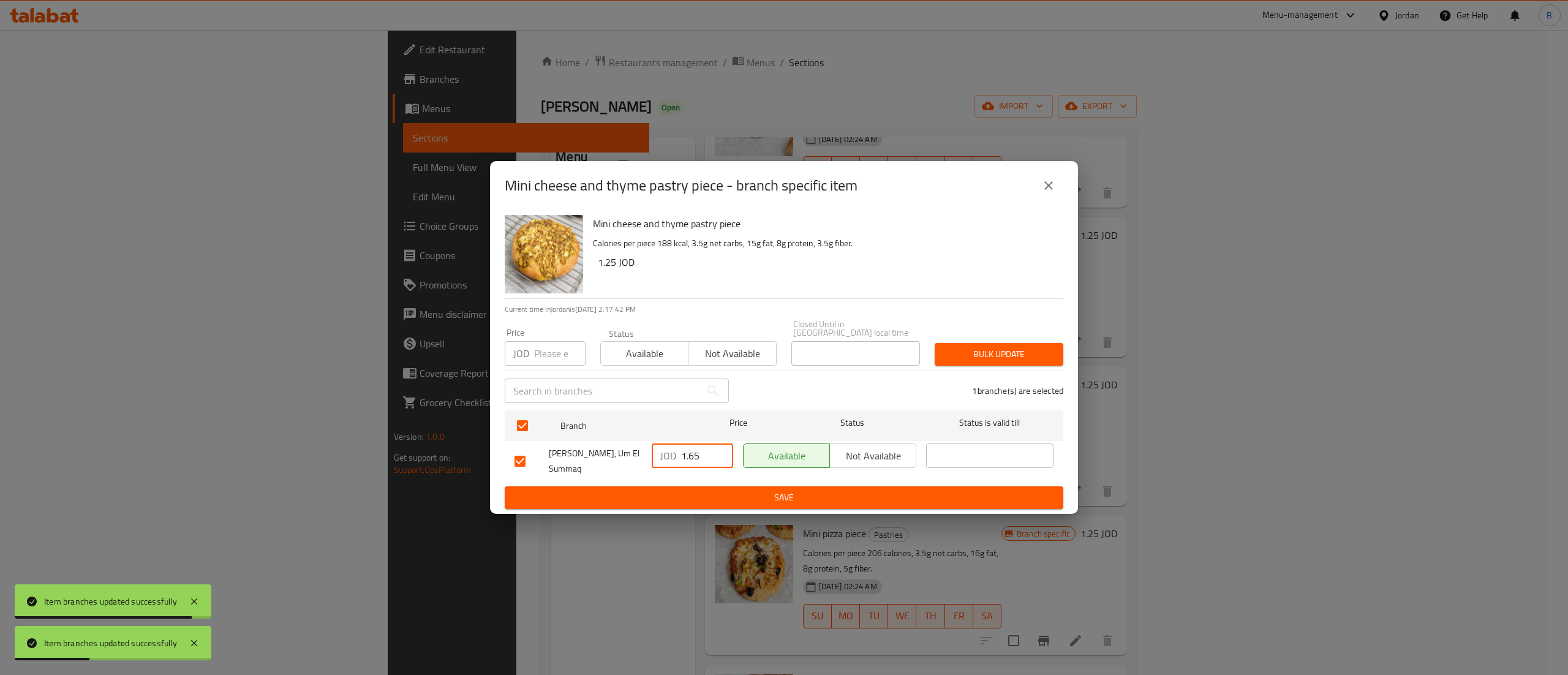
drag, startPoint x: 694, startPoint y: 442, endPoint x: 598, endPoint y: 456, distance: 97.0
click at [601, 455] on div "[PERSON_NAME], Um El Summaq JOD 1.65 ​ Available Not available ​" at bounding box center [784, 461] width 549 height 45
paste input "25"
click at [703, 455] on input "1.255" at bounding box center [707, 456] width 52 height 25
drag, startPoint x: 703, startPoint y: 455, endPoint x: 655, endPoint y: 451, distance: 48.2
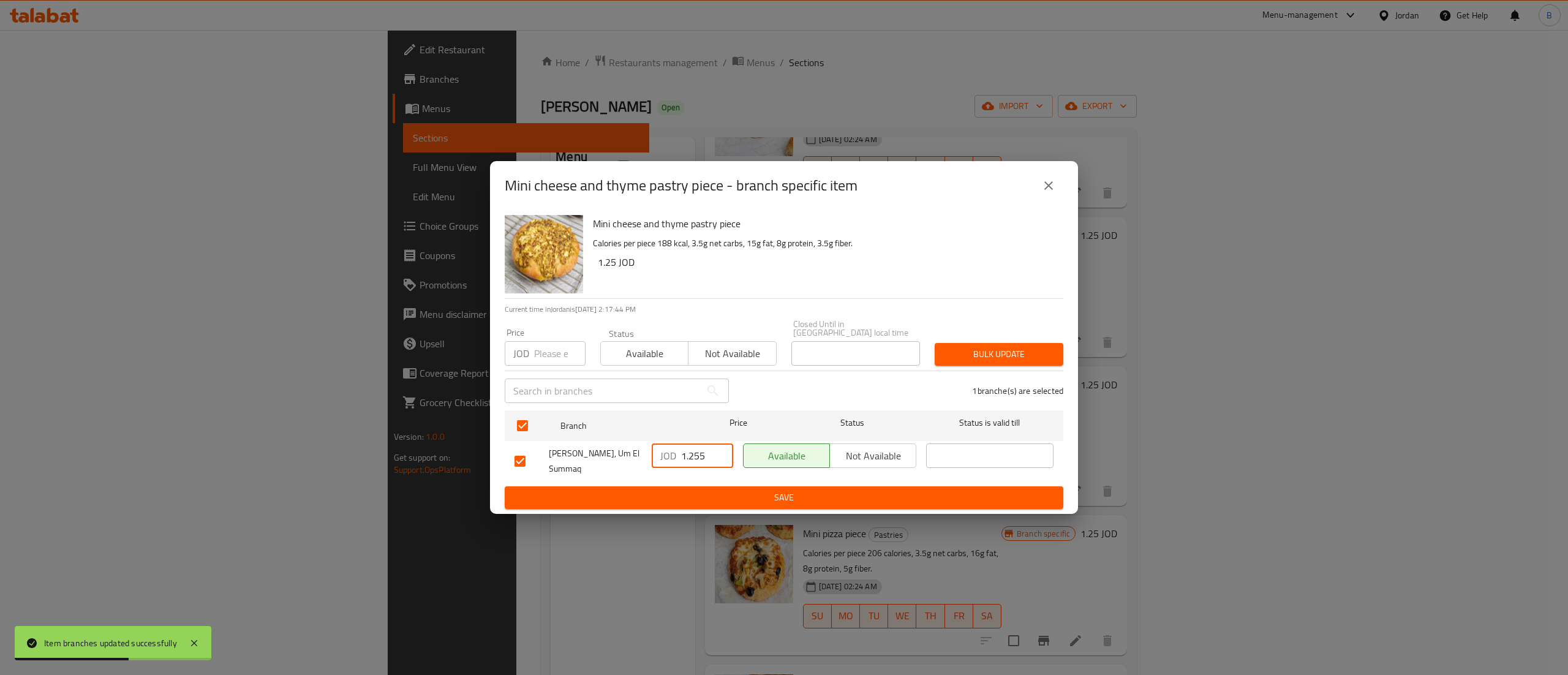
click at [655, 451] on div "JOD 1.255 ​" at bounding box center [692, 456] width 81 height 25
paste input "number"
type input "1.25"
click at [720, 493] on span "Save" at bounding box center [784, 498] width 539 height 15
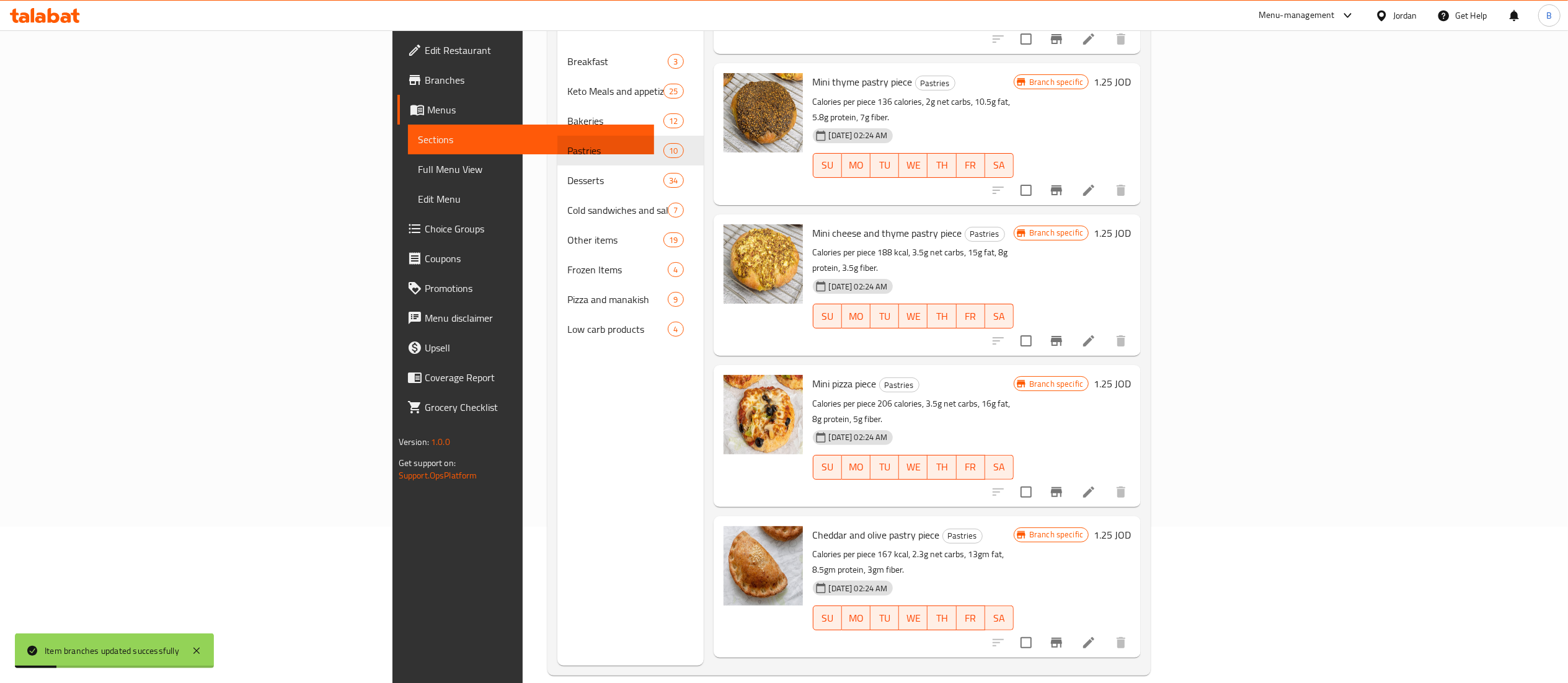
scroll to position [174, 0]
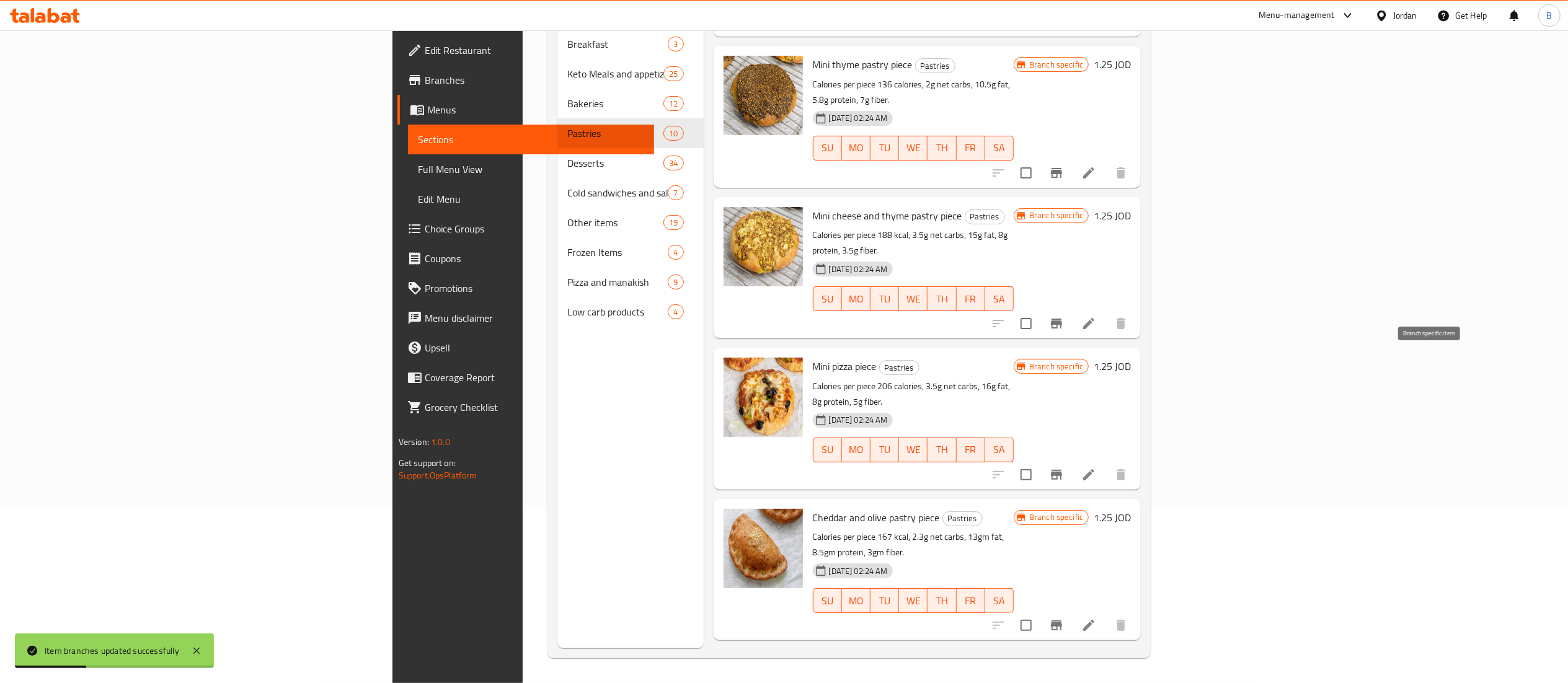
click at [1062, 470] on icon "Branch-specific-item" at bounding box center [1056, 474] width 11 height 10
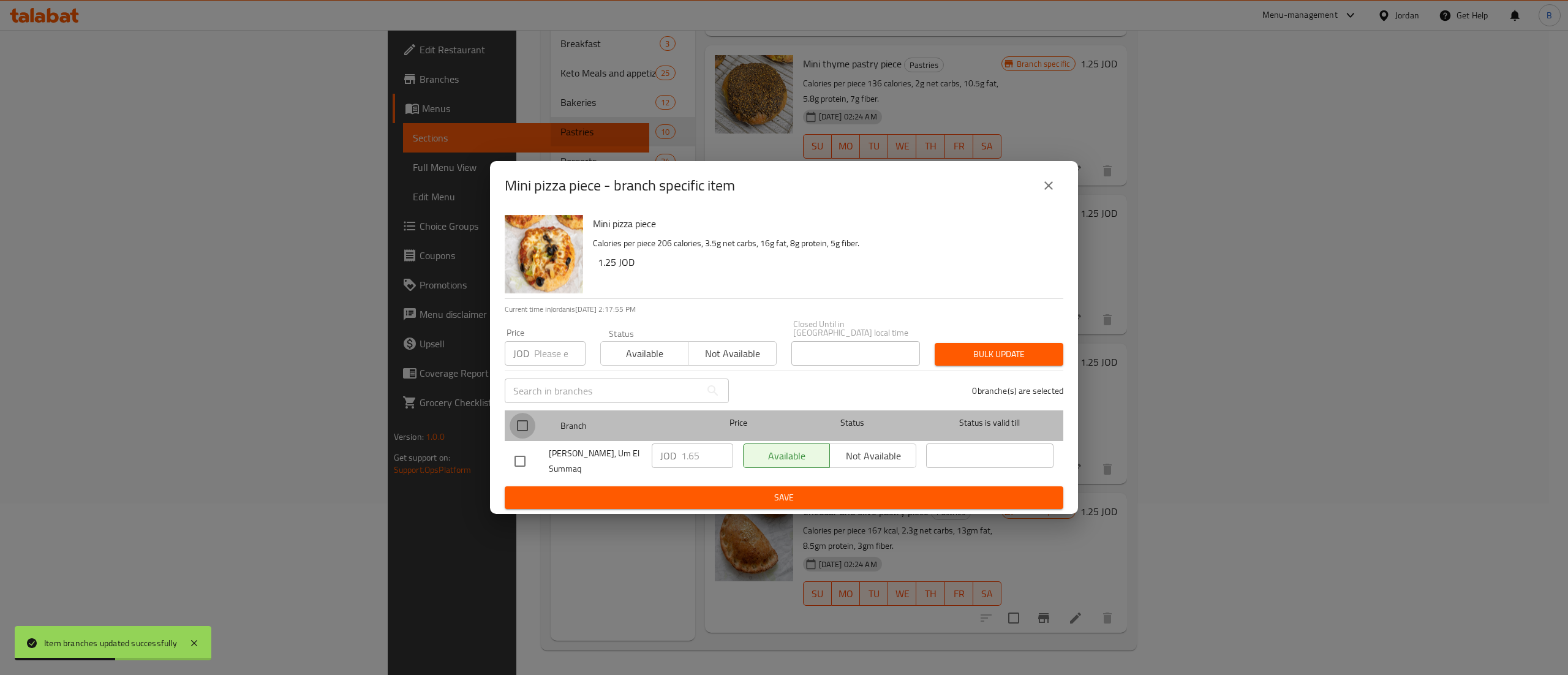
click at [528, 421] on input "checkbox" at bounding box center [523, 426] width 26 height 26
checkbox input "true"
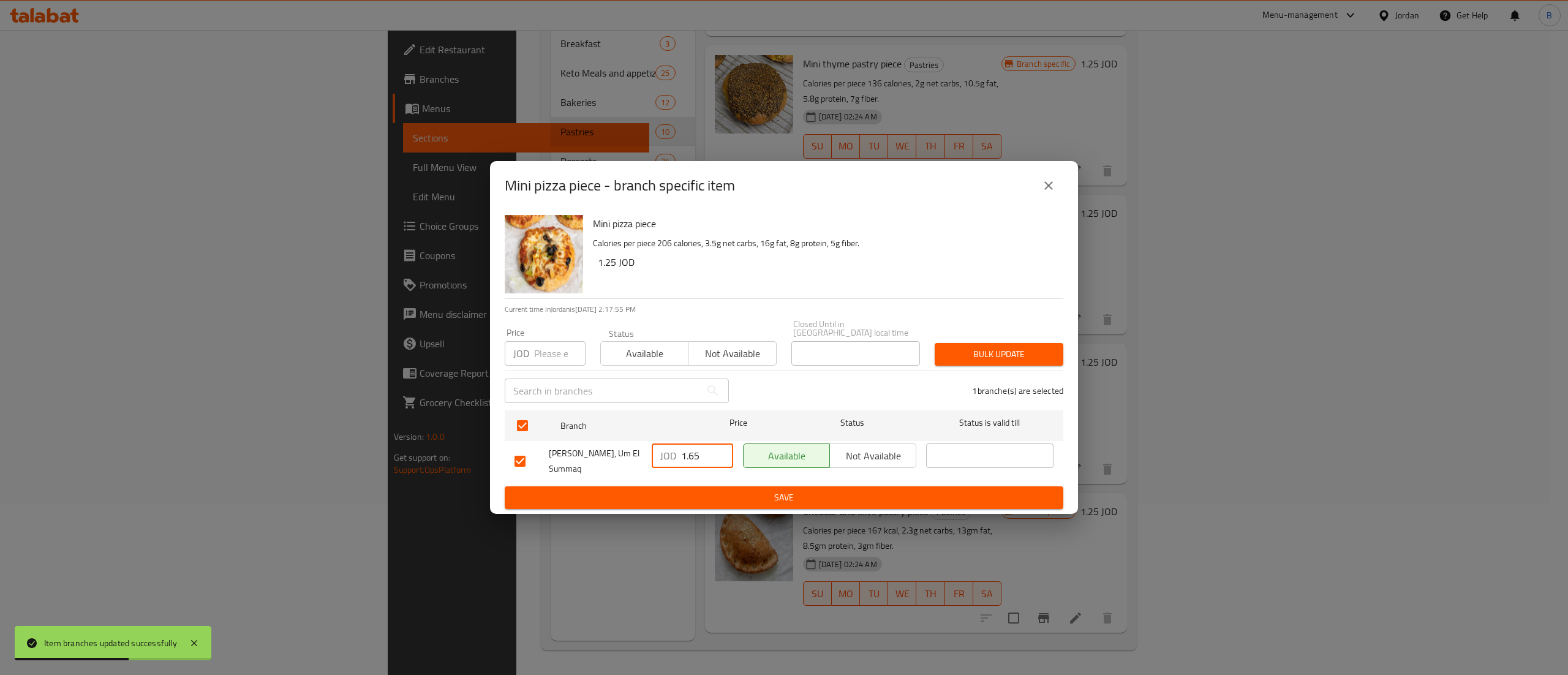
drag, startPoint x: 699, startPoint y: 451, endPoint x: 620, endPoint y: 456, distance: 79.2
click at [630, 451] on div "[PERSON_NAME], Um El Summaq JOD 1.65 ​ Available Not available ​" at bounding box center [784, 461] width 549 height 45
paste input "2"
type input "1.25"
click at [696, 499] on span "Save" at bounding box center [784, 498] width 539 height 15
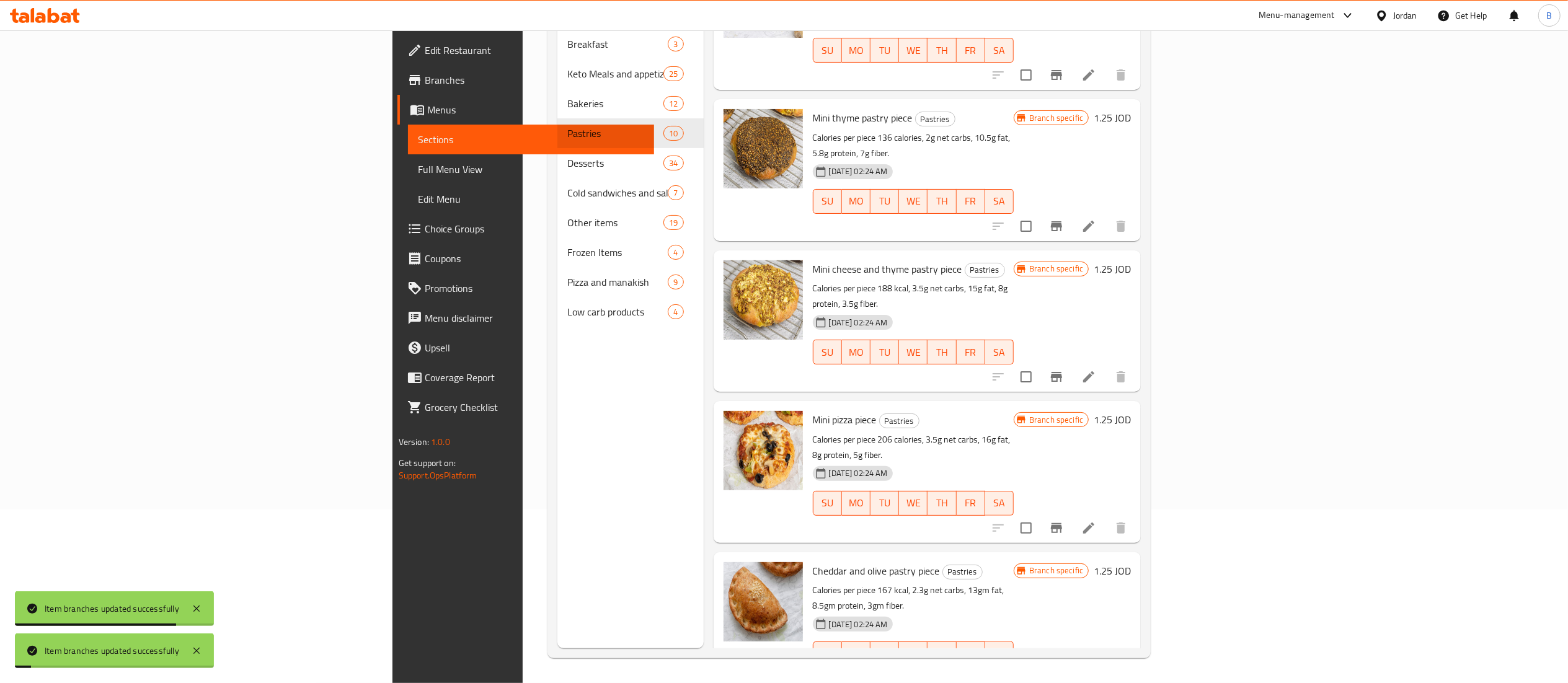
scroll to position [702, 0]
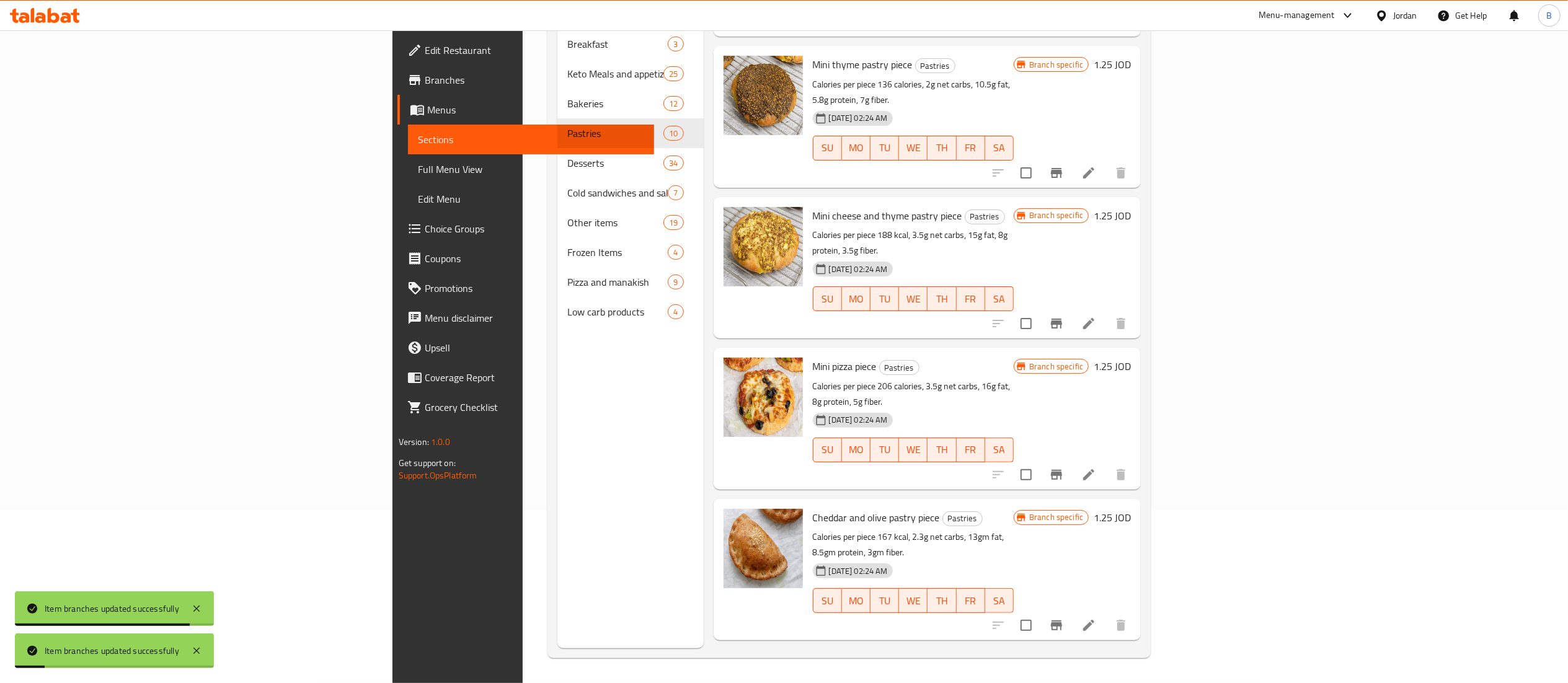
click at [1071, 610] on button "Branch-specific-item" at bounding box center [1056, 625] width 30 height 30
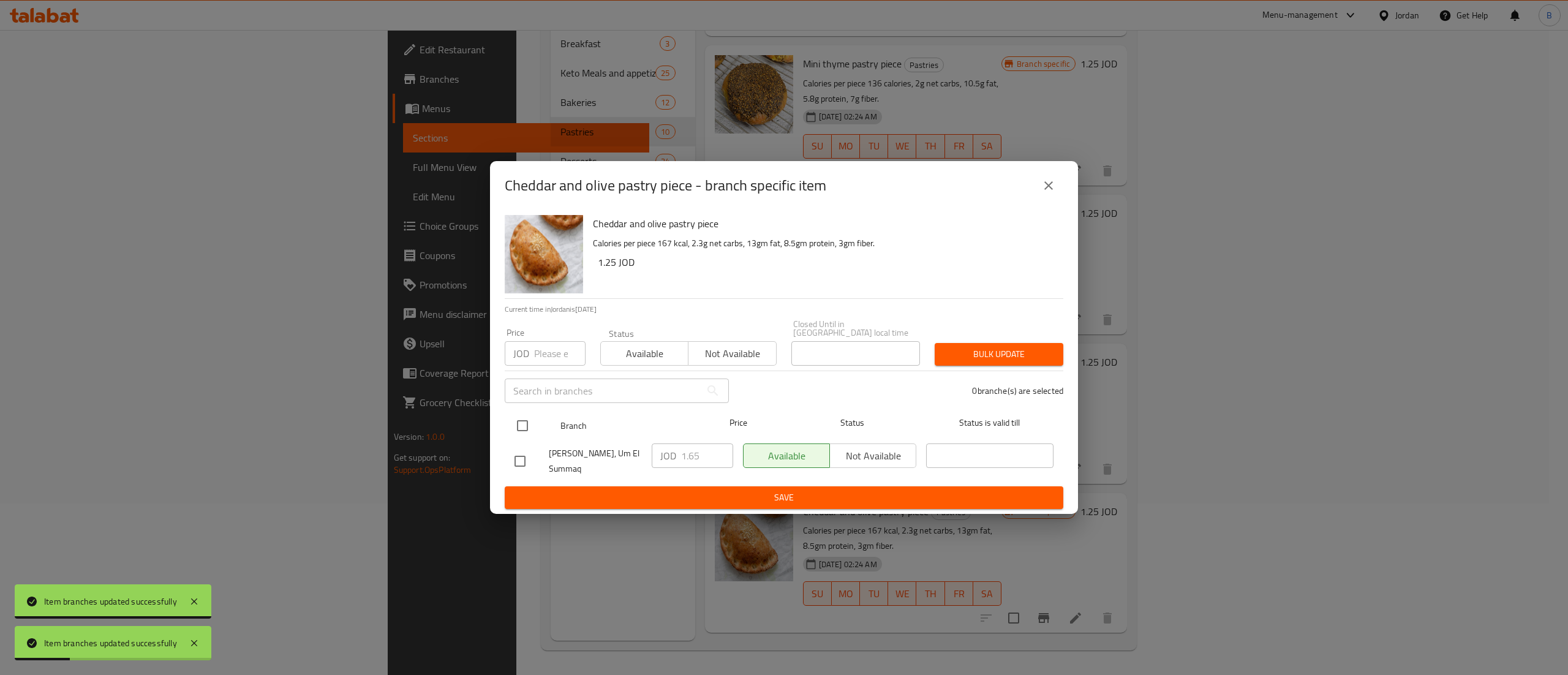
click at [532, 428] on input "checkbox" at bounding box center [523, 426] width 26 height 26
checkbox input "true"
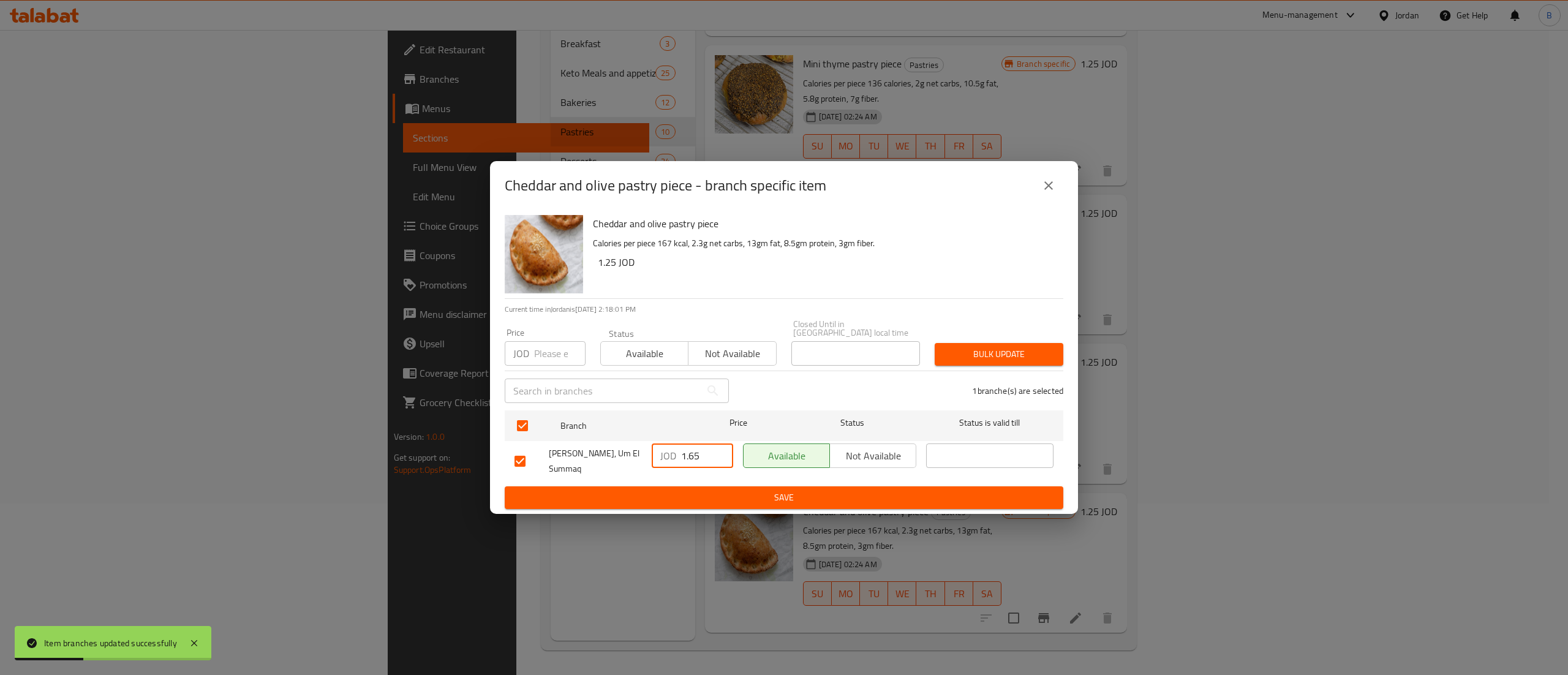
drag, startPoint x: 713, startPoint y: 455, endPoint x: 656, endPoint y: 448, distance: 57.4
click at [656, 448] on div "JOD 1.65 ​" at bounding box center [692, 456] width 81 height 25
paste input "2"
type input "1.25"
click at [670, 487] on button "Save" at bounding box center [784, 498] width 559 height 23
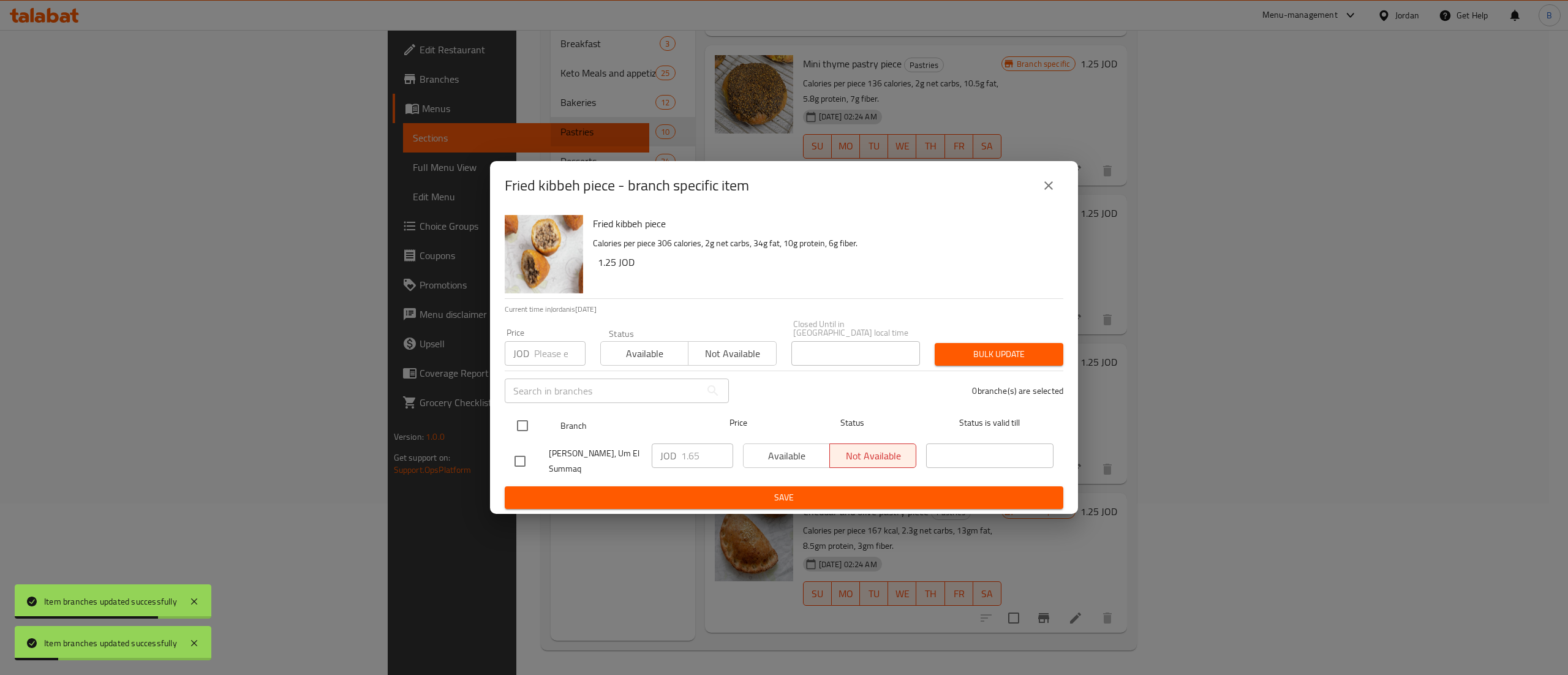
click at [519, 414] on input "checkbox" at bounding box center [523, 426] width 26 height 26
checkbox input "true"
drag, startPoint x: 657, startPoint y: 457, endPoint x: 647, endPoint y: 455, distance: 10.2
click at [681, 455] on input "-0.35" at bounding box center [707, 456] width 52 height 25
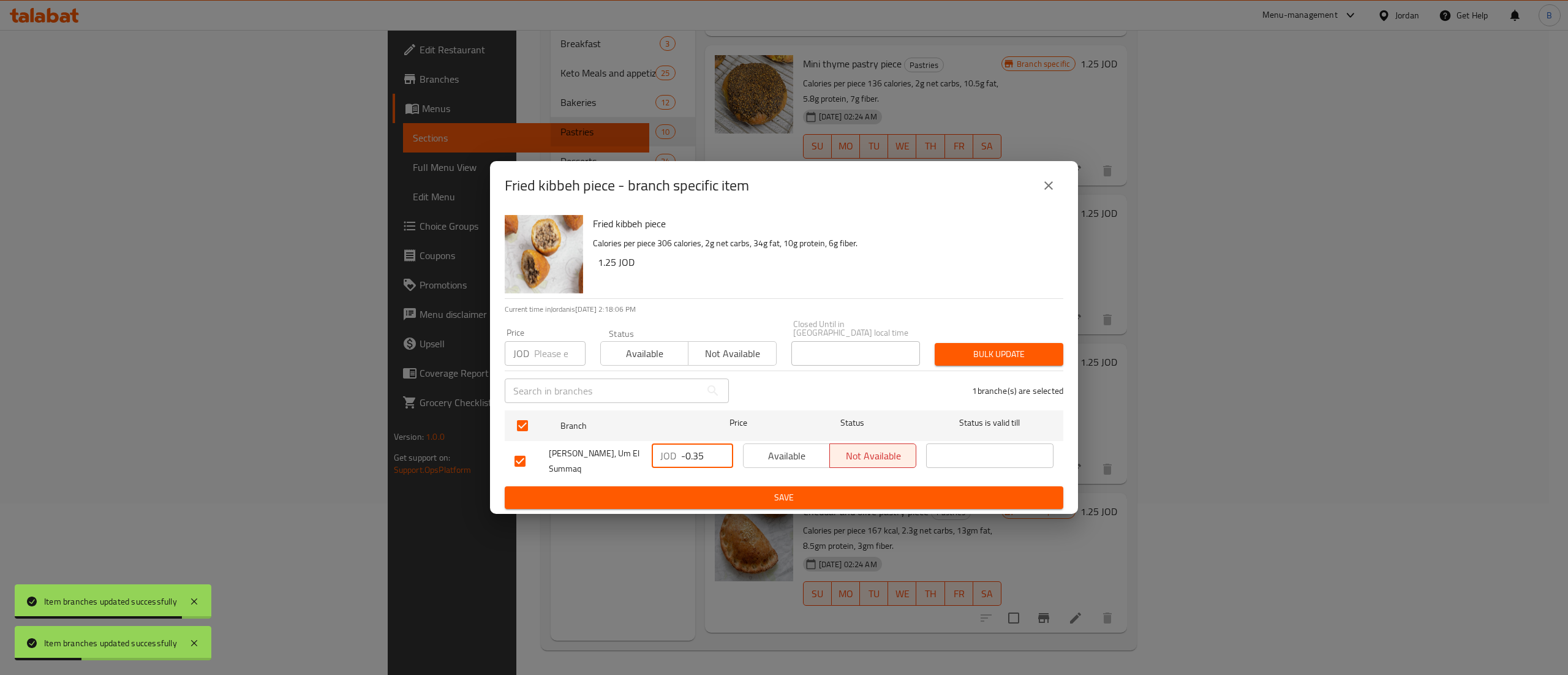
click at [699, 458] on input "-0.35" at bounding box center [707, 456] width 52 height 25
paste input "1.2"
click at [704, 490] on span "Save" at bounding box center [784, 498] width 539 height 15
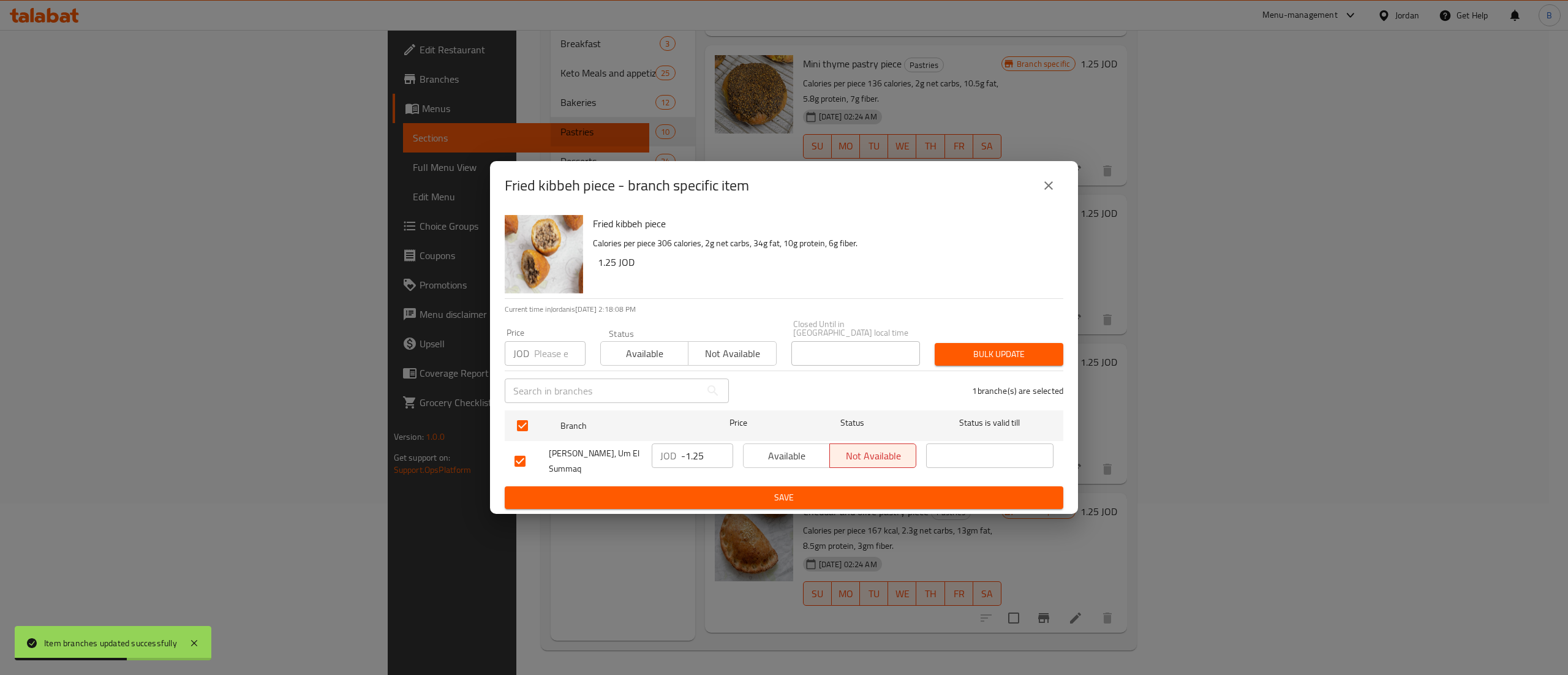
click at [682, 451] on input "-1.25" at bounding box center [707, 456] width 52 height 25
click at [682, 451] on input "-1.25" at bounding box center [707, 456] width 52 height 25
type input "1.25"
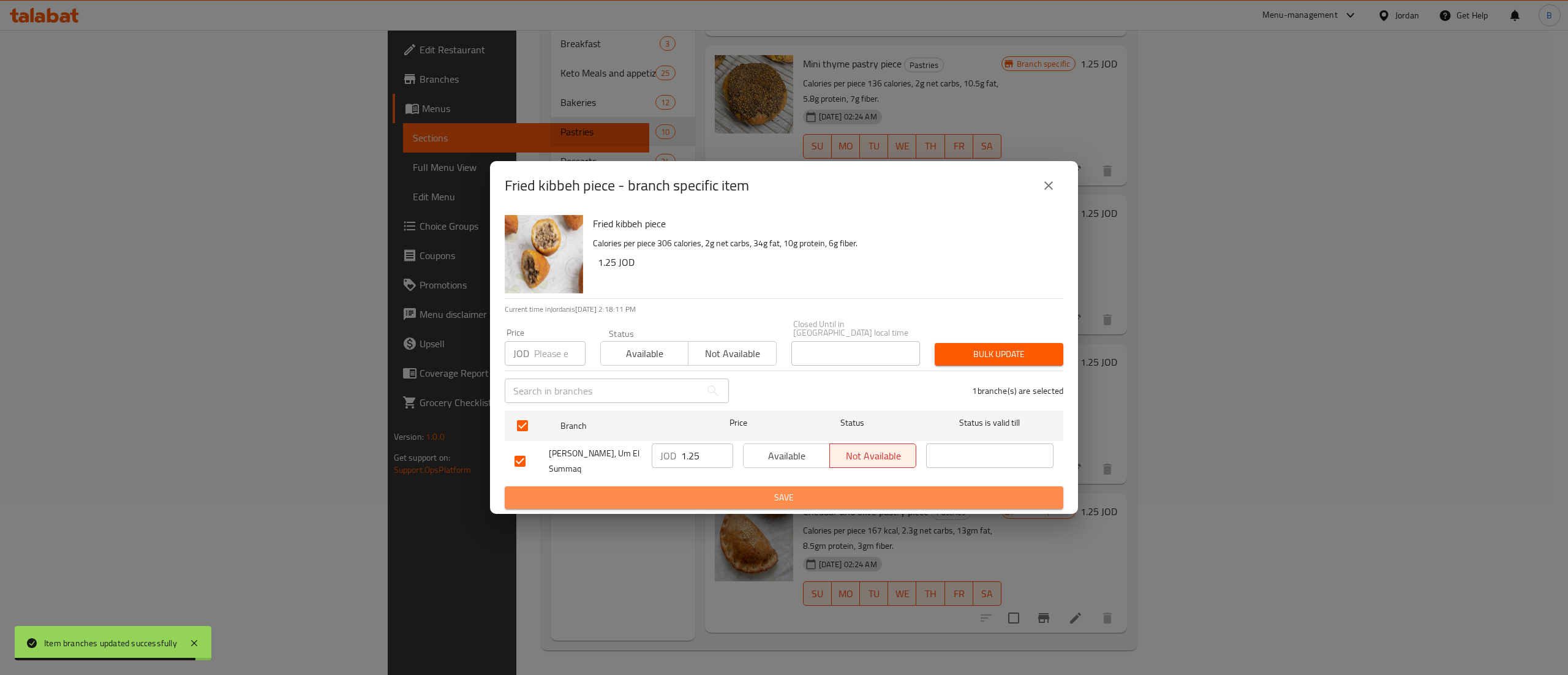
click at [620, 490] on span "Save" at bounding box center [784, 498] width 539 height 15
